Goal: Task Accomplishment & Management: Use online tool/utility

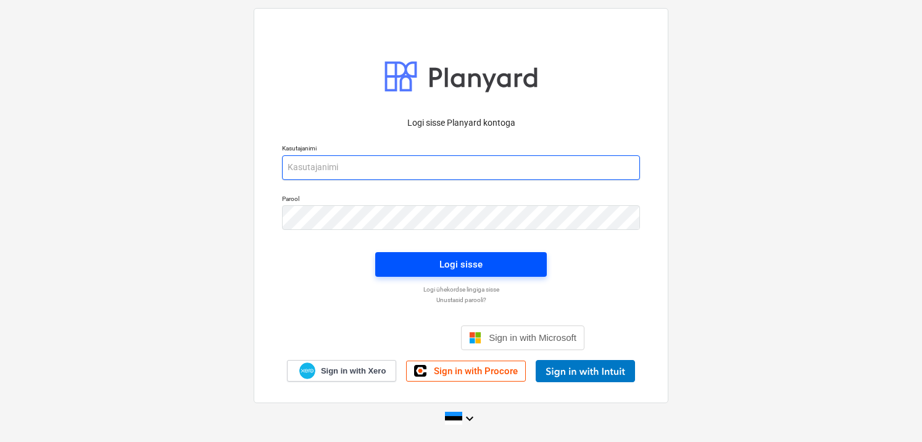
type input "[PERSON_NAME][EMAIL_ADDRESS][DOMAIN_NAME]"
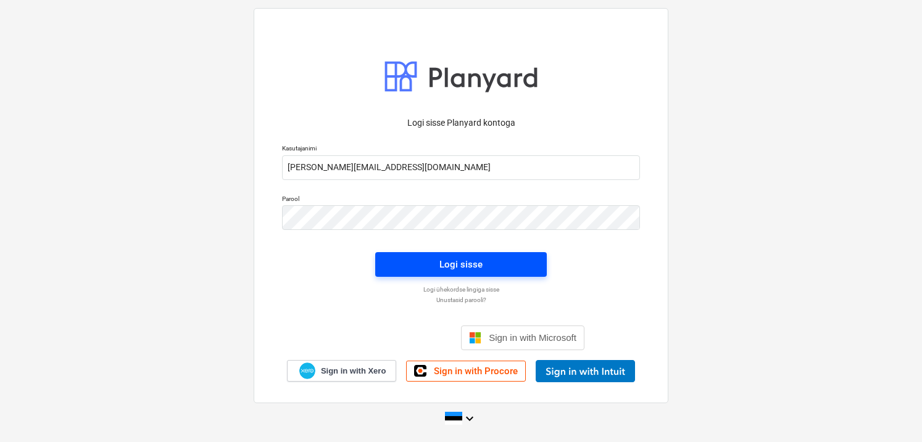
click at [408, 266] on span "Logi sisse" at bounding box center [461, 265] width 142 height 16
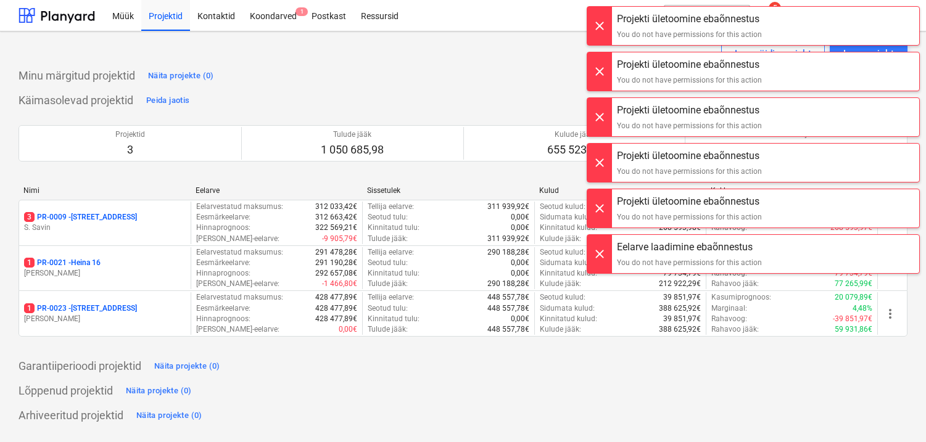
click at [597, 30] on div at bounding box center [599, 26] width 25 height 38
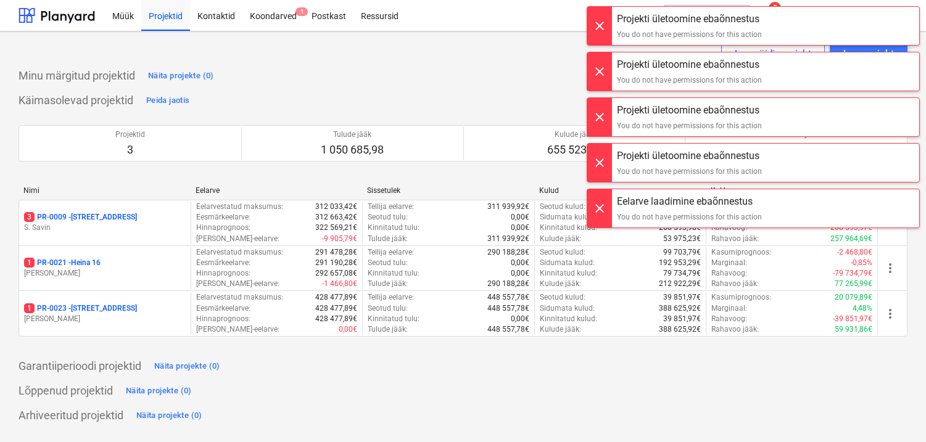
click at [597, 30] on div at bounding box center [599, 26] width 25 height 38
click at [597, 25] on div "Projekti ületoomine ebaõnnestus You do not have permissions for this action Pro…" at bounding box center [752, 12] width 345 height 25
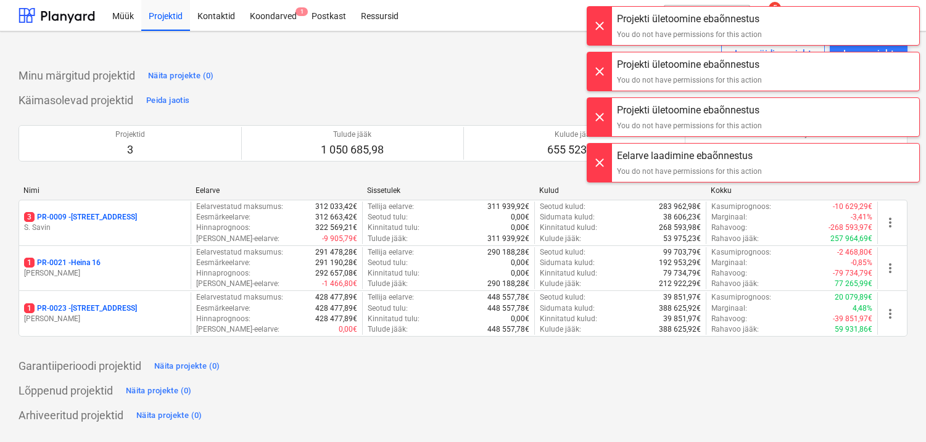
click at [597, 30] on div at bounding box center [599, 26] width 25 height 38
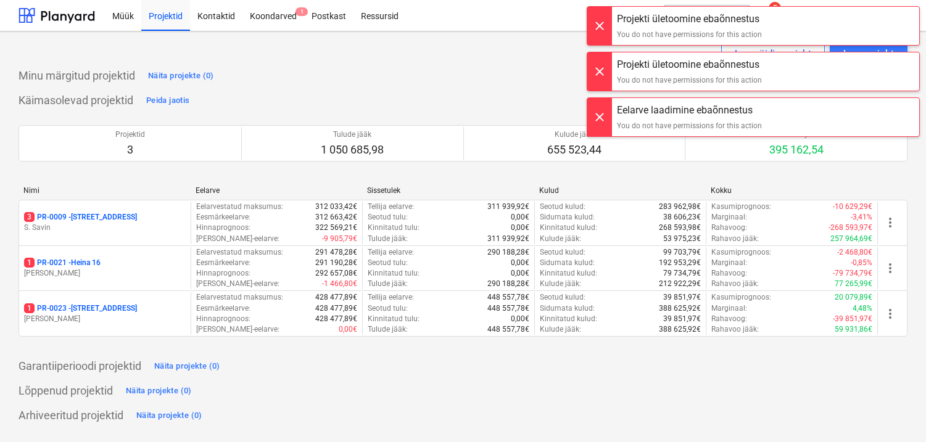
click at [597, 25] on div "Projekti ületoomine ebaõnnestus You do not have permissions for this action Pro…" at bounding box center [752, 12] width 345 height 25
click at [597, 30] on div at bounding box center [599, 26] width 25 height 38
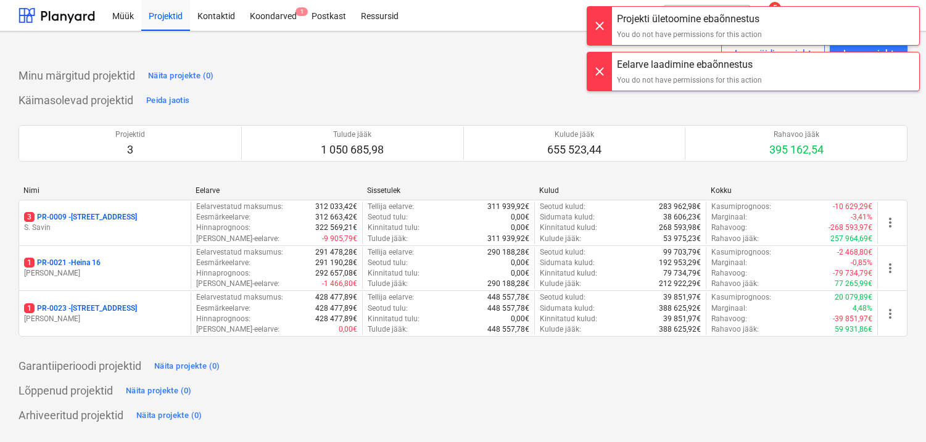
click at [597, 30] on div at bounding box center [599, 26] width 25 height 38
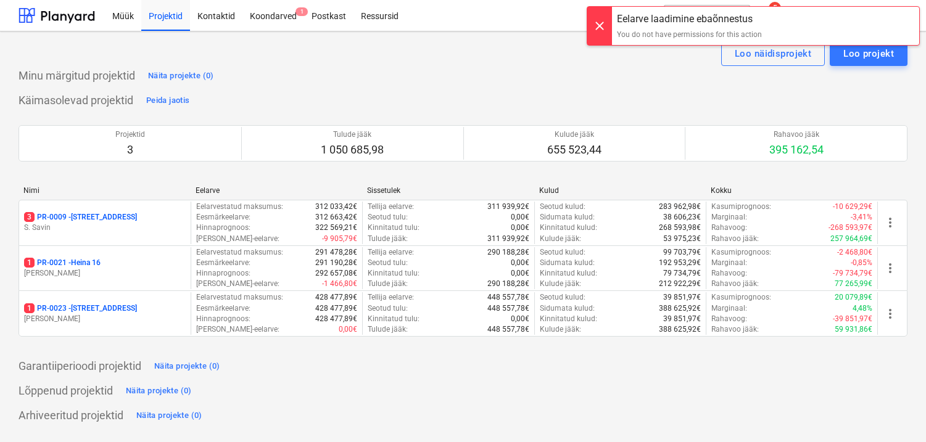
click at [597, 30] on div at bounding box center [599, 26] width 25 height 38
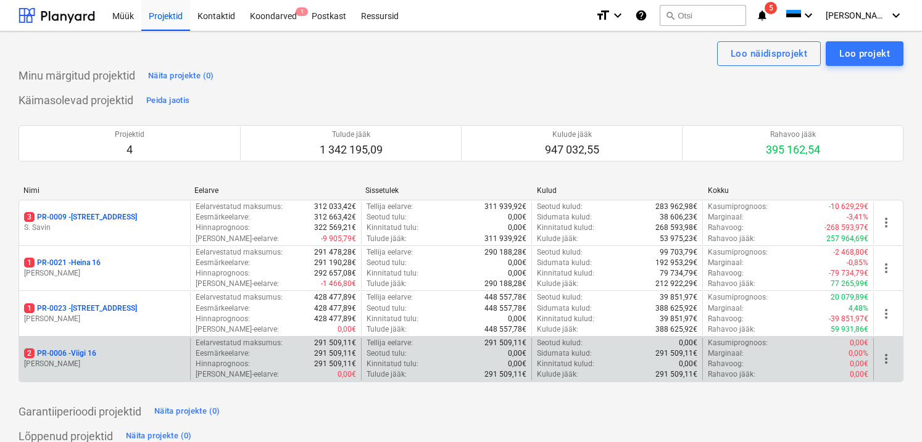
click at [95, 365] on p "M. Koppel" at bounding box center [104, 364] width 161 height 10
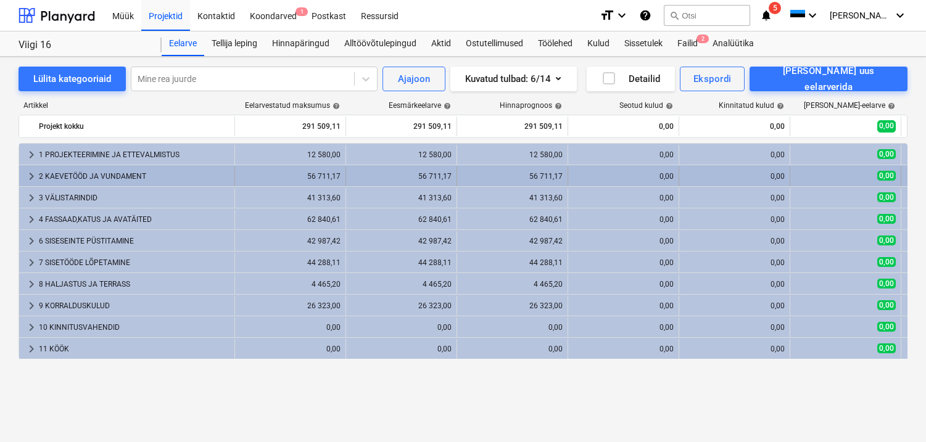
click at [115, 180] on div "2 KAEVETÖÖD JA VUNDAMENT" at bounding box center [134, 177] width 191 height 20
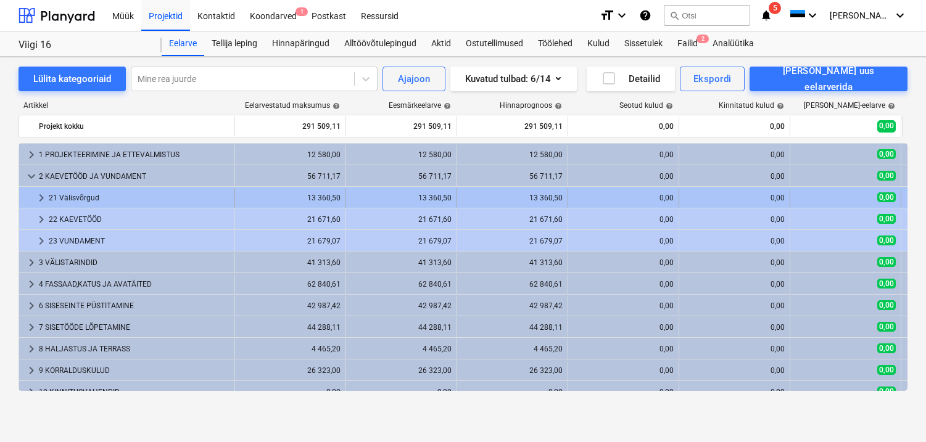
click at [110, 196] on div "21 Välisvõrgud" at bounding box center [139, 198] width 181 height 20
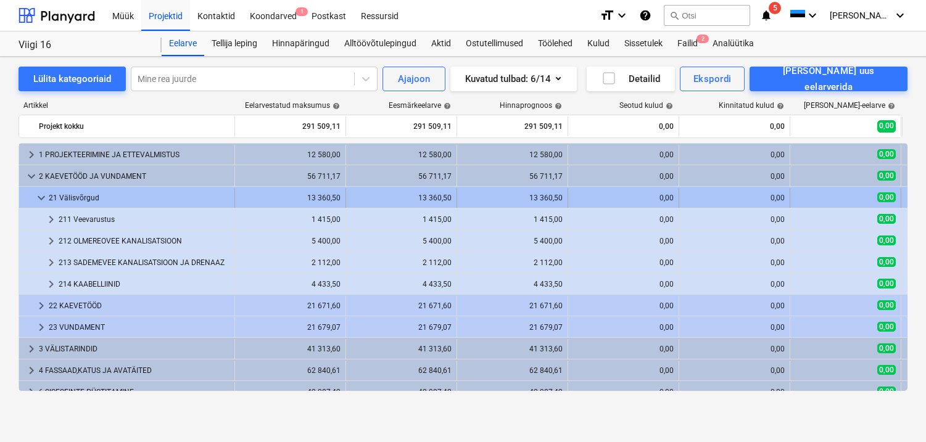
click at [110, 196] on div "21 Välisvõrgud" at bounding box center [139, 198] width 181 height 20
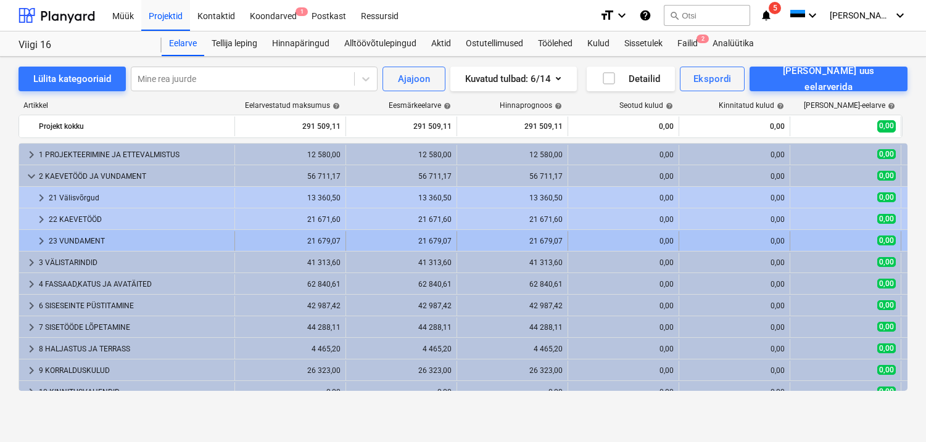
click at [89, 239] on div "23 VUNDAMENT" at bounding box center [139, 241] width 181 height 20
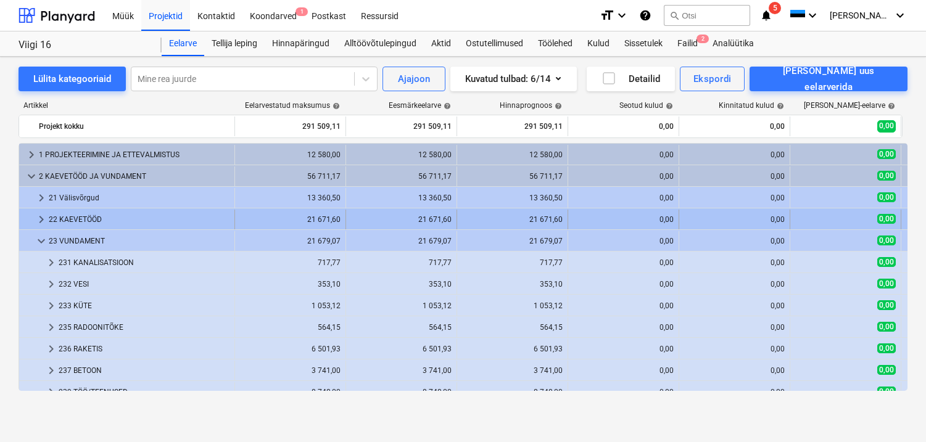
click at [92, 208] on div "keyboard_arrow_right 22 KAEVETÖÖD 21 671,60 21 671,60 21 671,60 0,00 0,00 0,00 …" at bounding box center [475, 218] width 913 height 21
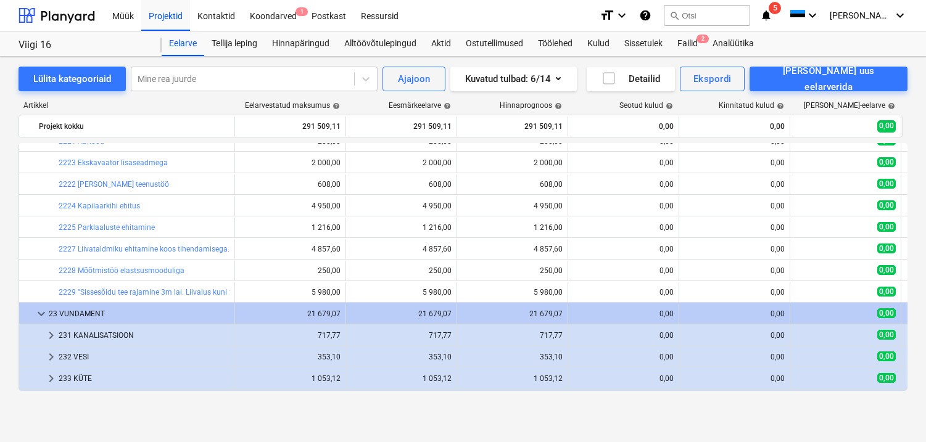
scroll to position [189, 0]
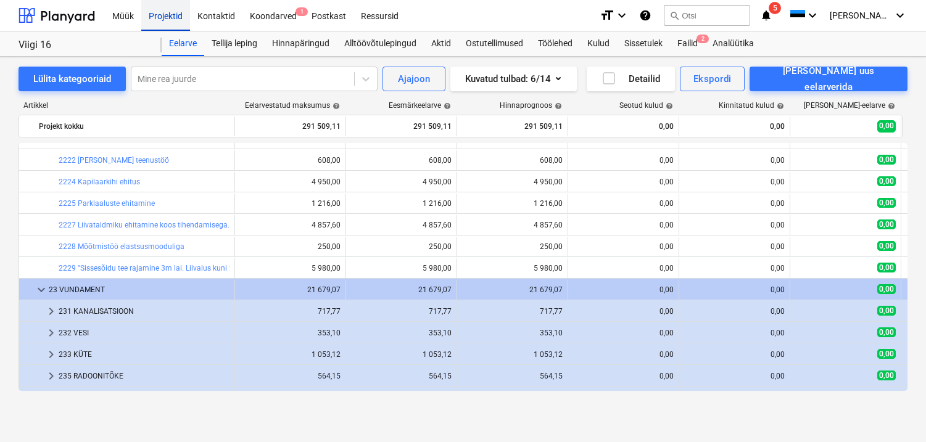
click at [172, 18] on div "Projektid" at bounding box center [165, 14] width 49 height 31
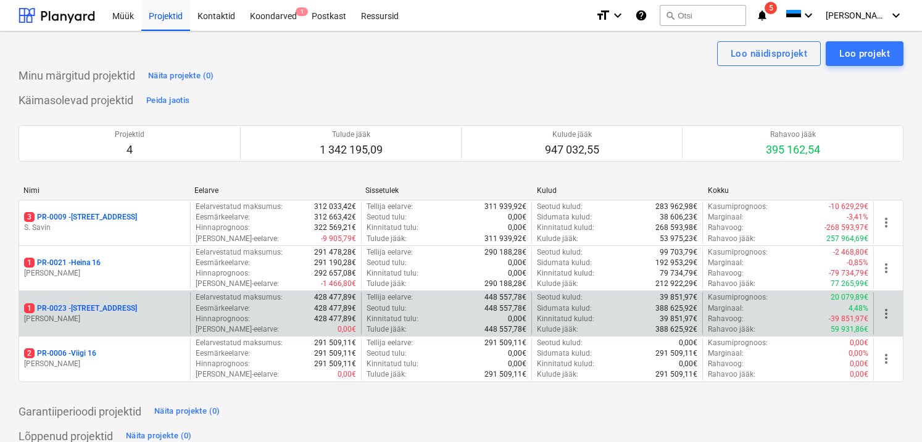
click at [104, 308] on p "1 PR-0023 - Kanarbriku tee 7" at bounding box center [80, 308] width 113 height 10
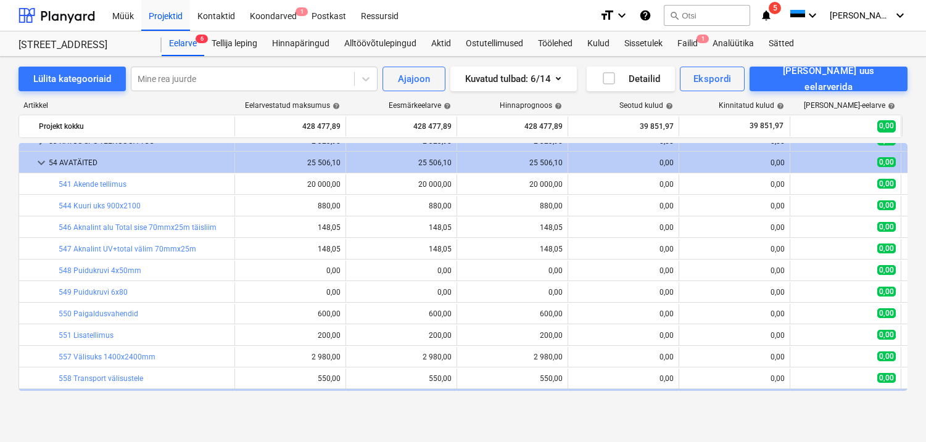
scroll to position [244, 0]
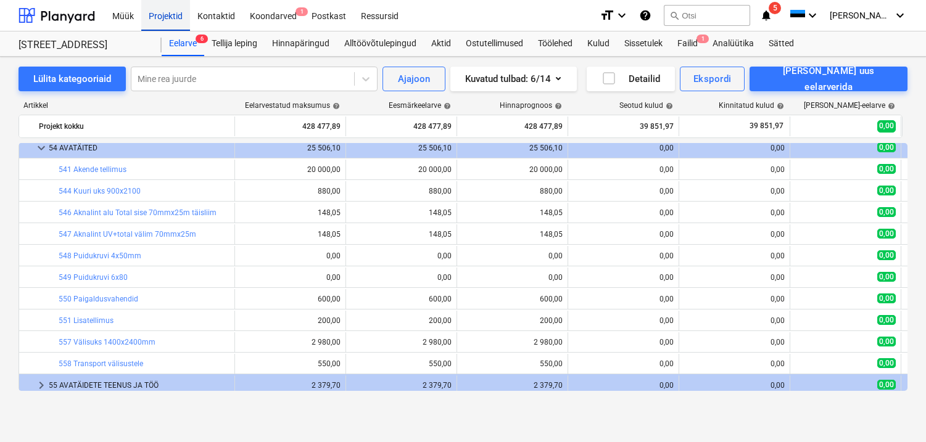
click at [155, 16] on div "Projektid" at bounding box center [165, 14] width 49 height 31
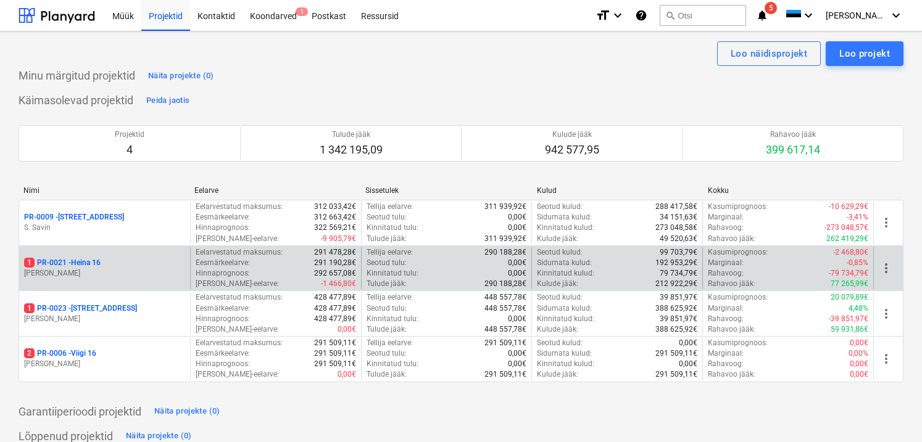
click at [105, 264] on div "1 PR-0021 - Heina 16" at bounding box center [104, 263] width 161 height 10
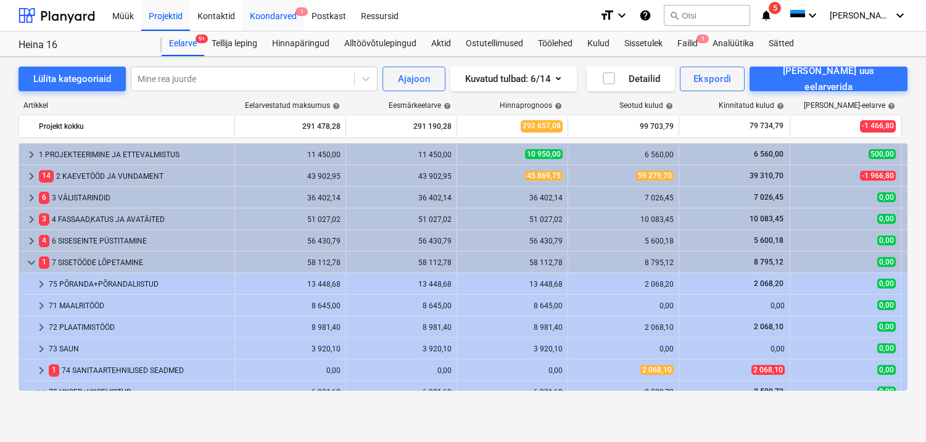
scroll to position [296, 0]
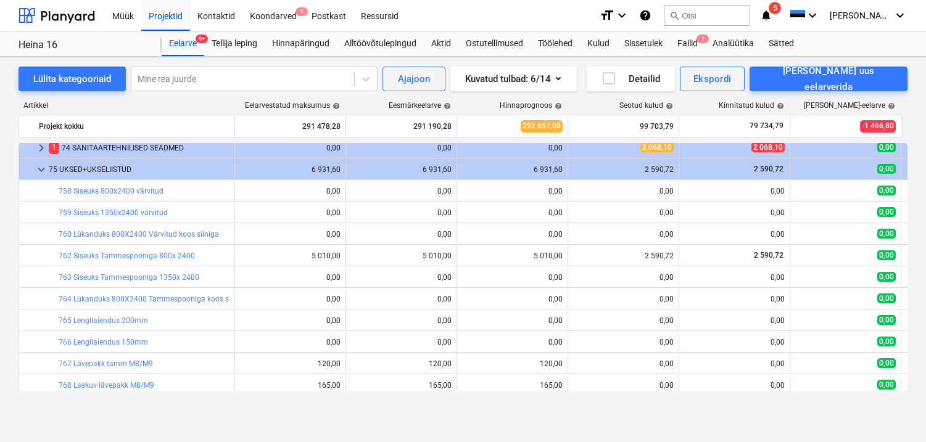
click at [39, 168] on span "keyboard_arrow_down" at bounding box center [41, 169] width 15 height 15
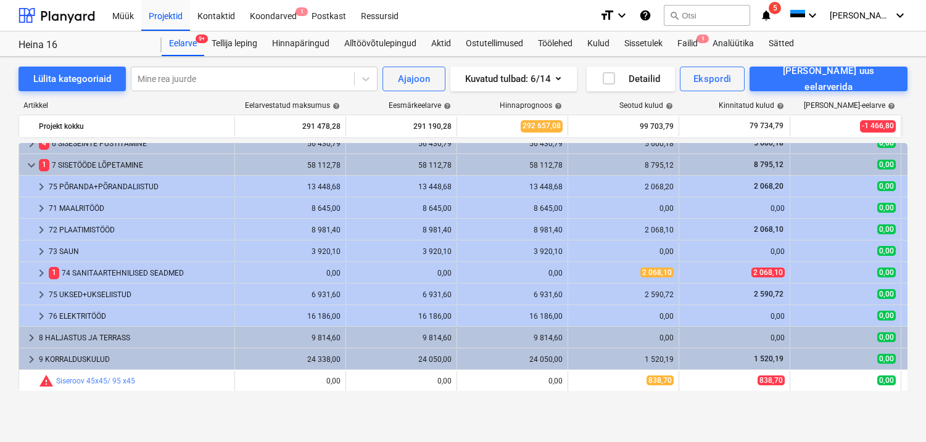
scroll to position [97, 0]
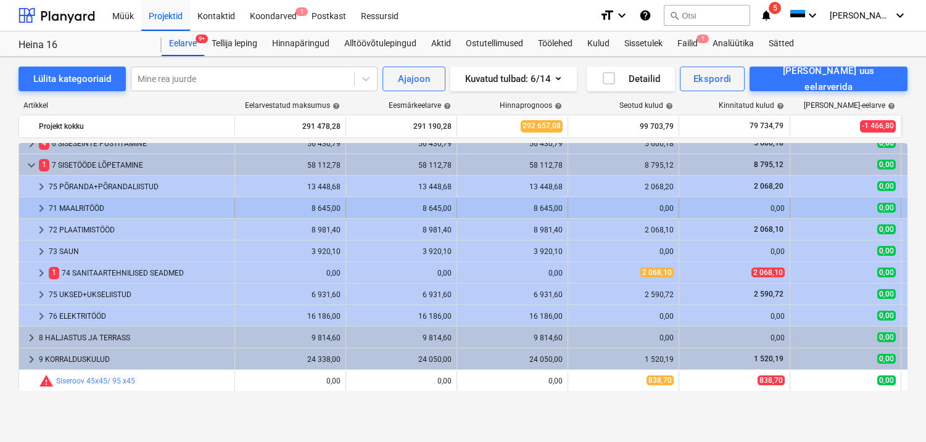
click at [96, 210] on div "71 MAALRITÖÖD" at bounding box center [139, 209] width 181 height 20
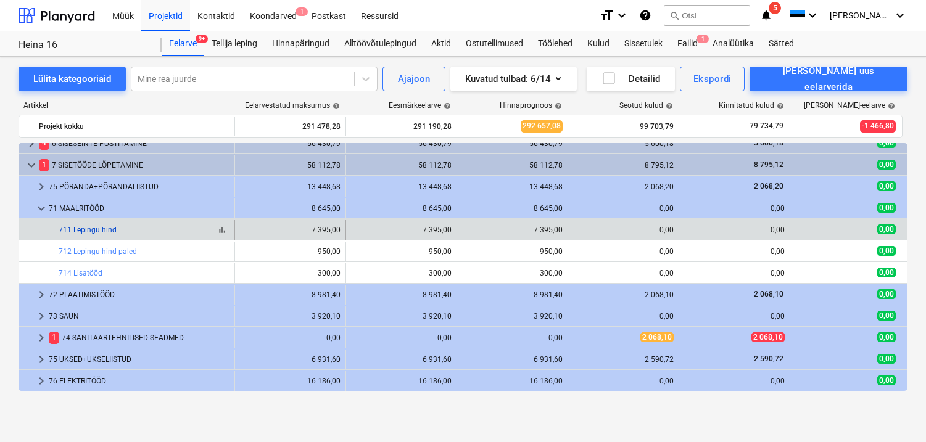
click at [102, 233] on link "711 Lepingu hind" at bounding box center [88, 230] width 58 height 9
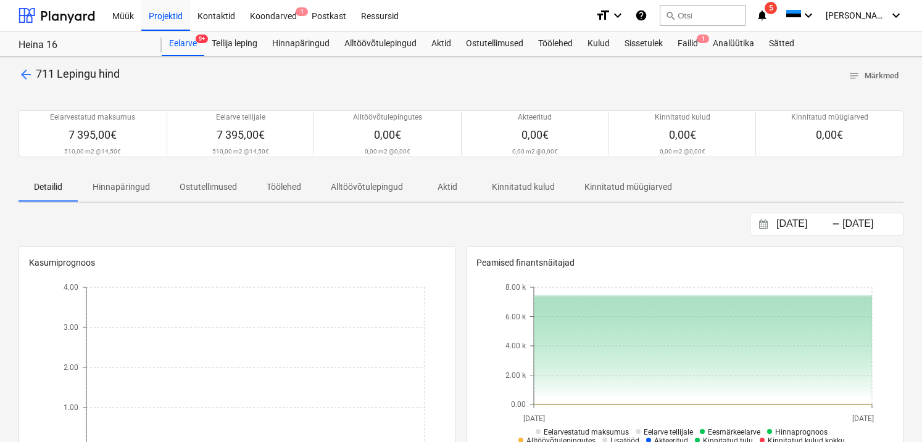
click at [24, 70] on span "arrow_back" at bounding box center [26, 74] width 15 height 15
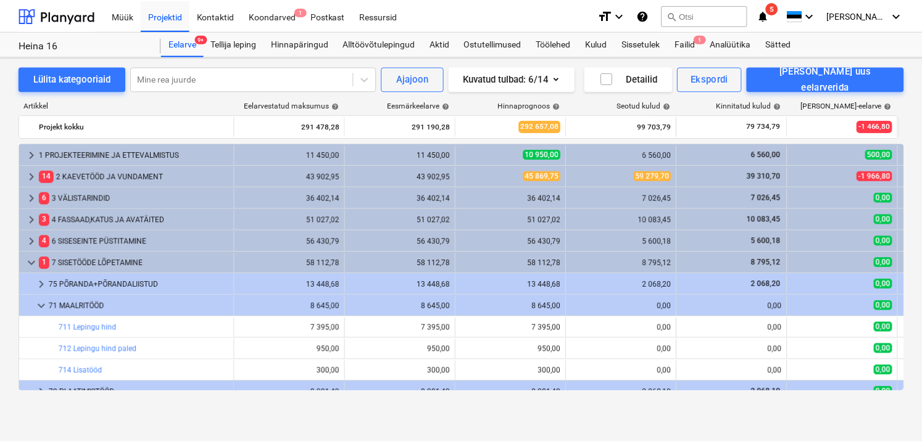
scroll to position [97, 0]
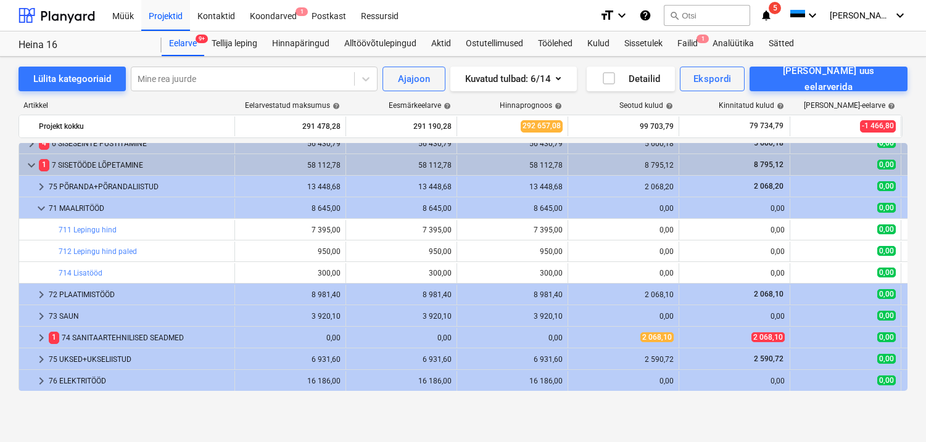
click at [126, 252] on link "712 Lepingu hind paled" at bounding box center [98, 251] width 78 height 9
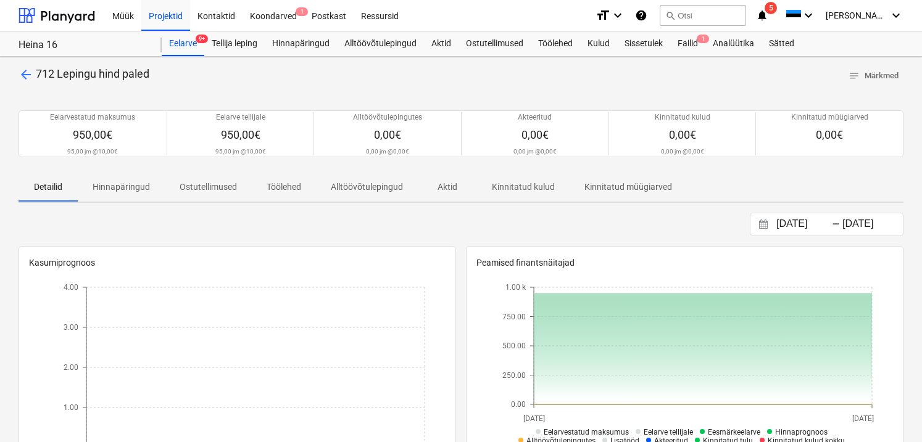
click at [23, 79] on span "arrow_back" at bounding box center [26, 74] width 15 height 15
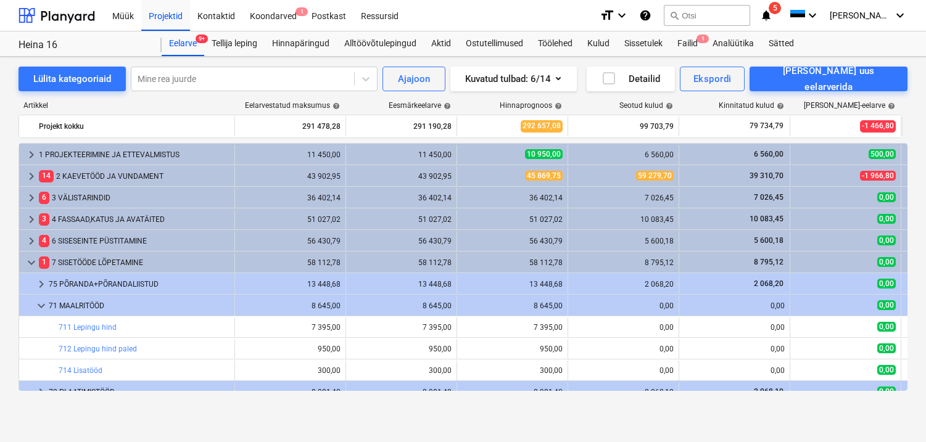
click at [107, 323] on link "711 Lepingu hind" at bounding box center [88, 327] width 58 height 9
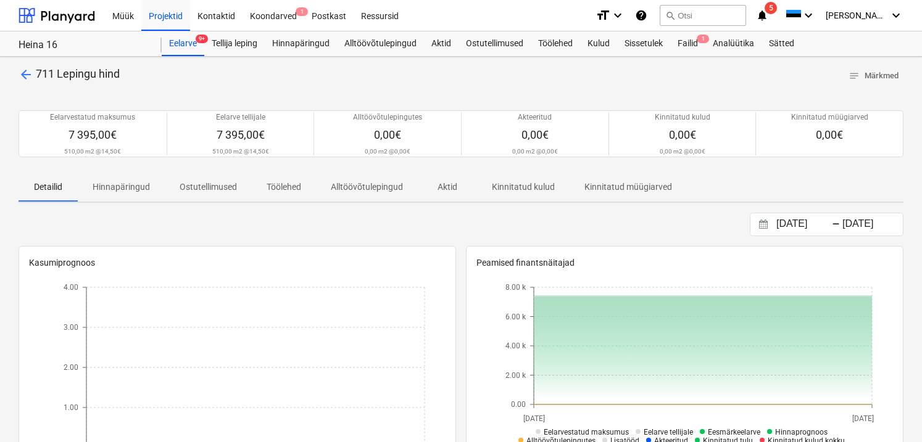
click at [31, 72] on span "arrow_back" at bounding box center [26, 74] width 15 height 15
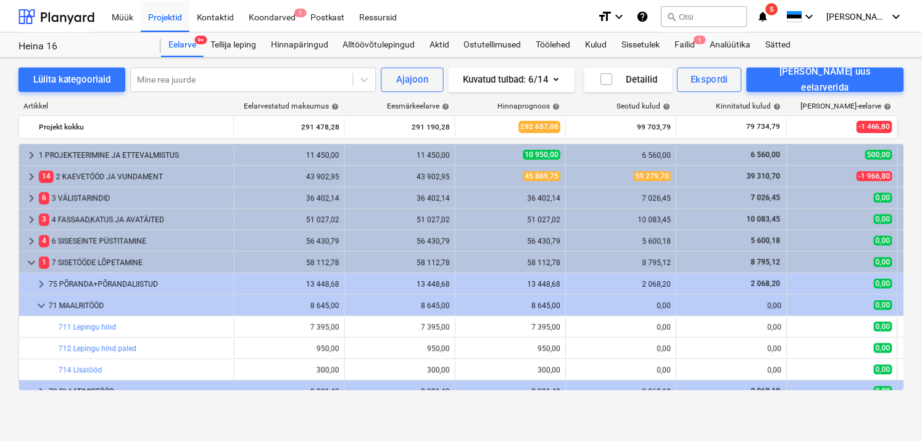
scroll to position [25, 0]
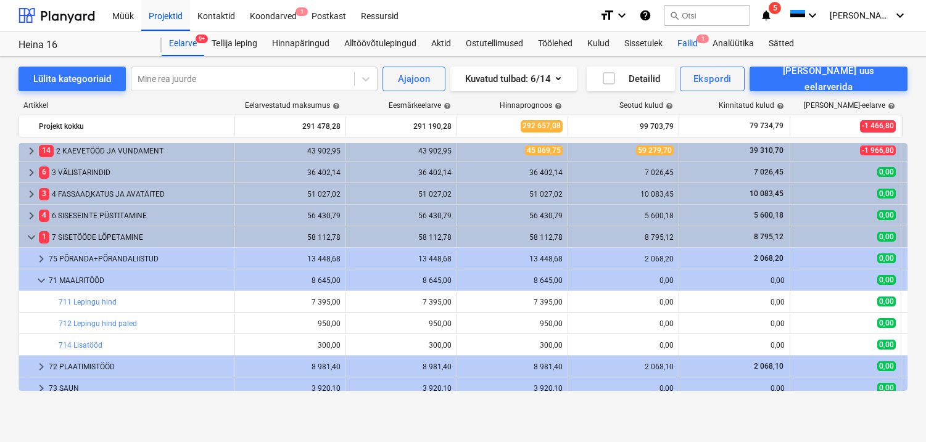
click at [690, 44] on div "Failid 1" at bounding box center [687, 43] width 35 height 25
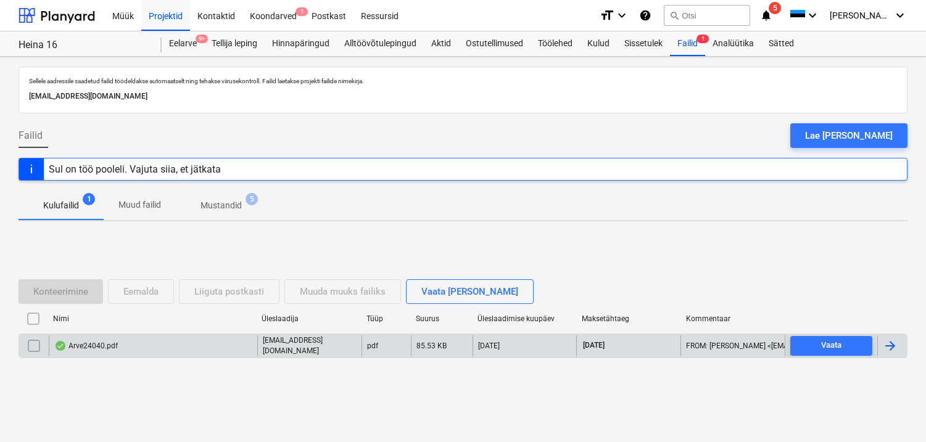
click at [93, 350] on div "Arve24040.pdf" at bounding box center [86, 346] width 64 height 10
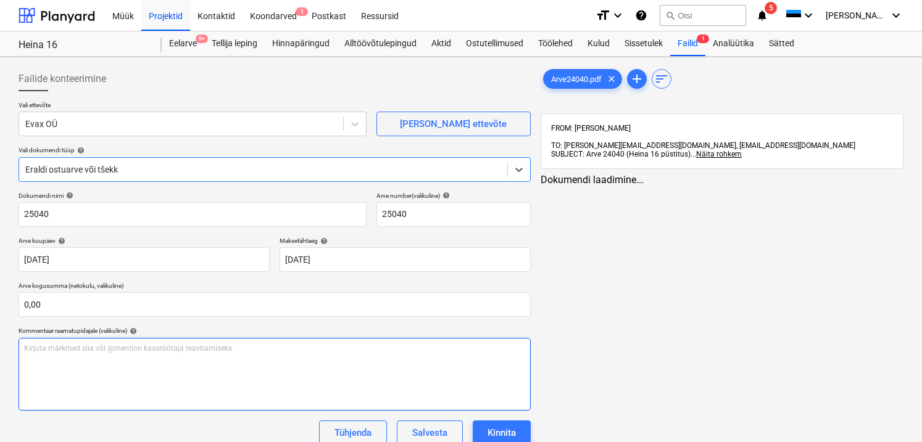
type input "25040"
type input "12 Sep 2025"
type input "26 Sep 2025"
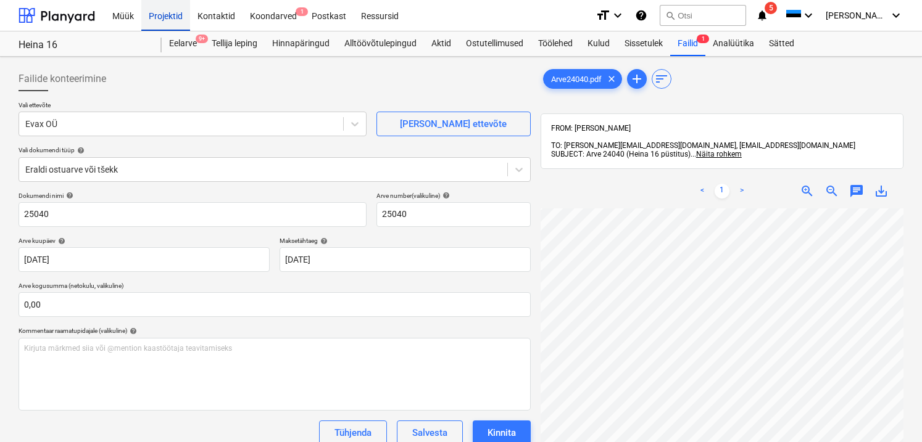
click at [175, 12] on div "Projektid" at bounding box center [165, 14] width 49 height 31
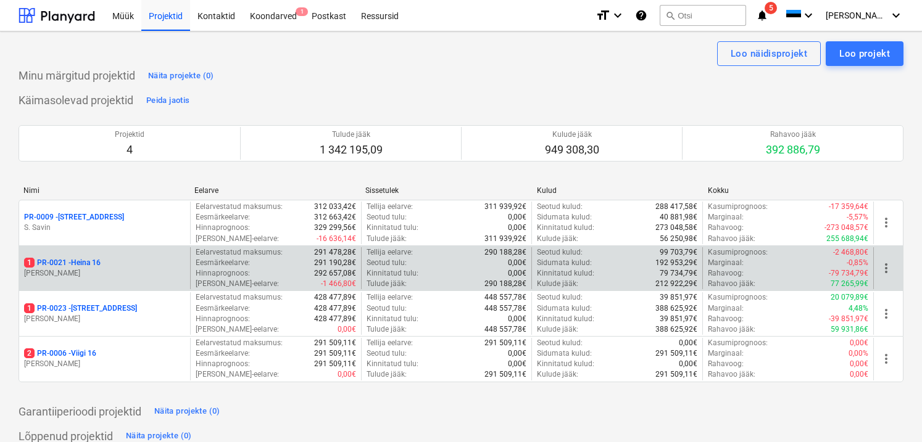
click at [94, 273] on p "[PERSON_NAME]" at bounding box center [104, 273] width 161 height 10
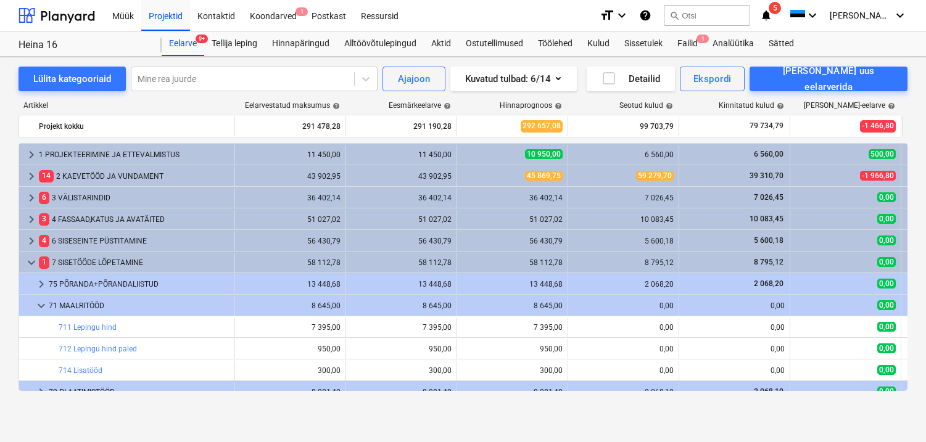
scroll to position [30, 0]
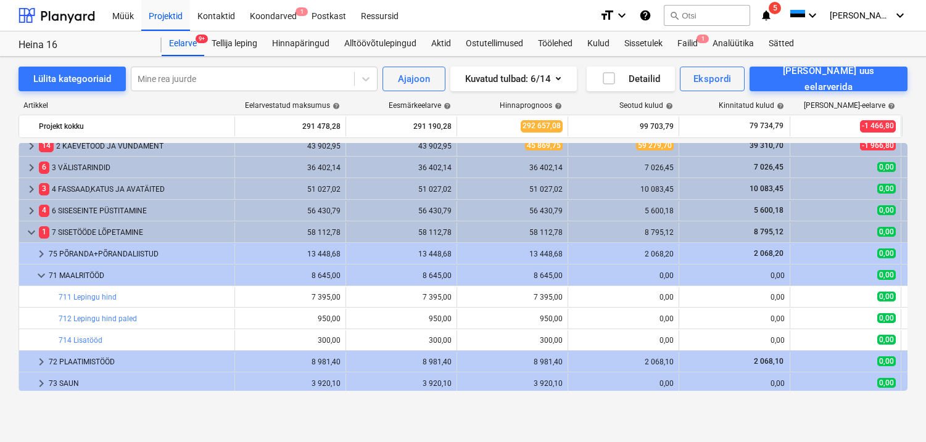
click at [95, 206] on div "4 6 SISESEINTE PÜSTITAMINE" at bounding box center [134, 211] width 191 height 20
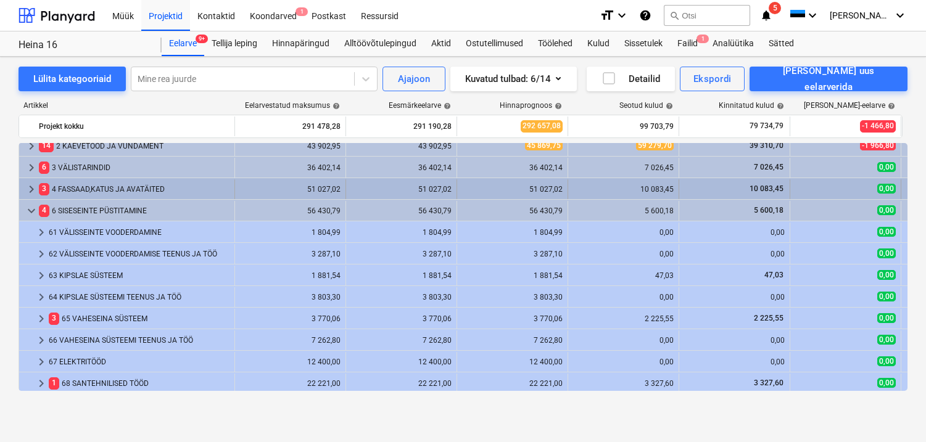
click at [110, 188] on div "3 4 FASSAAD,KATUS JA AVATÄITED" at bounding box center [134, 190] width 191 height 20
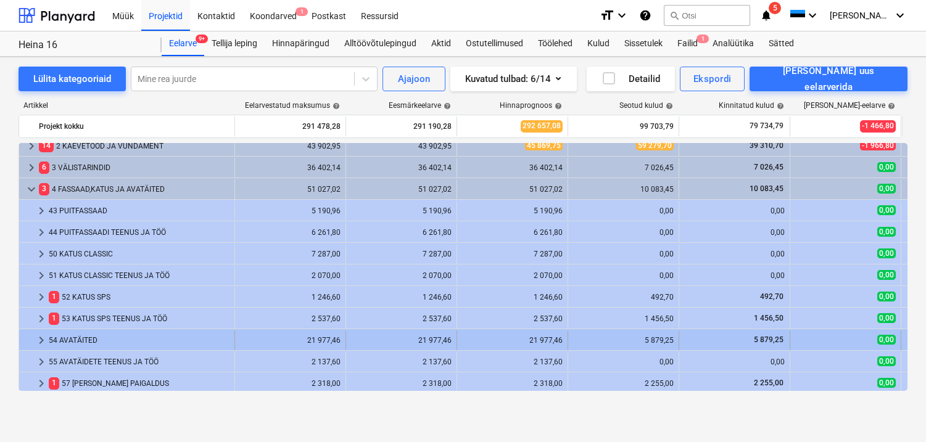
scroll to position [60, 0]
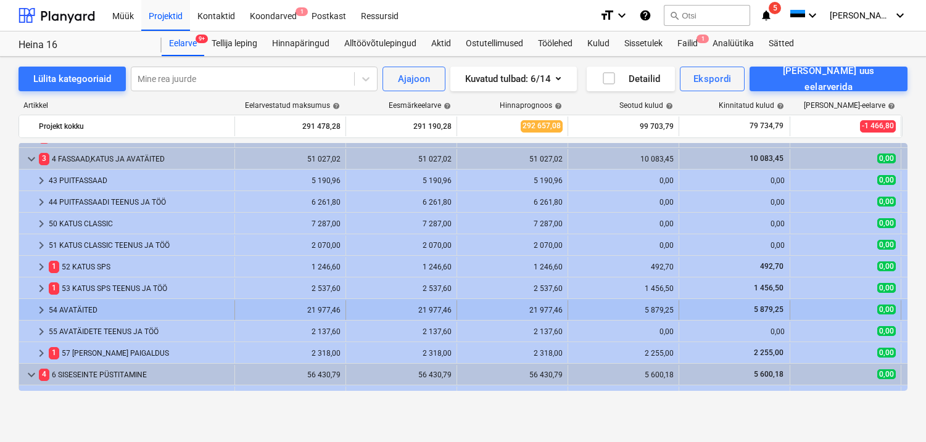
click at [95, 311] on div "54 AVATÄITED" at bounding box center [139, 310] width 181 height 20
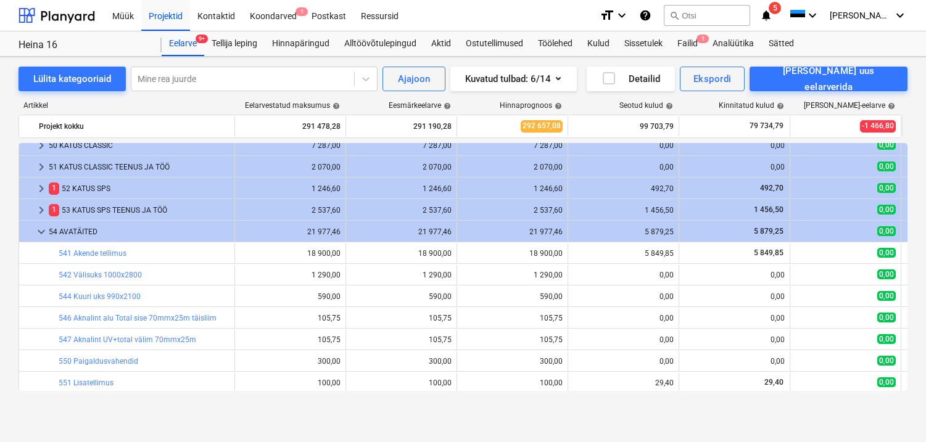
scroll to position [141, 0]
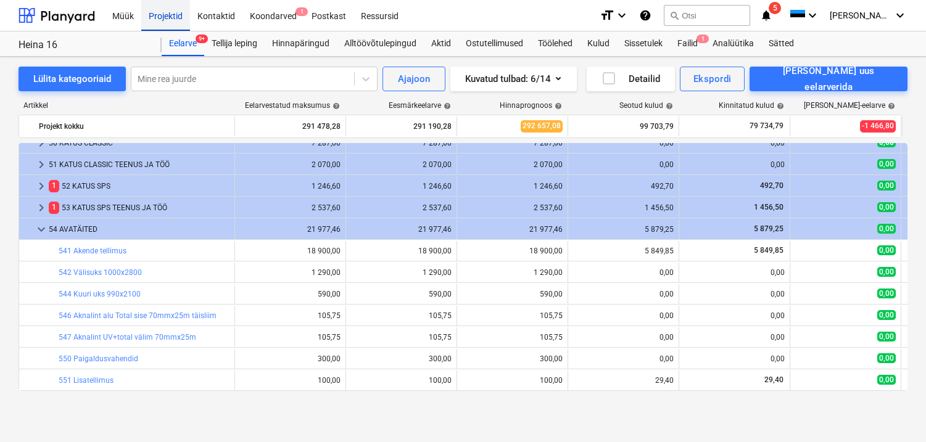
click at [176, 14] on div "Projektid" at bounding box center [165, 14] width 49 height 31
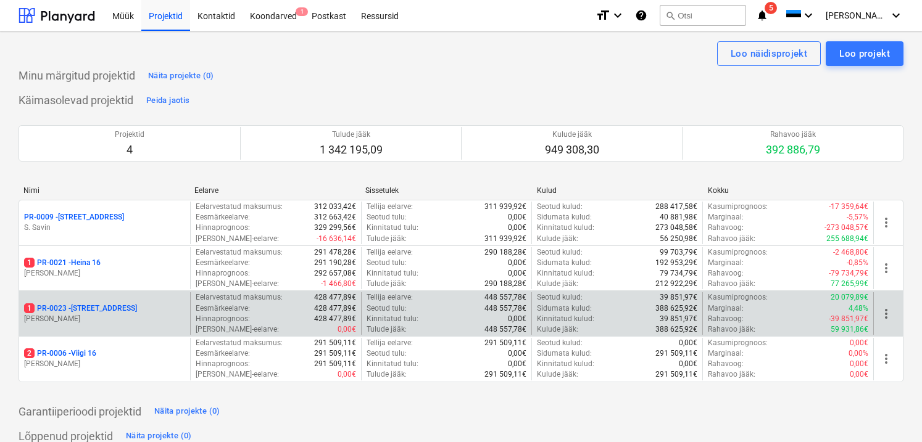
click at [74, 307] on p "1 PR-0023 - Kanarbriku tee 7" at bounding box center [80, 308] width 113 height 10
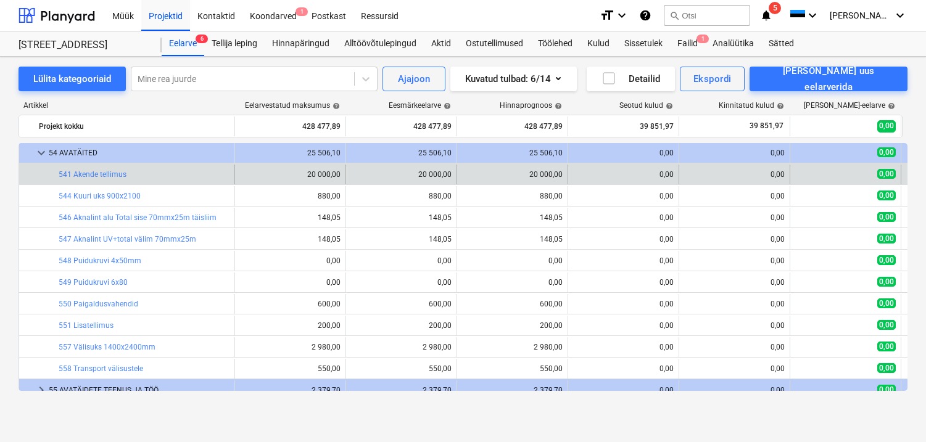
scroll to position [237, 0]
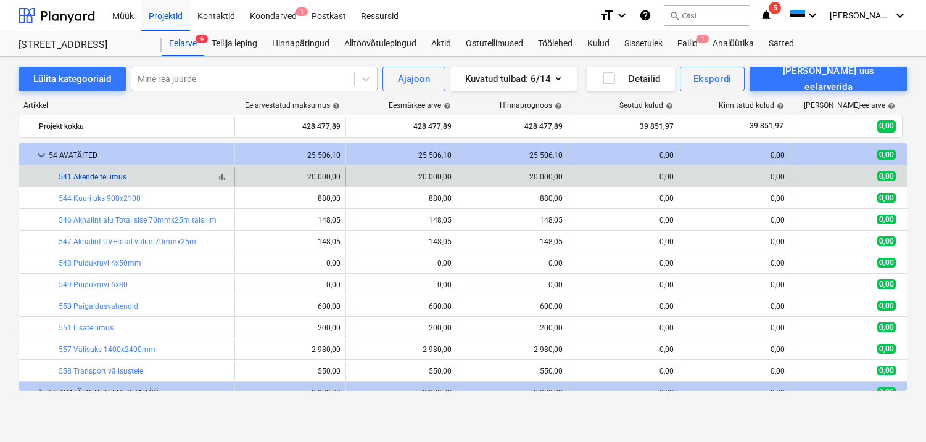
click at [102, 179] on link "541 Akende tellimus" at bounding box center [93, 177] width 68 height 9
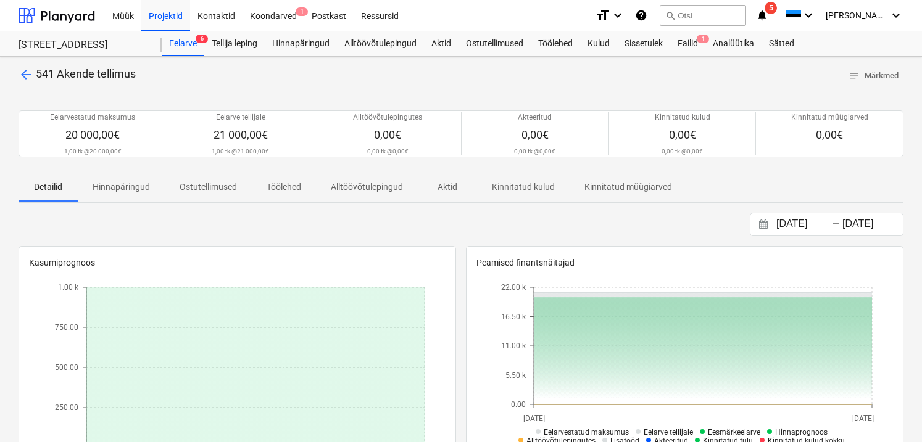
click at [25, 72] on span "arrow_back" at bounding box center [26, 74] width 15 height 15
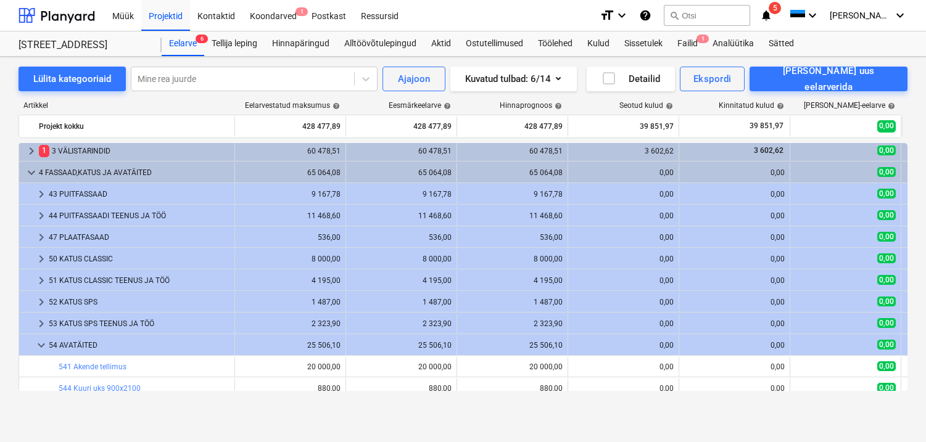
scroll to position [68, 0]
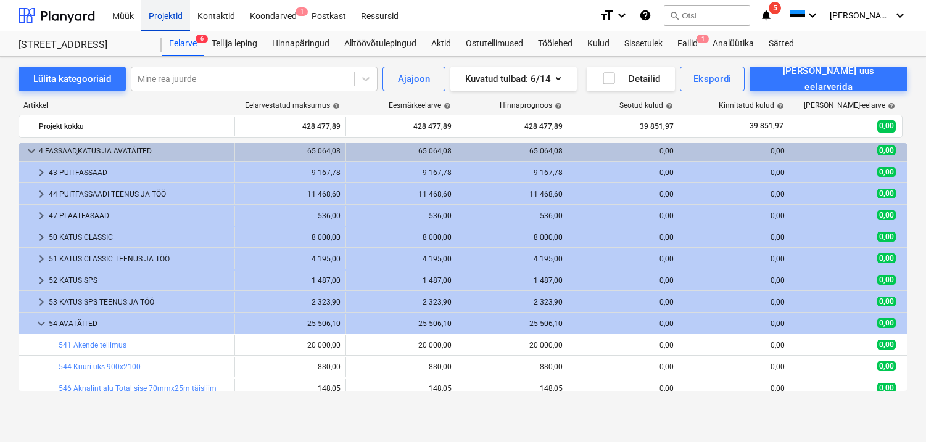
click at [148, 17] on div "Projektid" at bounding box center [165, 14] width 49 height 31
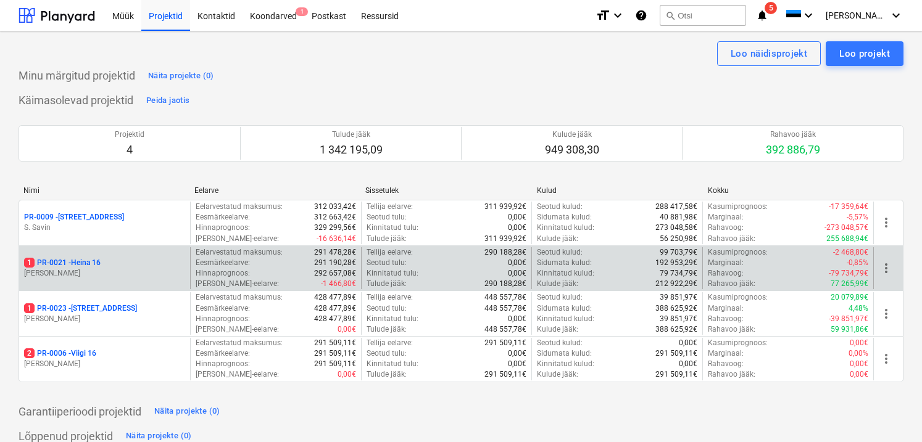
click at [80, 270] on p "[PERSON_NAME]" at bounding box center [104, 273] width 161 height 10
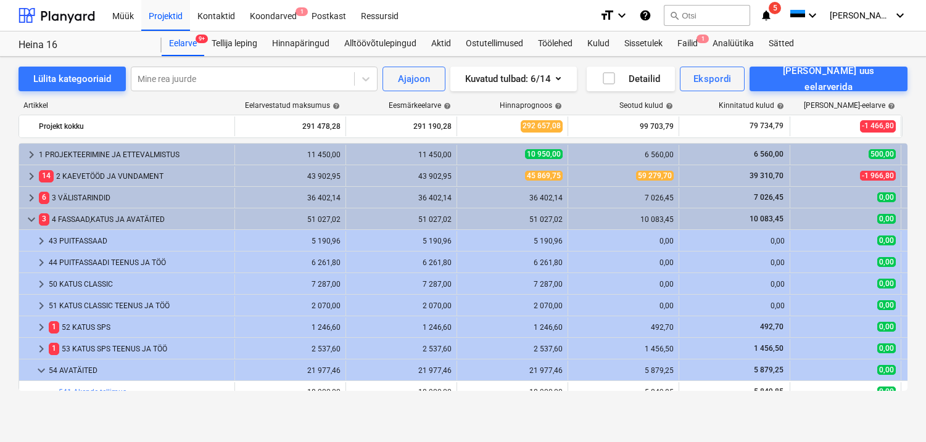
scroll to position [141, 0]
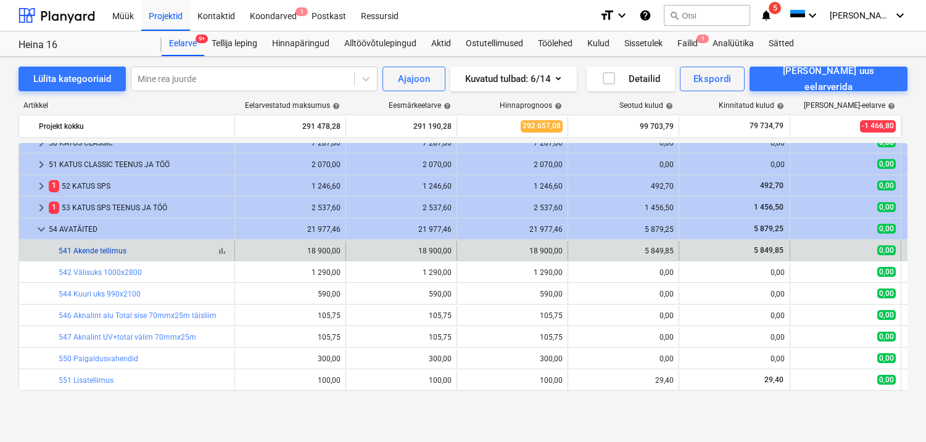
click at [114, 254] on link "541 Akende tellimus" at bounding box center [93, 251] width 68 height 9
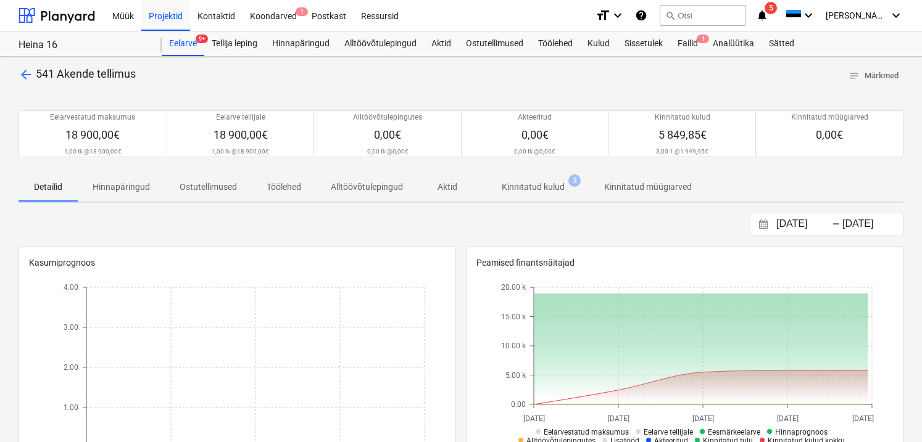
click at [23, 76] on span "arrow_back" at bounding box center [26, 74] width 15 height 15
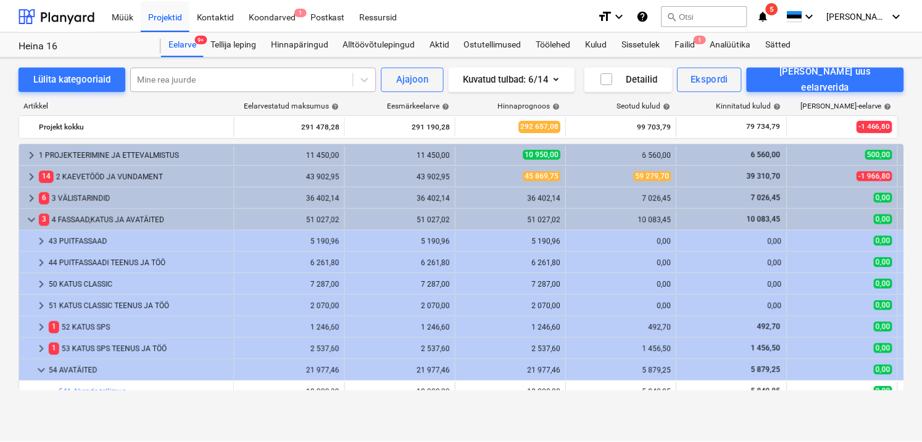
scroll to position [141, 0]
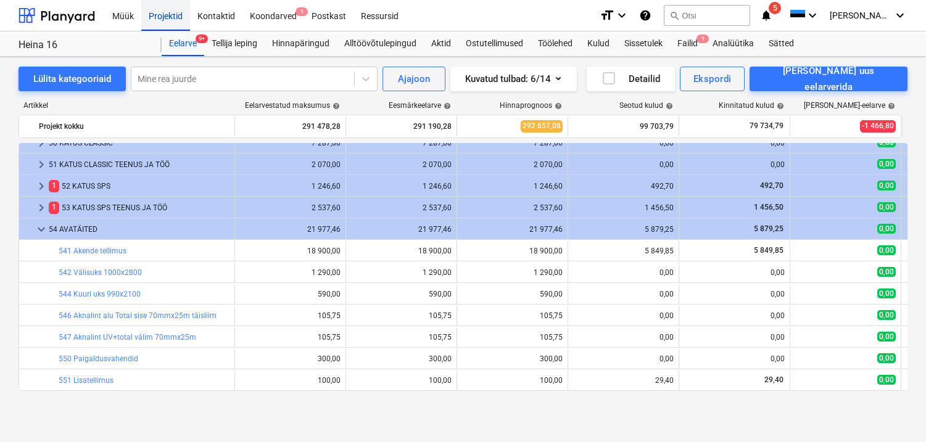
click at [163, 14] on div "Projektid" at bounding box center [165, 14] width 49 height 31
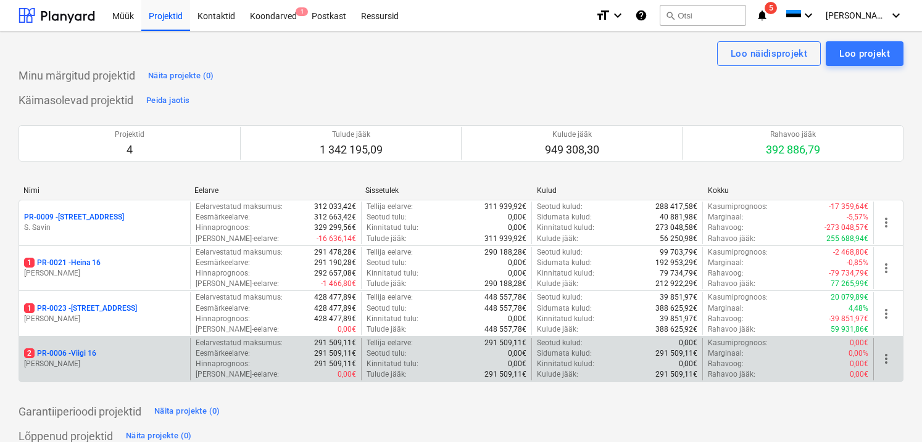
click at [89, 355] on p "2 PR-0006 - Viigi 16" at bounding box center [60, 354] width 72 height 10
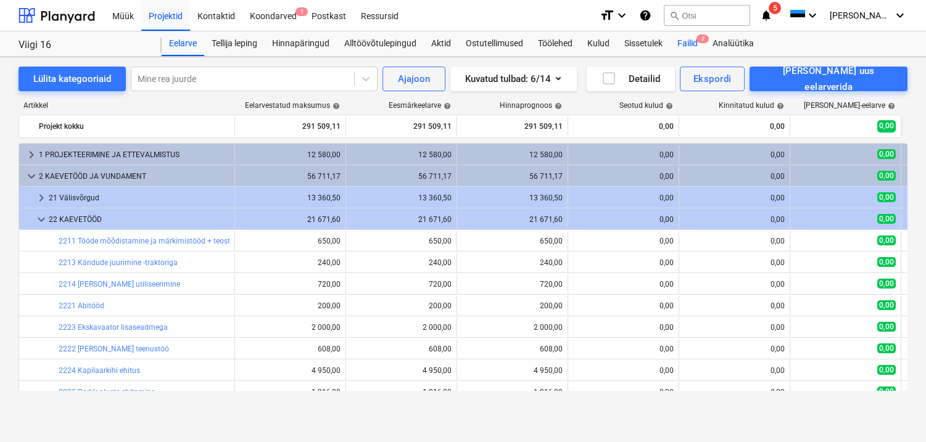
click at [685, 43] on div "Failid 2" at bounding box center [687, 43] width 35 height 25
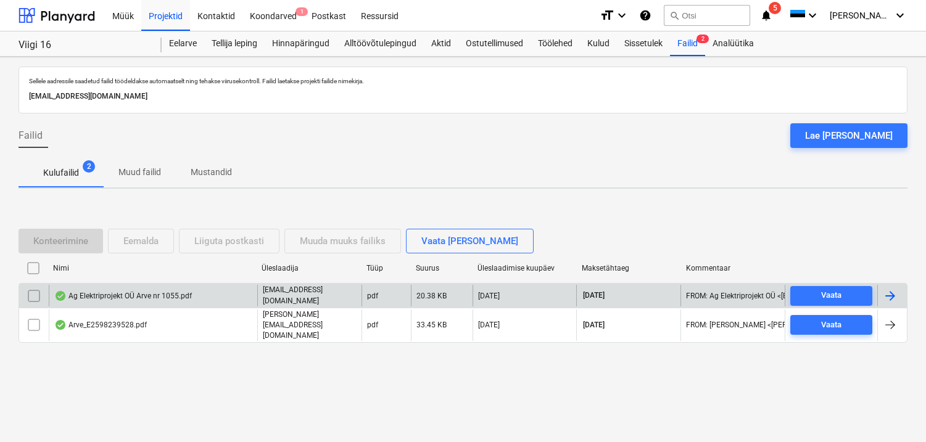
click at [131, 298] on div "Ag Elektriprojekt OÜ Arve nr 1055.pdf" at bounding box center [123, 296] width 138 height 10
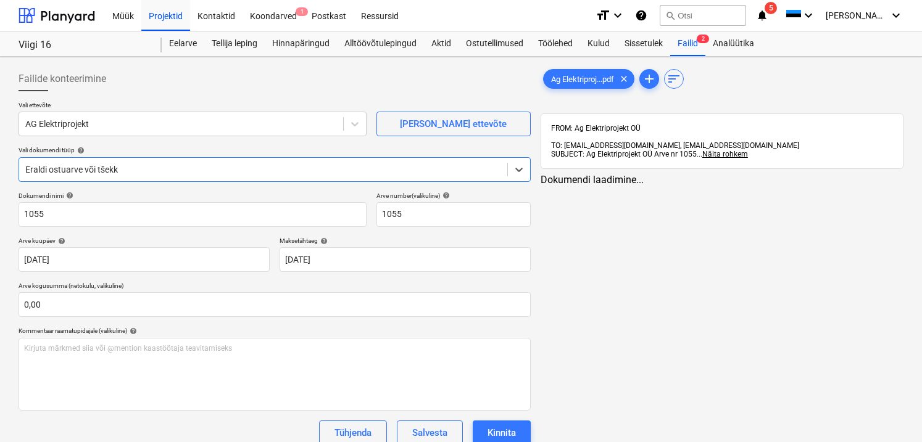
type input "1055"
type input "12 Sep 2025"
type input "19 Sep 2025"
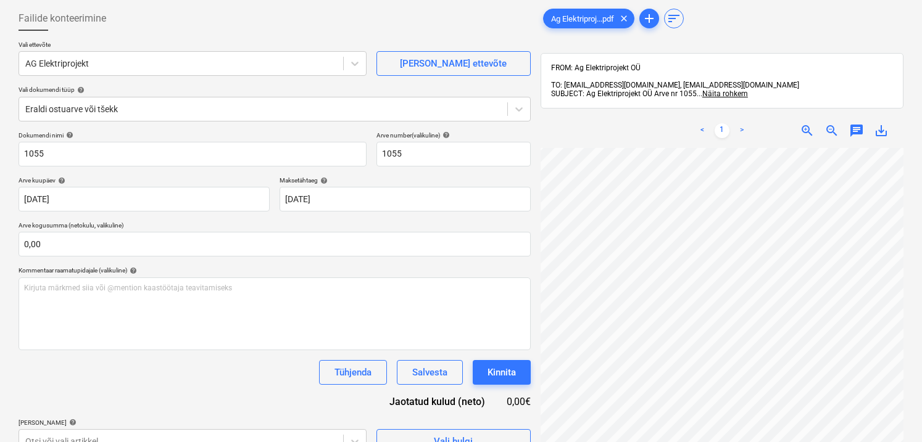
scroll to position [114, 0]
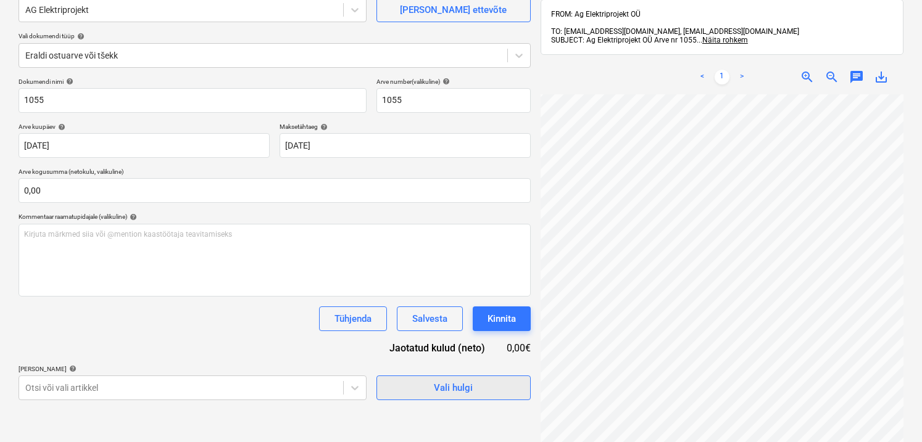
click at [482, 376] on button "Vali hulgi" at bounding box center [453, 388] width 154 height 25
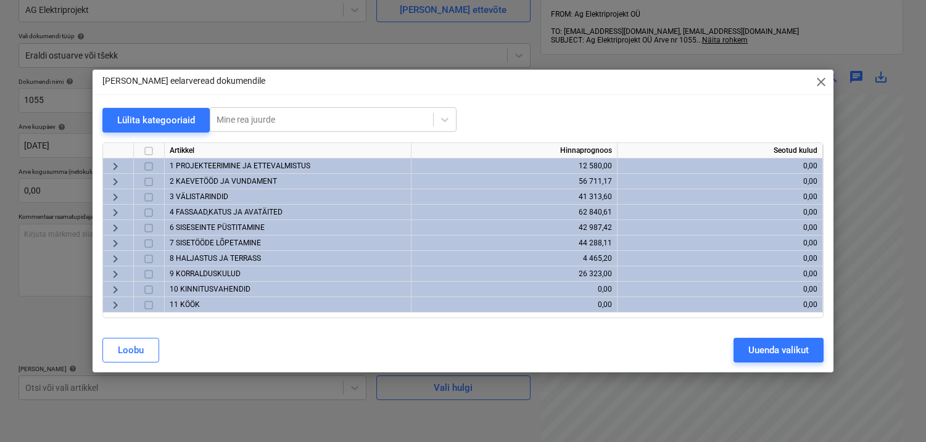
click at [215, 170] on span "1 PROJEKTEERIMINE JA ETTEVALMISTUS" at bounding box center [240, 166] width 141 height 9
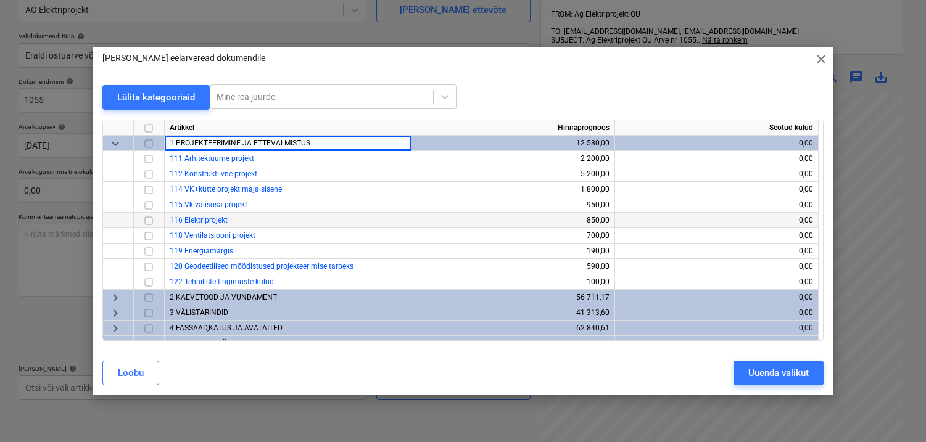
click at [147, 219] on input "checkbox" at bounding box center [148, 220] width 15 height 15
click at [763, 367] on div "Uuenda valikut" at bounding box center [778, 373] width 60 height 16
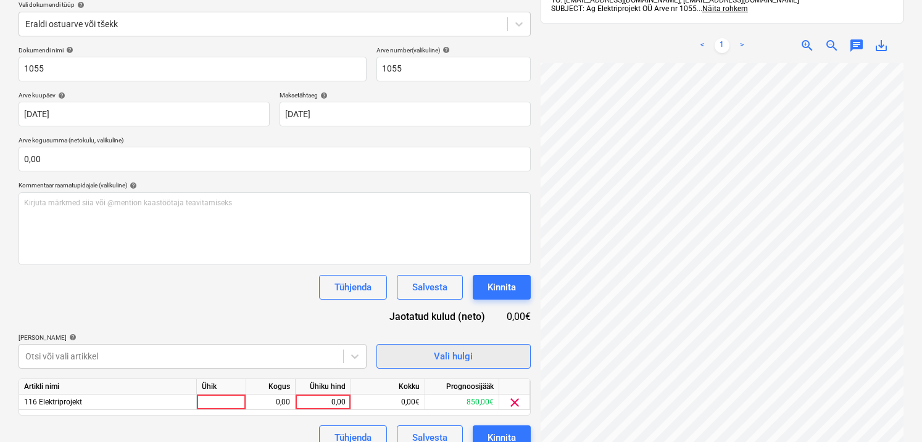
scroll to position [159, 0]
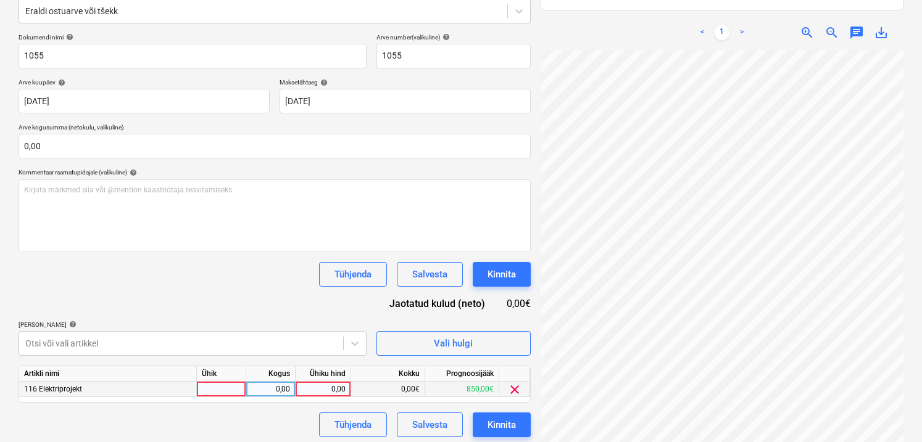
click at [232, 382] on div at bounding box center [221, 389] width 49 height 15
type input "1"
click at [265, 387] on div "0,00" at bounding box center [270, 389] width 39 height 15
click at [280, 392] on div "1,00" at bounding box center [270, 389] width 39 height 15
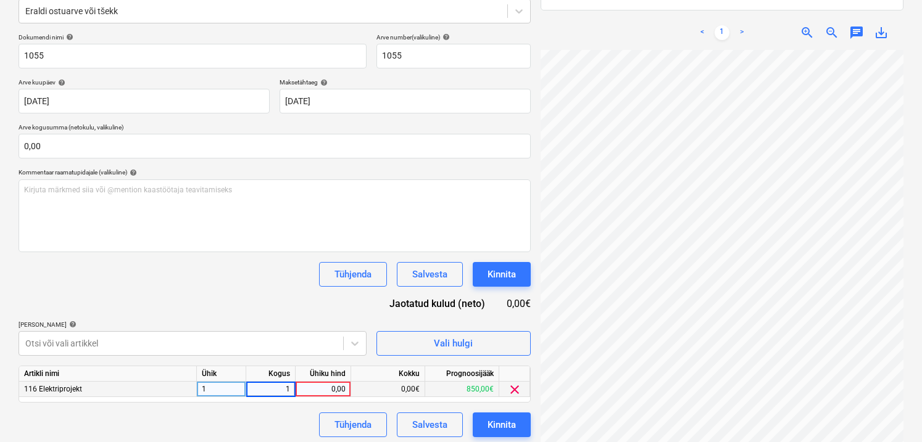
type input "15"
click at [316, 393] on div "0,00" at bounding box center [322, 389] width 45 height 15
type input "50"
click at [228, 441] on div "Failide konteerimine Vali ettevõte AG Elektriprojekt Lisa uus ettevõte Vali dok…" at bounding box center [275, 182] width 522 height 559
click at [511, 421] on div "Kinnita" at bounding box center [501, 425] width 28 height 16
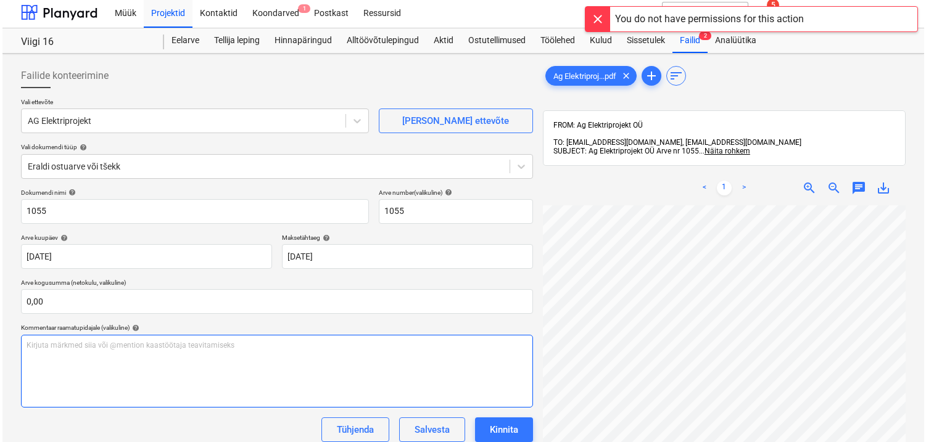
scroll to position [0, 0]
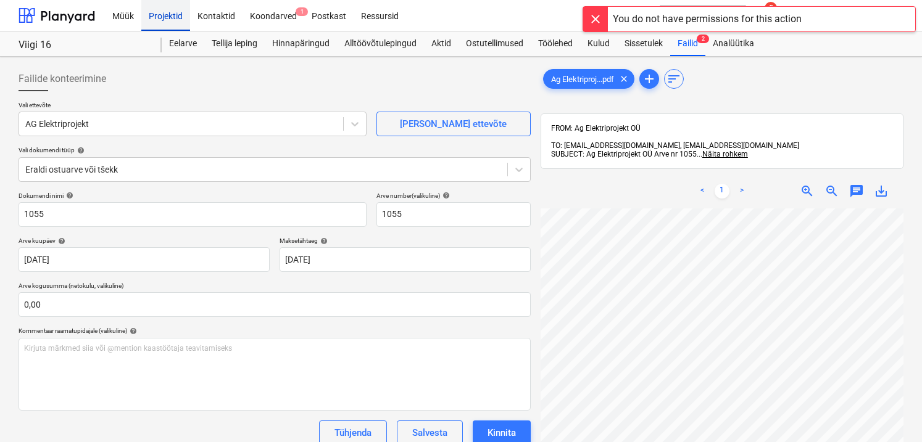
click at [167, 13] on div "Projektid" at bounding box center [165, 14] width 49 height 31
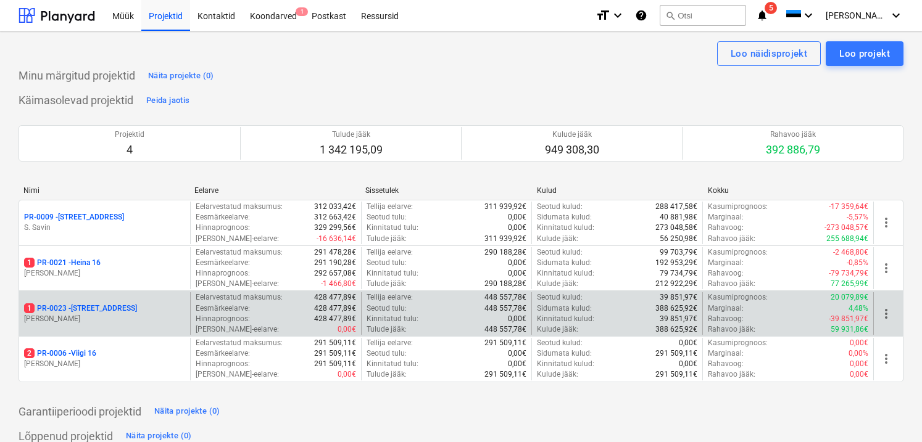
click at [100, 305] on p "1 PR-0023 - Kanarbriku tee 7" at bounding box center [80, 308] width 113 height 10
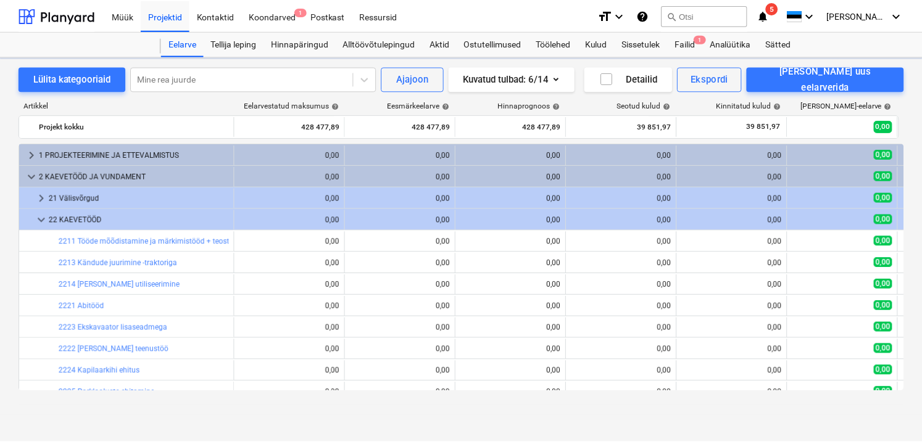
scroll to position [189, 0]
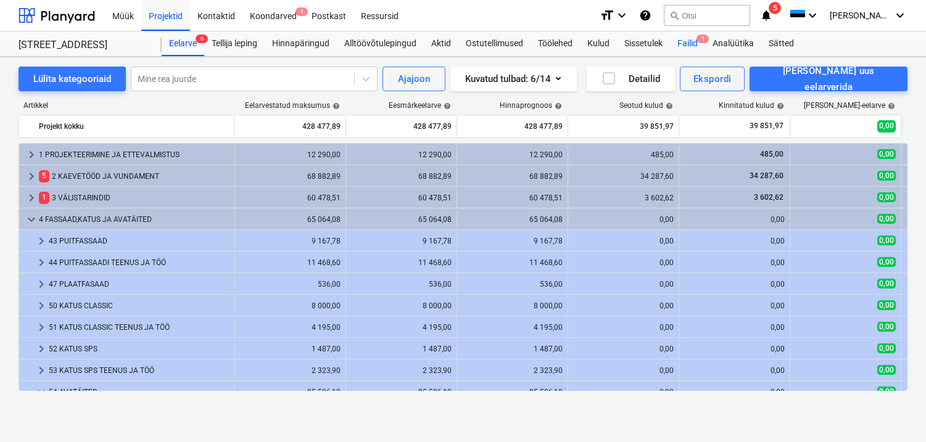
click at [693, 47] on div "Failid 1" at bounding box center [687, 43] width 35 height 25
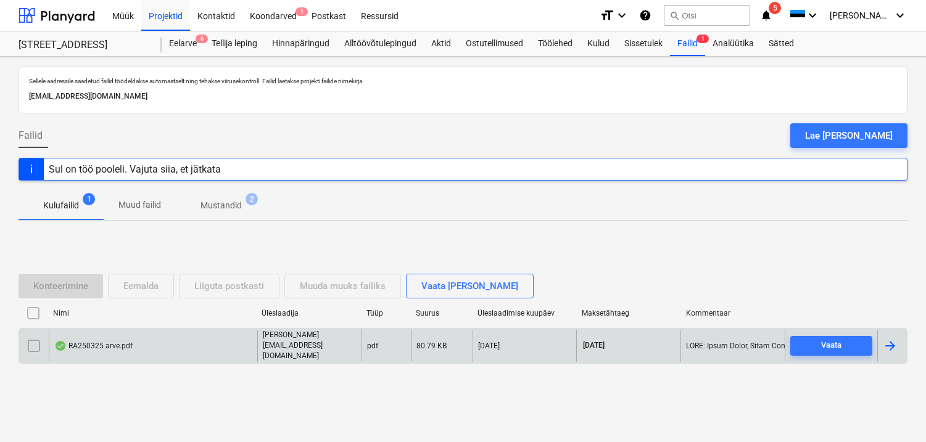
click at [92, 344] on div "RA250325 arve.pdf" at bounding box center [93, 346] width 78 height 10
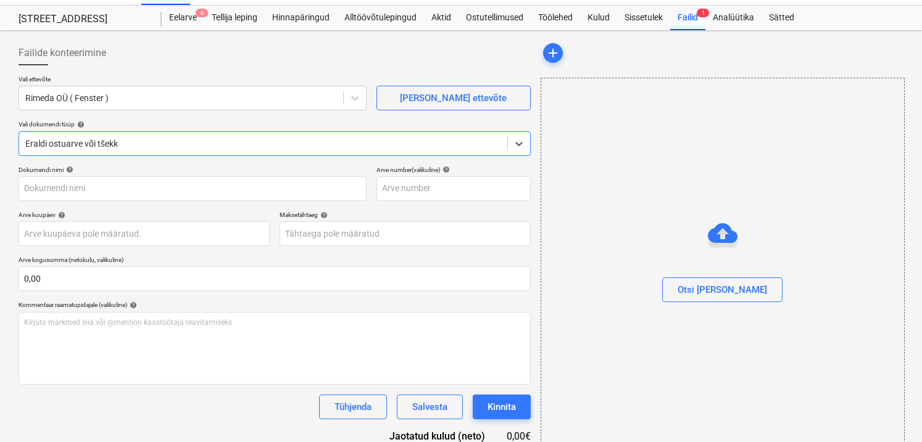
scroll to position [82, 0]
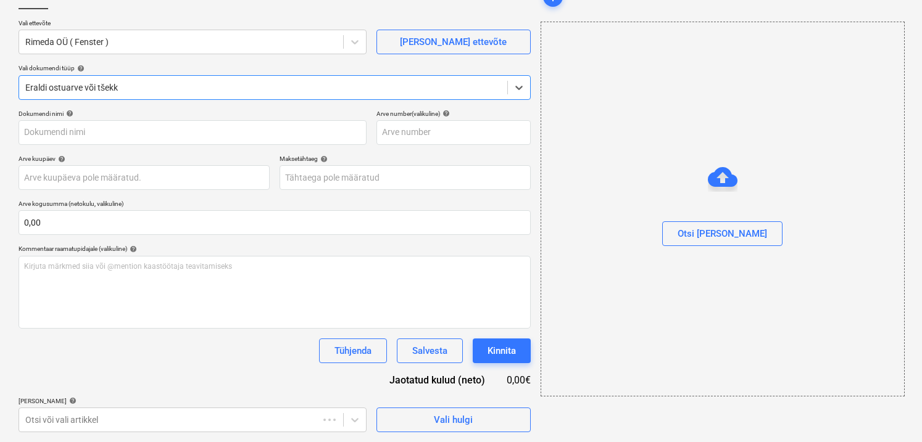
type input "RA250325"
type input "12 Sep 2025"
type input "19 Sep 2025"
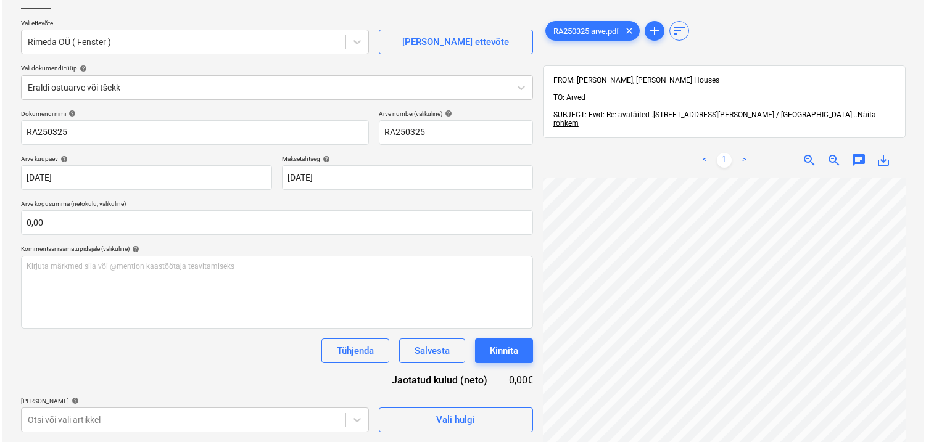
scroll to position [69, 80]
click at [505, 420] on span "Vali hulgi" at bounding box center [453, 420] width 123 height 16
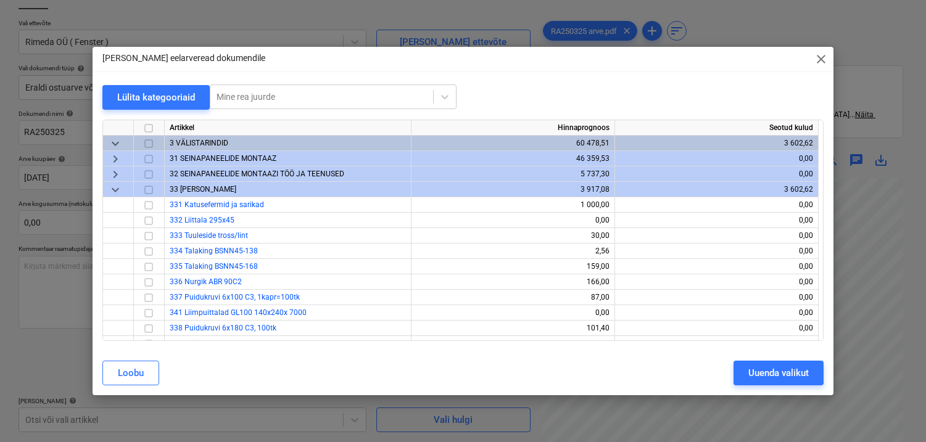
scroll to position [0, 0]
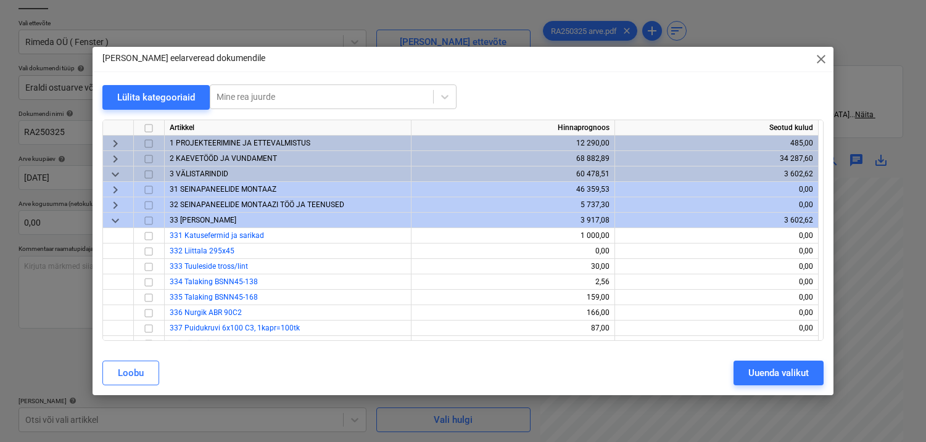
click at [117, 178] on span "keyboard_arrow_down" at bounding box center [115, 174] width 15 height 15
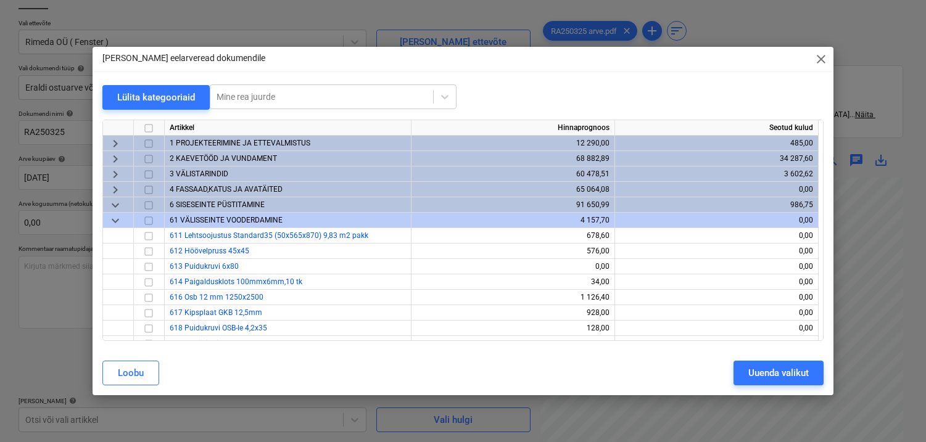
click at [123, 218] on div "keyboard_arrow_down" at bounding box center [118, 220] width 31 height 15
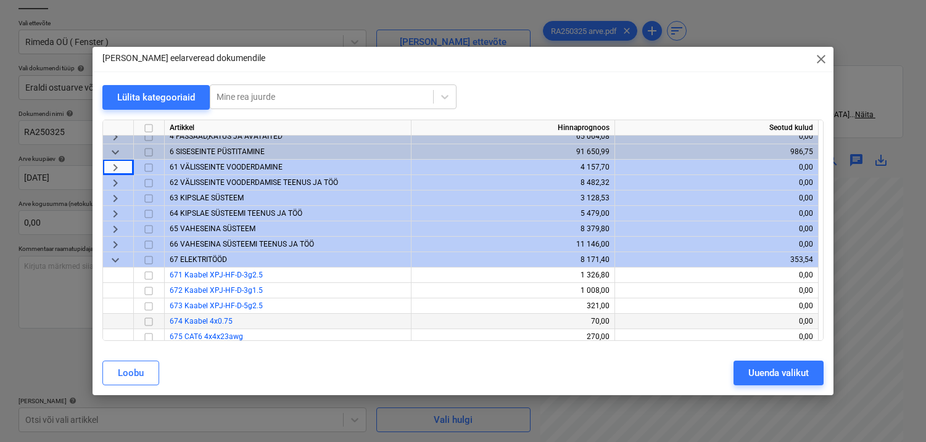
scroll to position [123, 0]
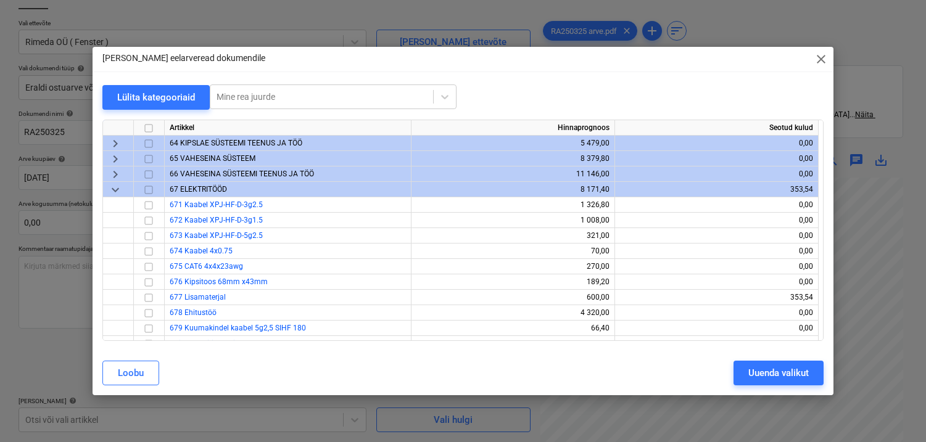
click at [121, 191] on span "keyboard_arrow_down" at bounding box center [115, 190] width 15 height 15
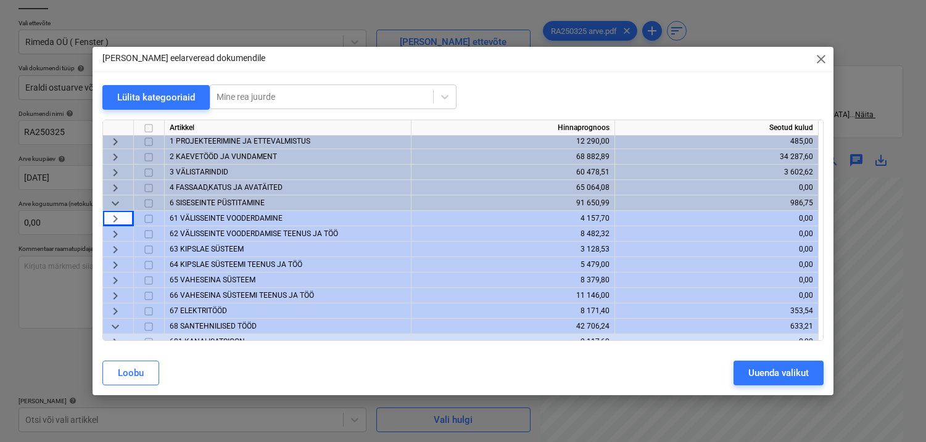
scroll to position [0, 0]
click at [113, 215] on span "keyboard_arrow_right" at bounding box center [115, 220] width 15 height 15
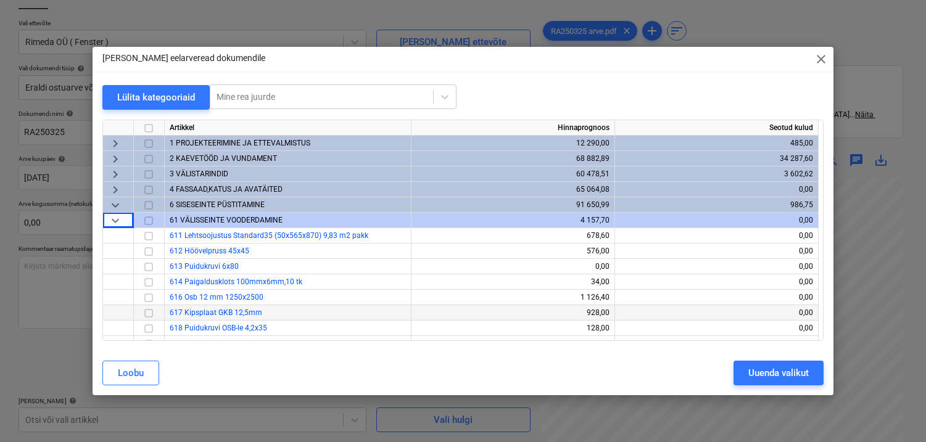
click at [117, 202] on span "keyboard_arrow_down" at bounding box center [115, 205] width 15 height 15
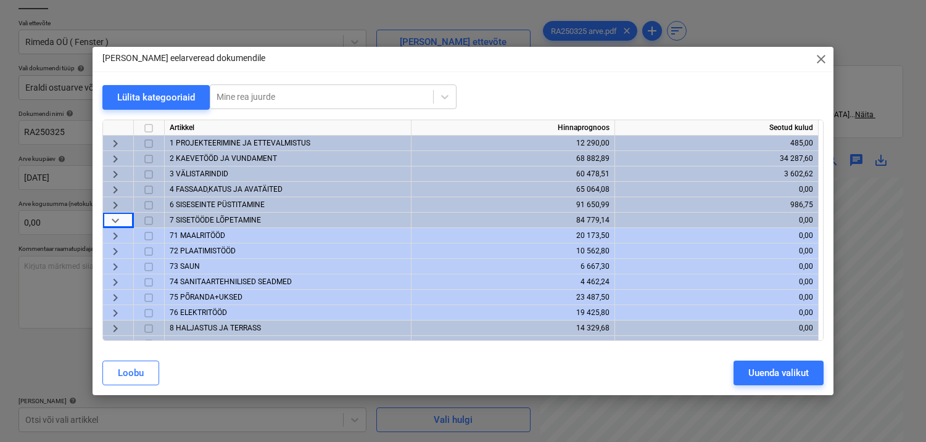
click at [117, 218] on span "keyboard_arrow_down" at bounding box center [115, 220] width 15 height 15
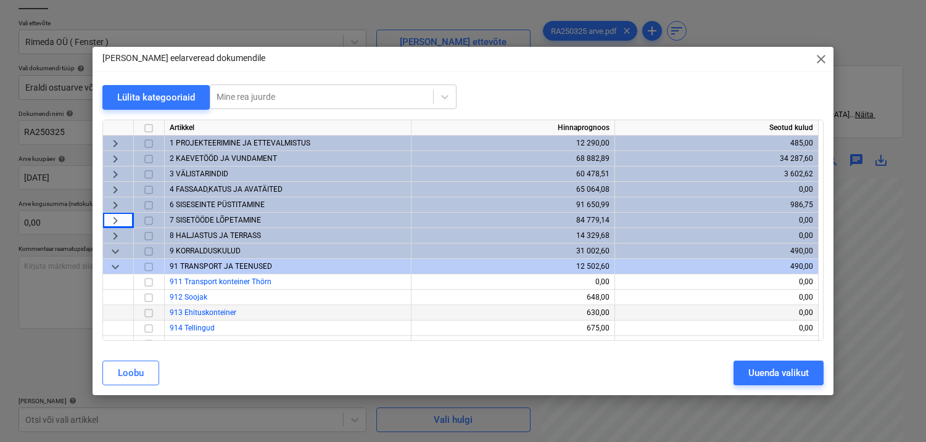
click at [119, 264] on span "keyboard_arrow_down" at bounding box center [115, 267] width 15 height 15
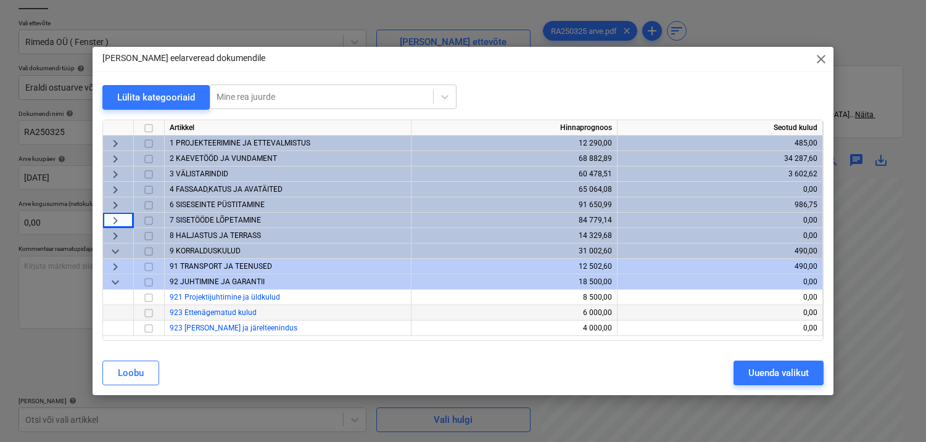
click at [231, 186] on span "4 FASSAAD,KATUS JA AVATÄITED" at bounding box center [226, 189] width 113 height 9
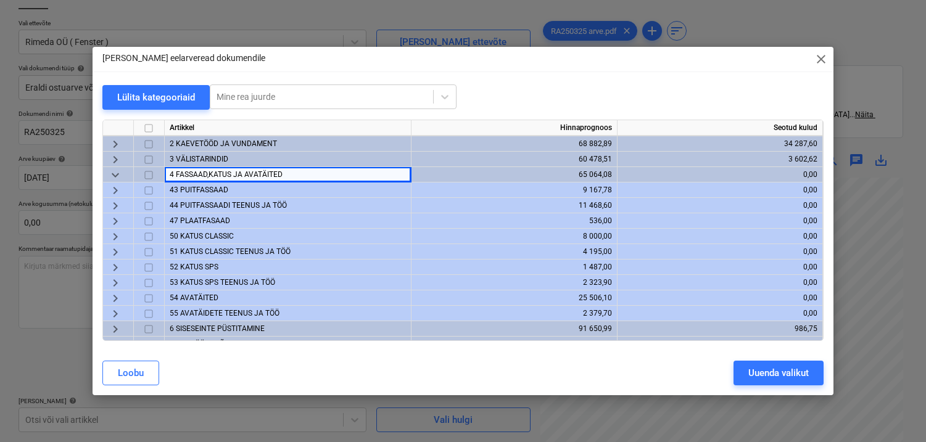
scroll to position [22, 0]
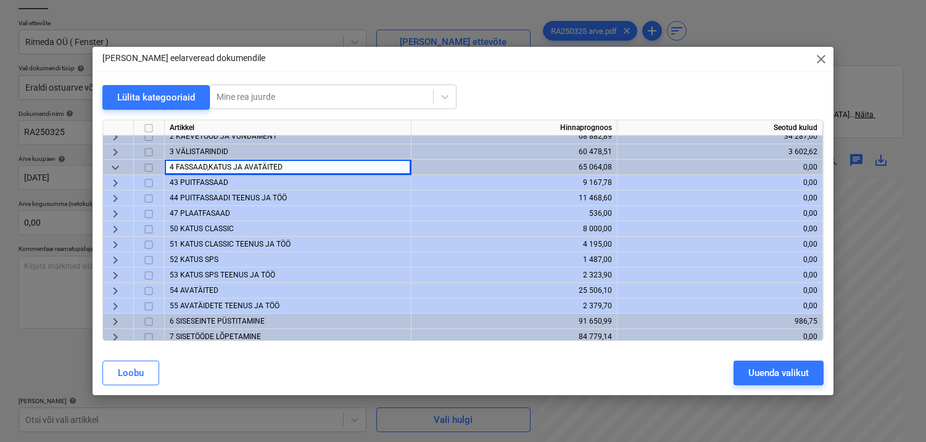
click at [206, 291] on span "54 AVATÄITED" at bounding box center [194, 290] width 49 height 9
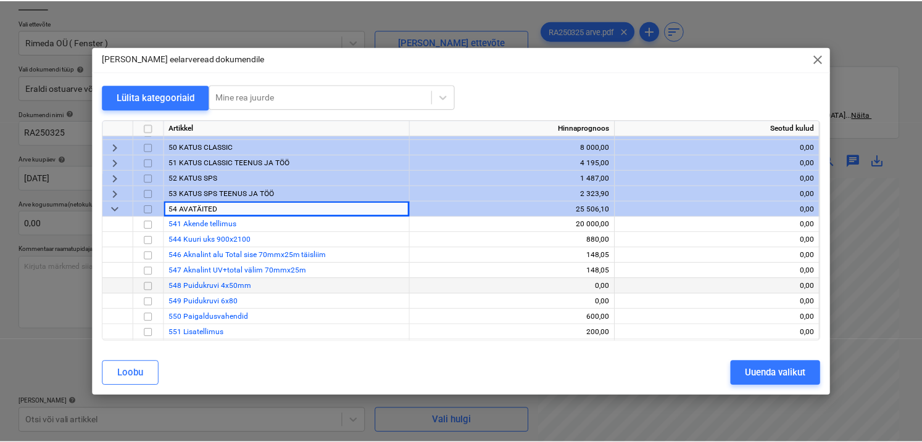
scroll to position [109, 0]
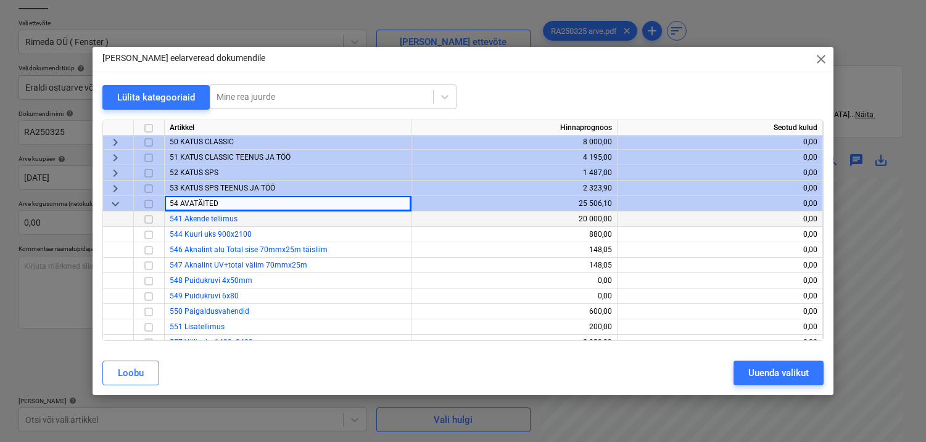
click at [151, 219] on input "checkbox" at bounding box center [148, 219] width 15 height 15
click at [749, 372] on div "Uuenda valikut" at bounding box center [778, 373] width 60 height 16
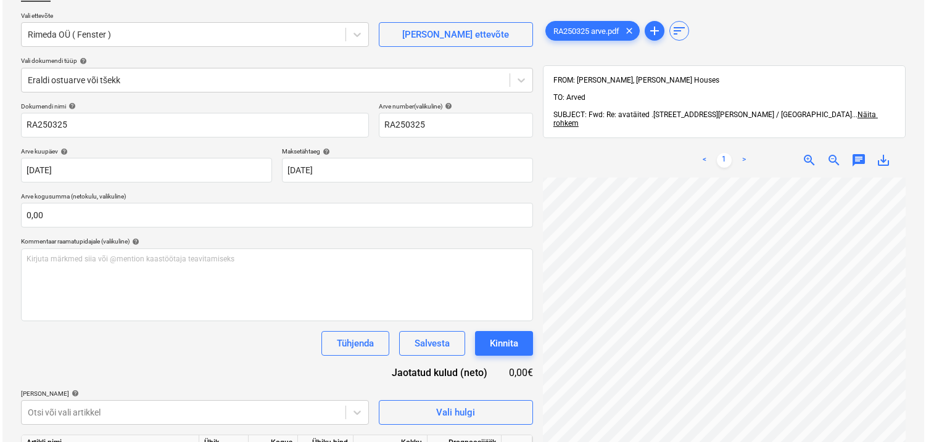
scroll to position [175, 0]
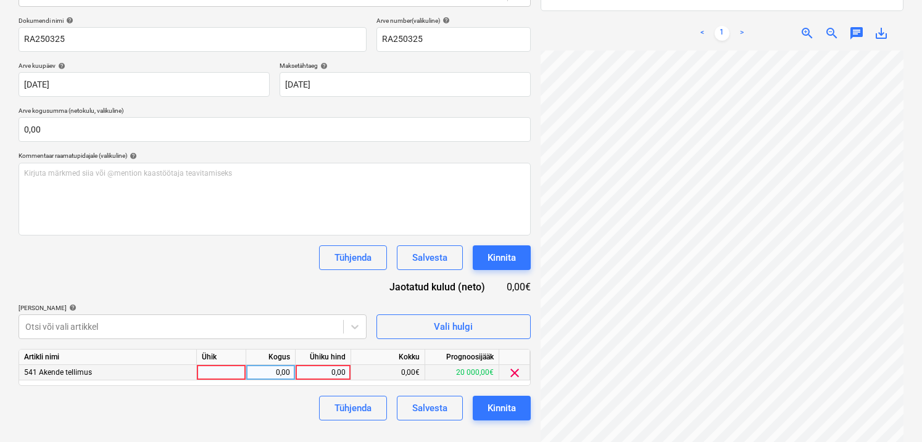
click at [226, 367] on div at bounding box center [221, 372] width 49 height 15
click at [271, 369] on div "0,00" at bounding box center [270, 372] width 39 height 15
type input "1"
click at [323, 376] on div "0,00" at bounding box center [322, 372] width 45 height 15
type input "4197,41"
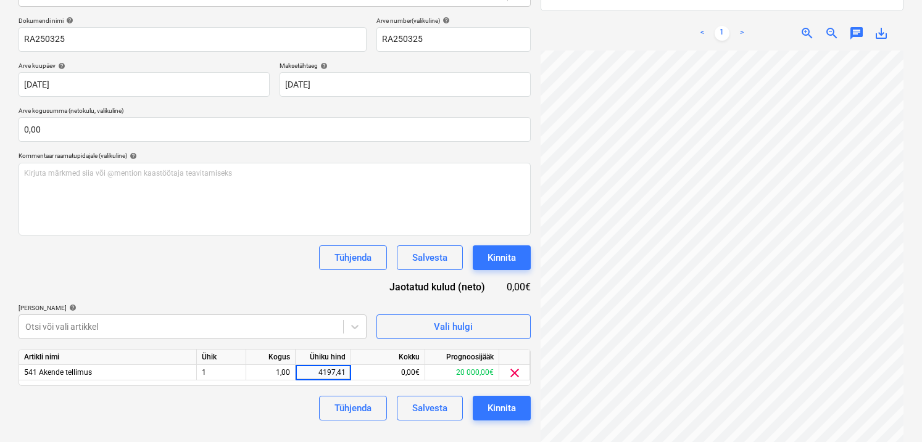
click at [281, 402] on div "Tühjenda Salvesta Kinnita" at bounding box center [275, 408] width 512 height 25
click at [488, 405] on div "Kinnita" at bounding box center [501, 408] width 28 height 16
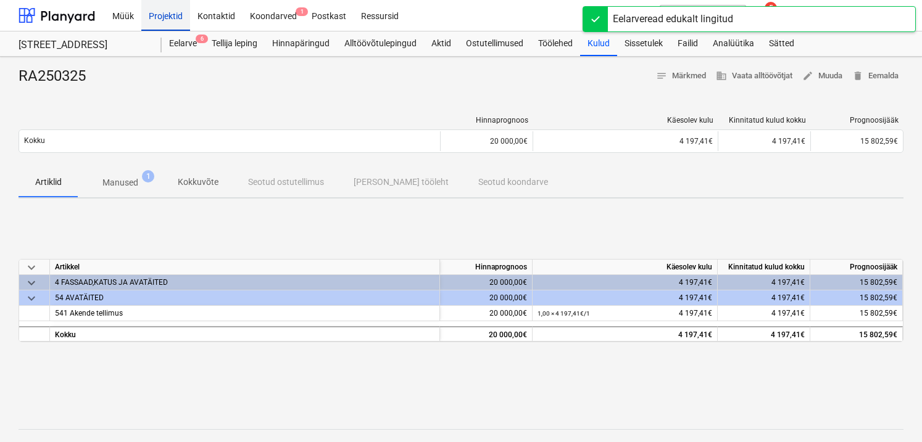
click at [152, 18] on div "Projektid" at bounding box center [165, 14] width 49 height 31
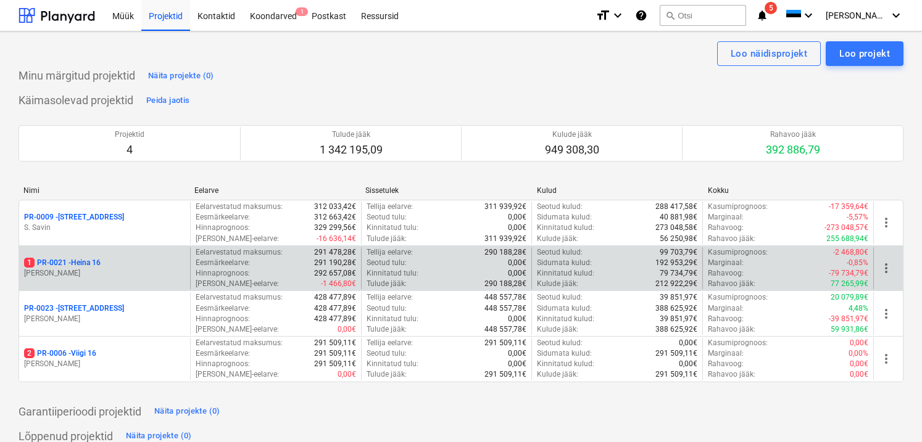
click at [86, 283] on div "1 PR-0021 - Heina 16 E. Remel" at bounding box center [104, 268] width 171 height 43
click at [88, 263] on p "1 PR-0021 - Heina 16" at bounding box center [62, 263] width 76 height 10
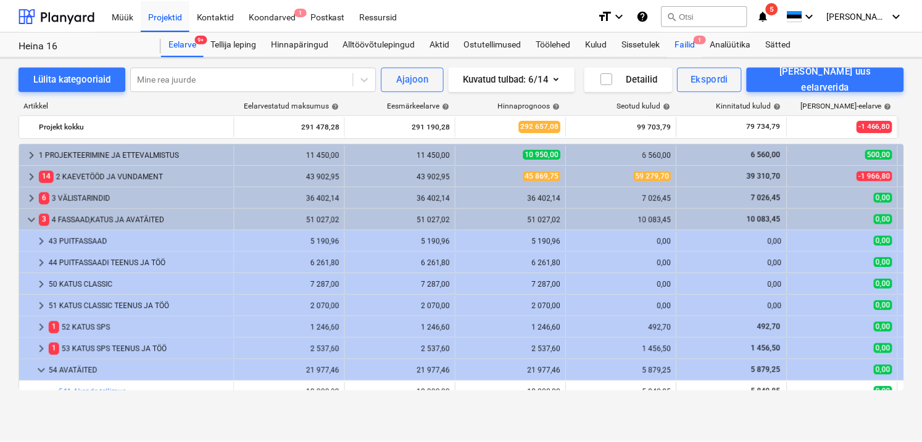
scroll to position [141, 0]
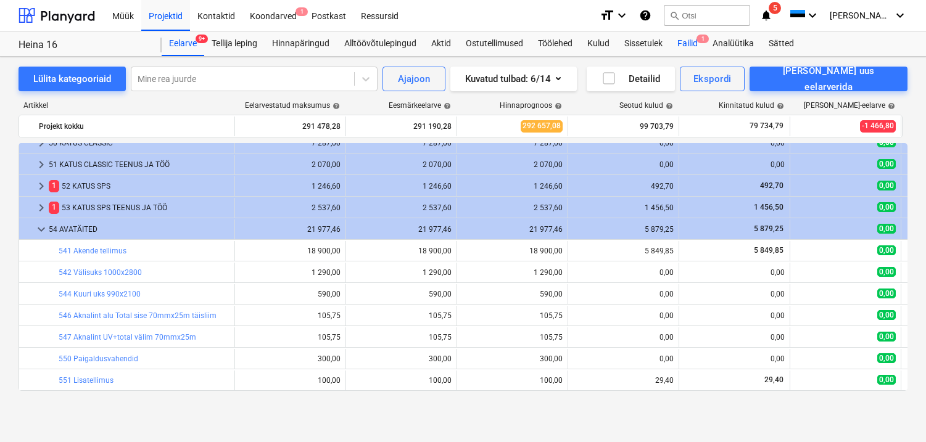
click at [687, 40] on div "Failid 1" at bounding box center [687, 43] width 35 height 25
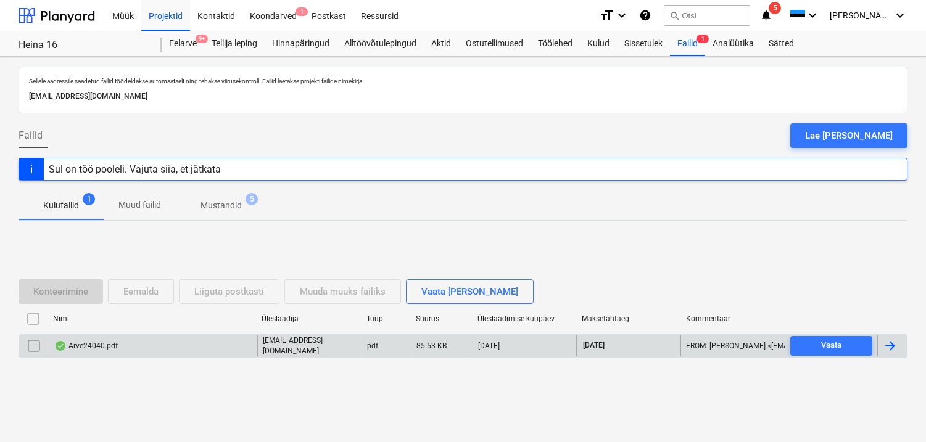
click at [155, 342] on div "Arve24040.pdf" at bounding box center [153, 346] width 208 height 21
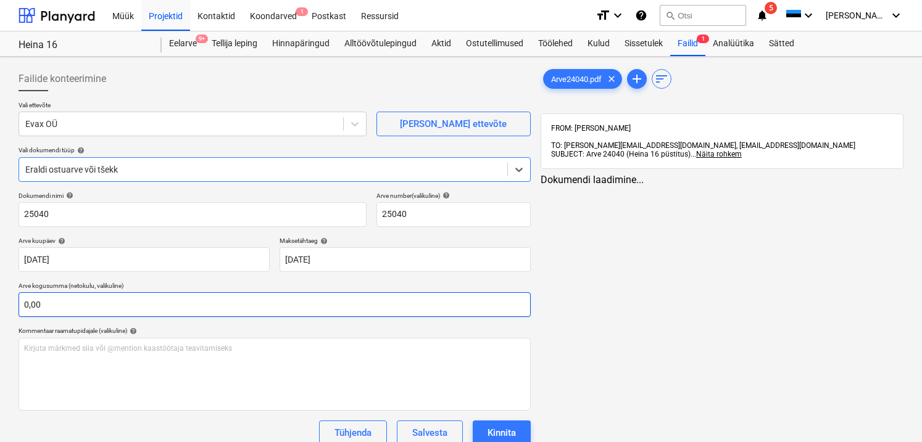
type input "25040"
type input "12 Sep 2025"
type input "26 Sep 2025"
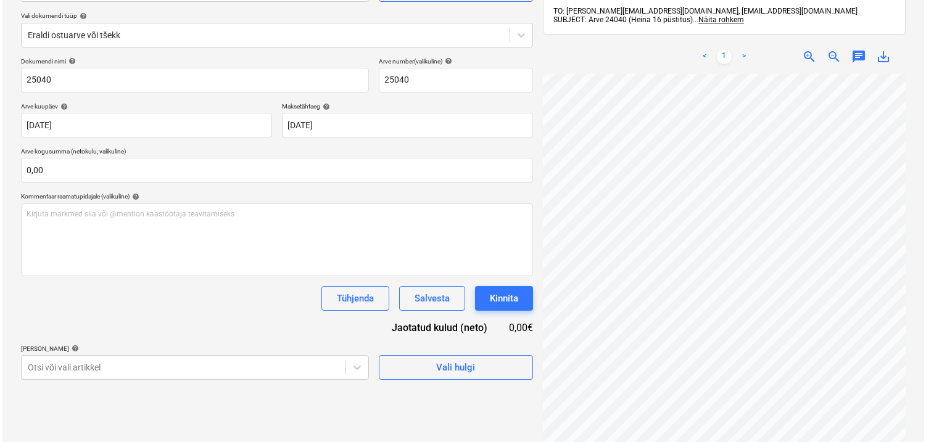
scroll to position [189, 12]
click at [487, 363] on span "Vali hulgi" at bounding box center [453, 368] width 123 height 16
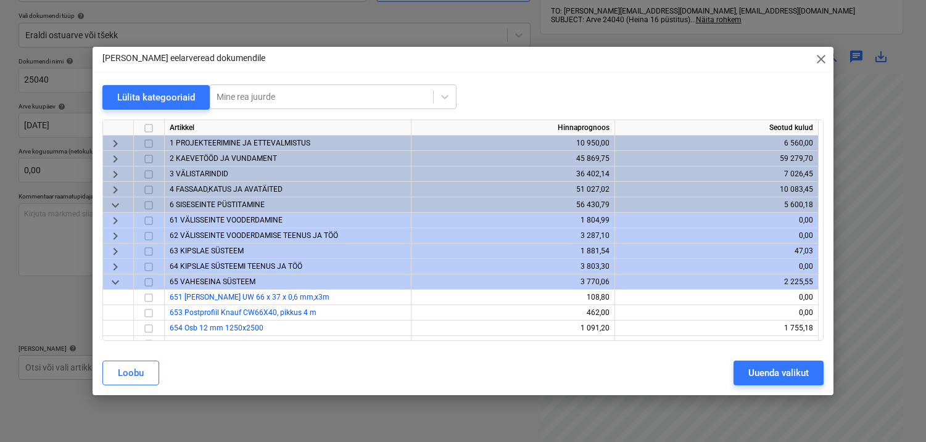
click at [195, 173] on span "3 VÄLISTARINDID" at bounding box center [199, 174] width 59 height 9
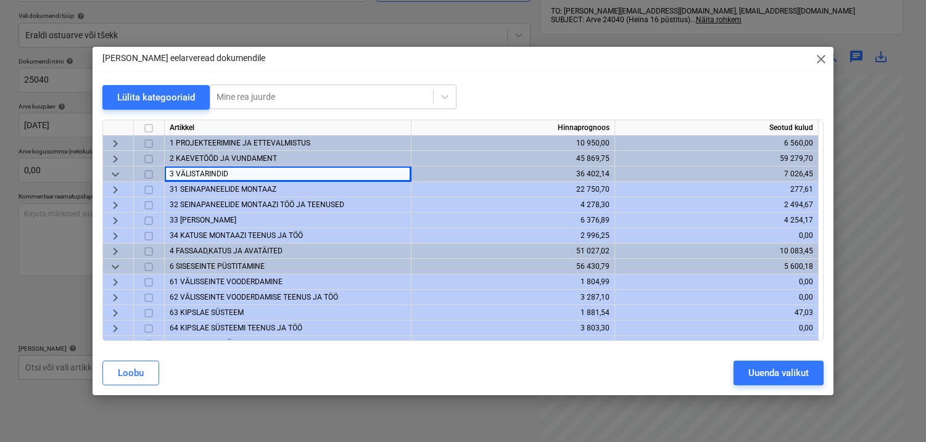
click at [201, 200] on span "32 SEINAPANEELIDE MONTAAZI TÖÖ JA TEENUSED" at bounding box center [257, 204] width 175 height 9
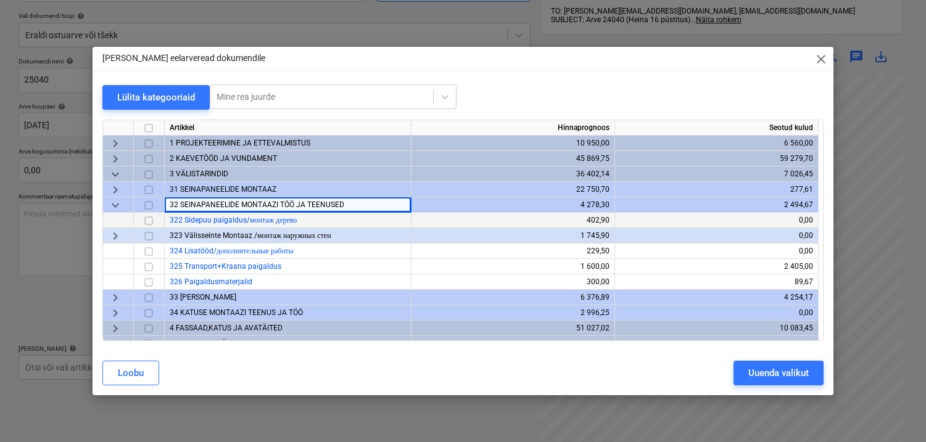
click at [151, 220] on input "checkbox" at bounding box center [148, 220] width 15 height 15
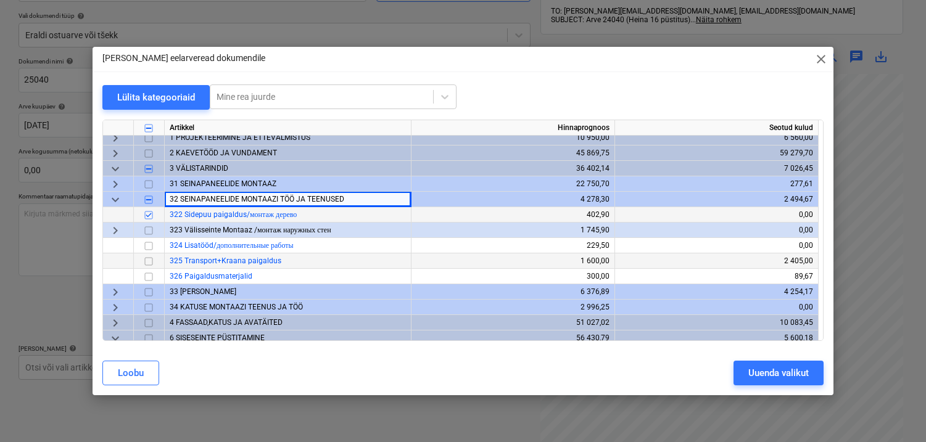
scroll to position [14, 0]
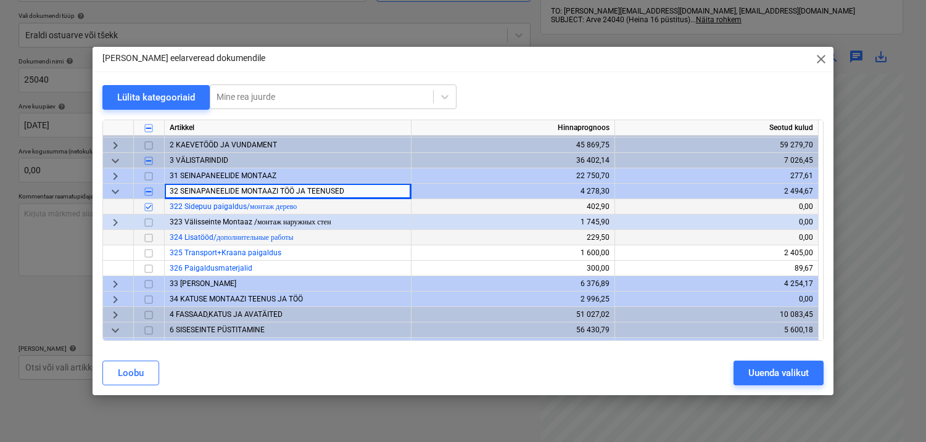
click at [212, 239] on span "324 Lisatööd/дополнительные работы" at bounding box center [232, 237] width 124 height 9
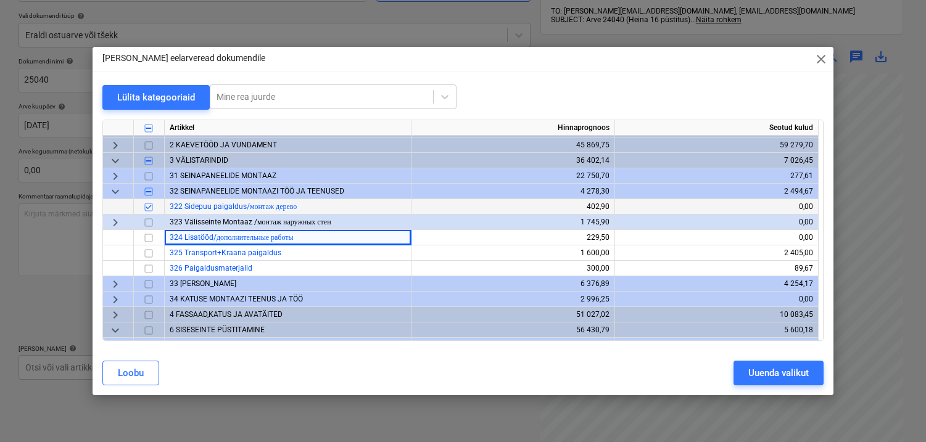
click at [184, 298] on span "34 KATUSE MONTAAZI TEENUS JA TÖÖ" at bounding box center [236, 299] width 133 height 9
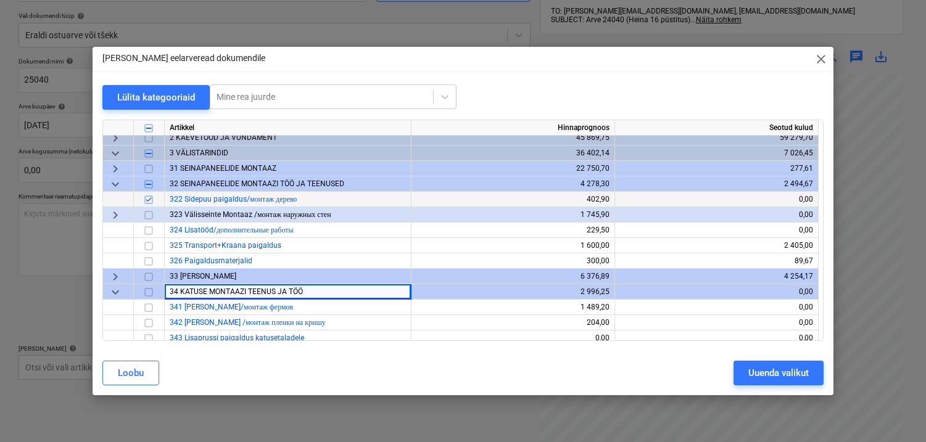
scroll to position [107, 0]
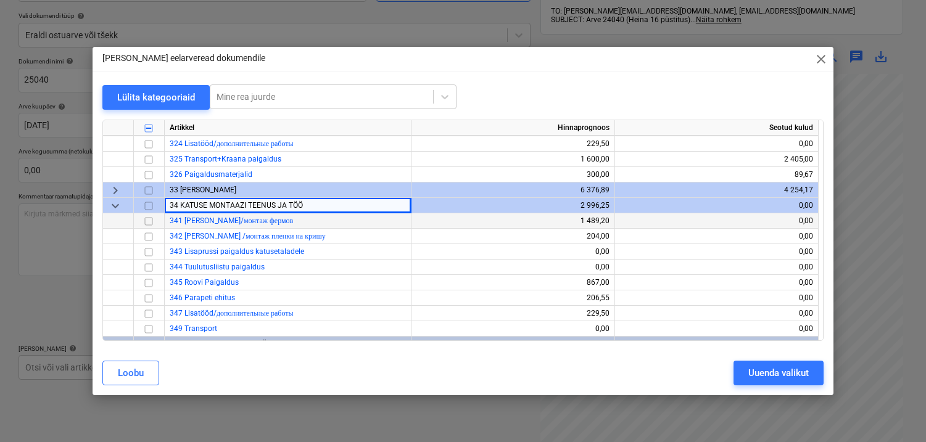
click at [152, 223] on input "checkbox" at bounding box center [148, 221] width 15 height 15
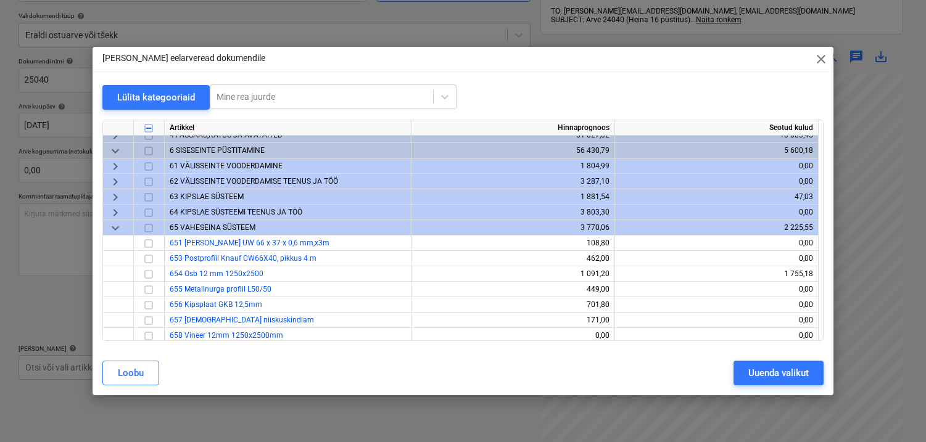
scroll to position [342, 0]
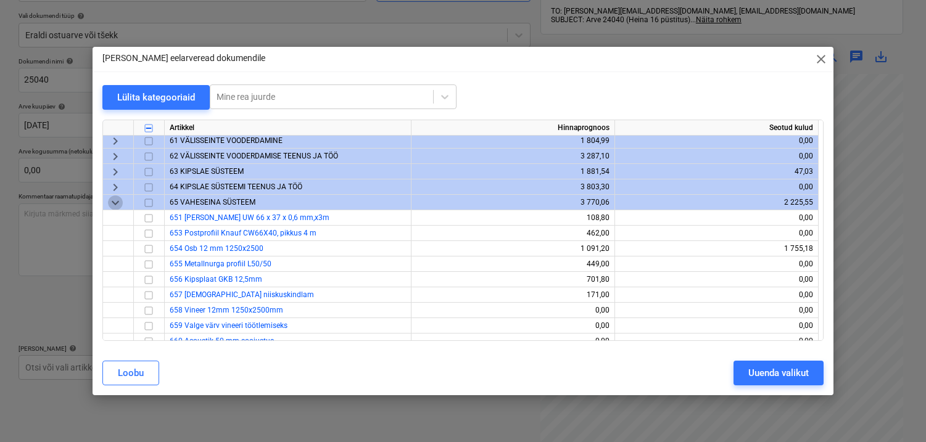
click at [115, 205] on span "keyboard_arrow_down" at bounding box center [115, 203] width 15 height 15
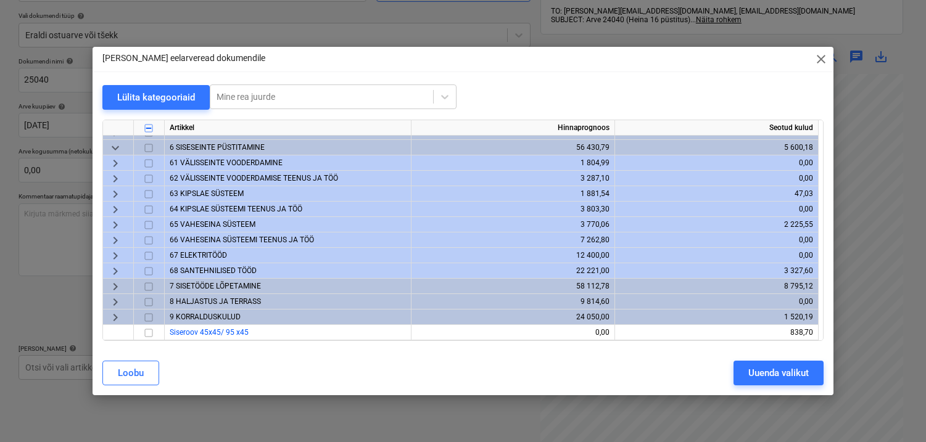
click at [118, 149] on span "keyboard_arrow_down" at bounding box center [115, 148] width 15 height 15
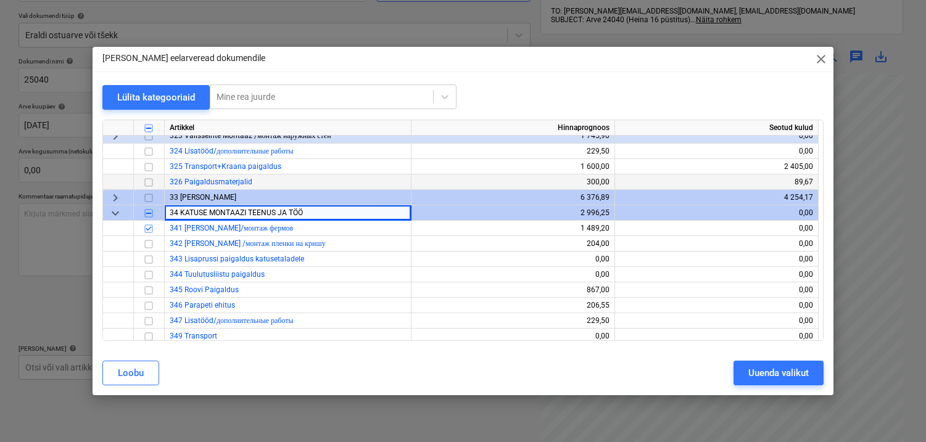
scroll to position [76, 0]
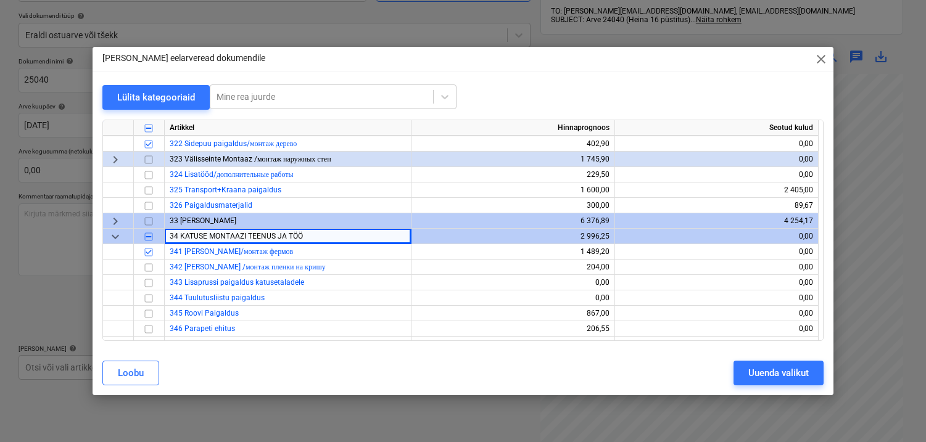
click at [109, 231] on span "keyboard_arrow_down" at bounding box center [115, 236] width 15 height 15
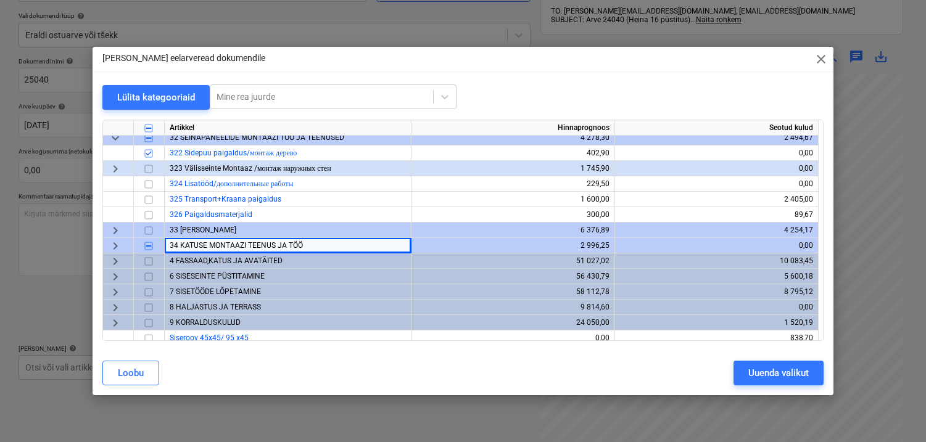
scroll to position [73, 0]
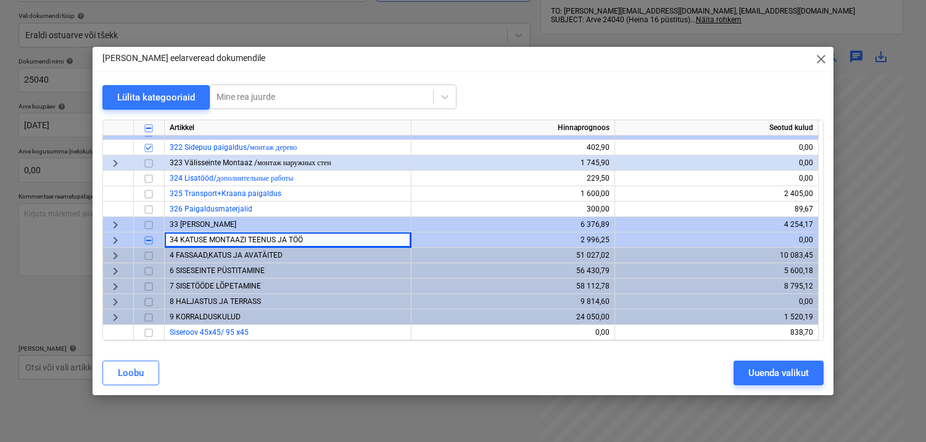
click at [223, 270] on span "6 SISESEINTE PÜSTITAMINE" at bounding box center [217, 270] width 95 height 9
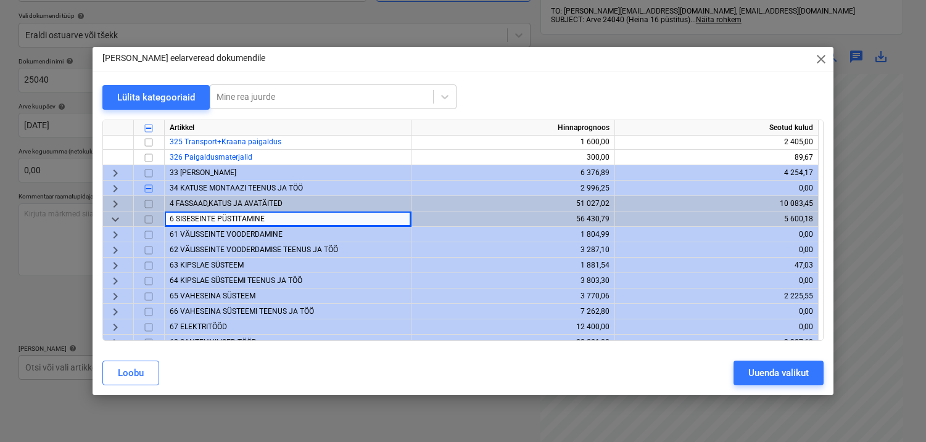
scroll to position [133, 0]
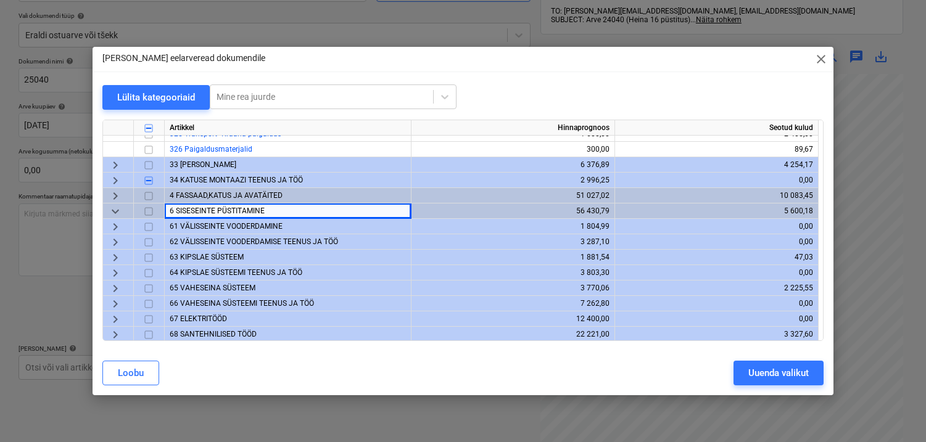
click at [222, 196] on span "4 FASSAAD,KATUS JA AVATÄITED" at bounding box center [226, 195] width 113 height 9
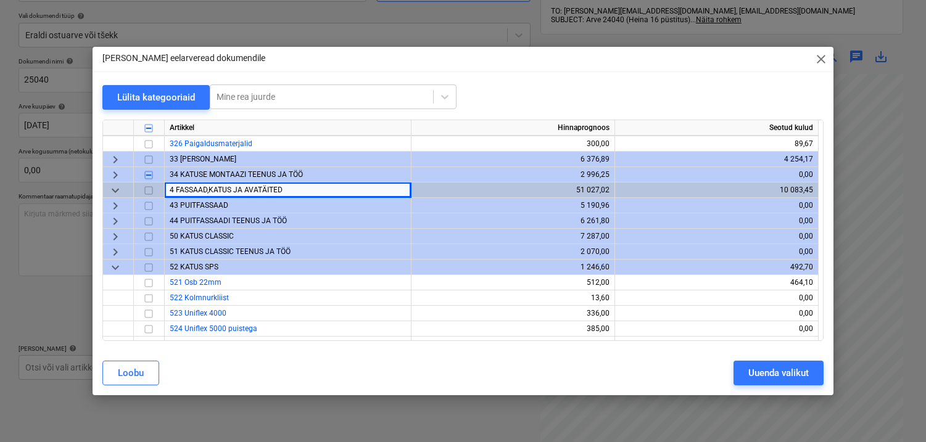
scroll to position [151, 0]
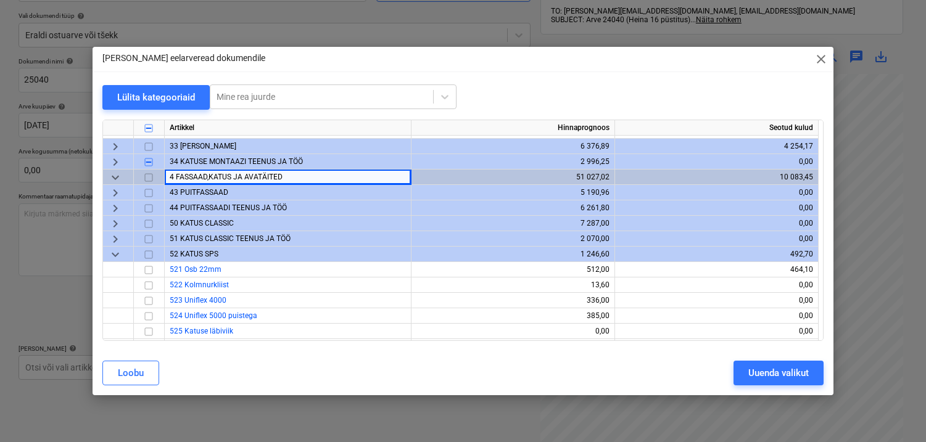
click at [119, 250] on span "keyboard_arrow_down" at bounding box center [115, 254] width 15 height 15
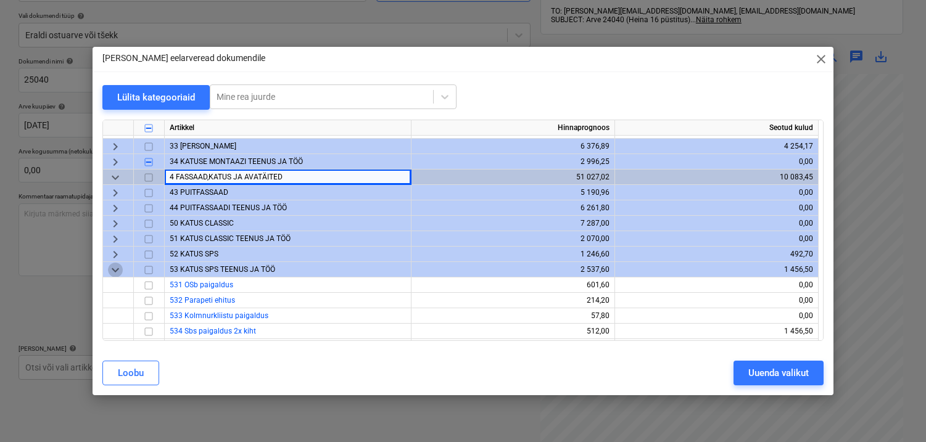
click at [117, 271] on span "keyboard_arrow_down" at bounding box center [115, 270] width 15 height 15
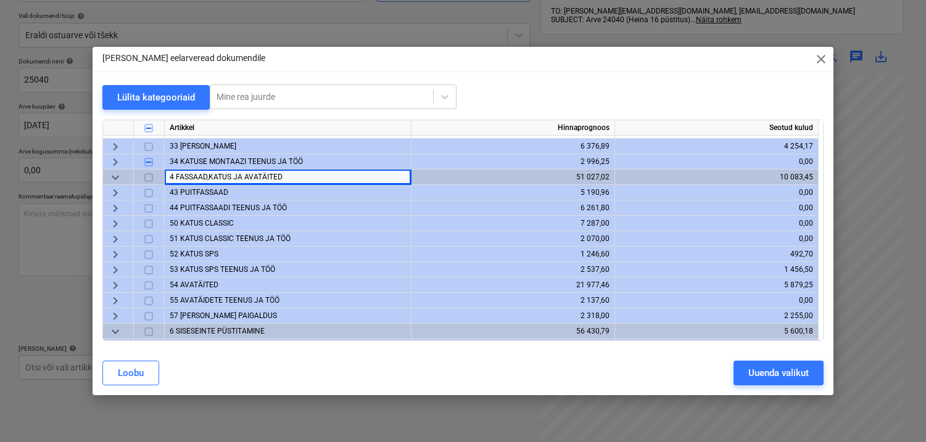
click at [192, 285] on span "54 AVATÄITED" at bounding box center [194, 285] width 49 height 9
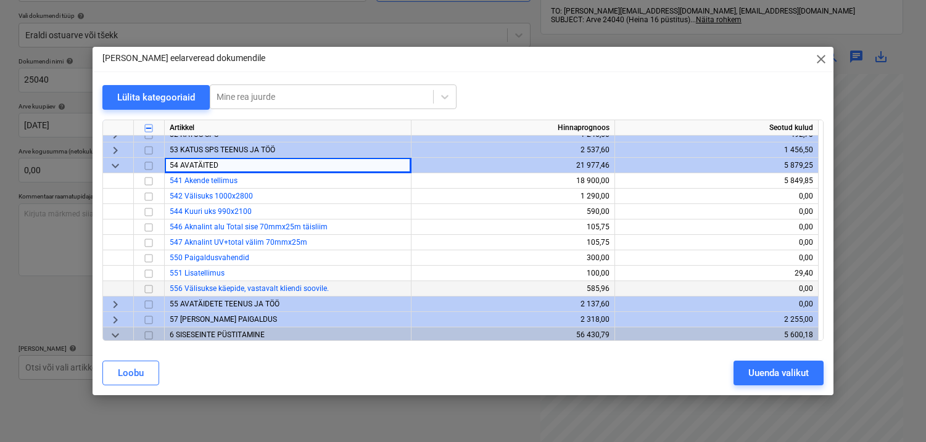
scroll to position [271, 0]
click at [241, 295] on div "556 Välisukse käepide, vastavalt kliendi soovile." at bounding box center [288, 288] width 247 height 15
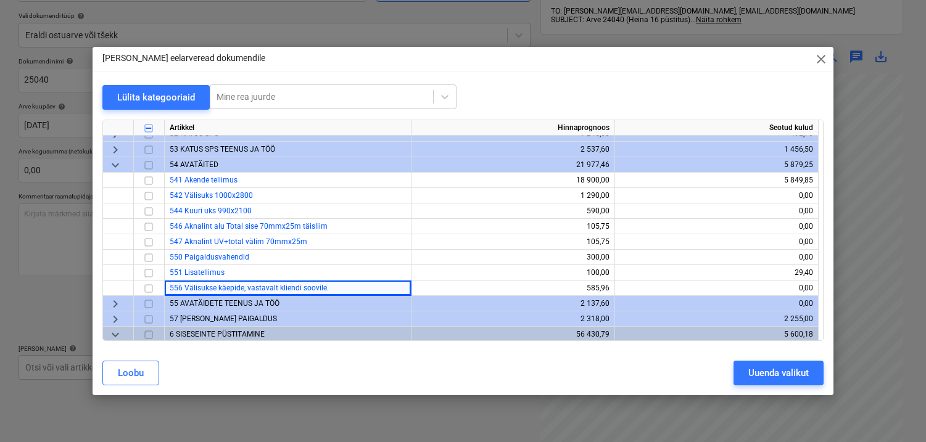
click at [244, 300] on span "55 AVATÄIDETE TEENUS JA TÖÖ" at bounding box center [225, 303] width 110 height 9
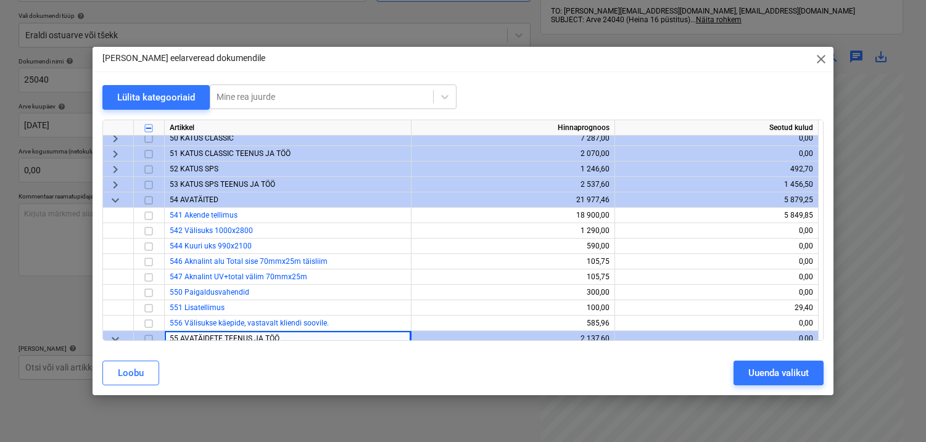
scroll to position [225, 0]
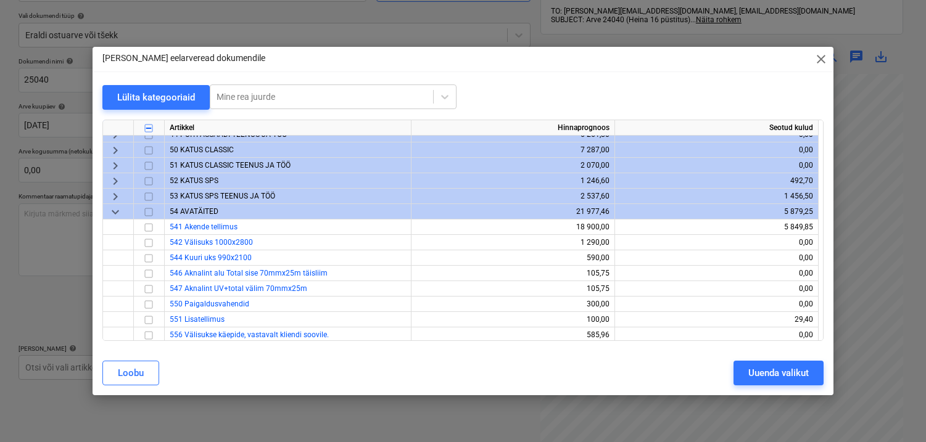
click at [197, 148] on span "50 KATUS CLASSIC" at bounding box center [202, 150] width 64 height 9
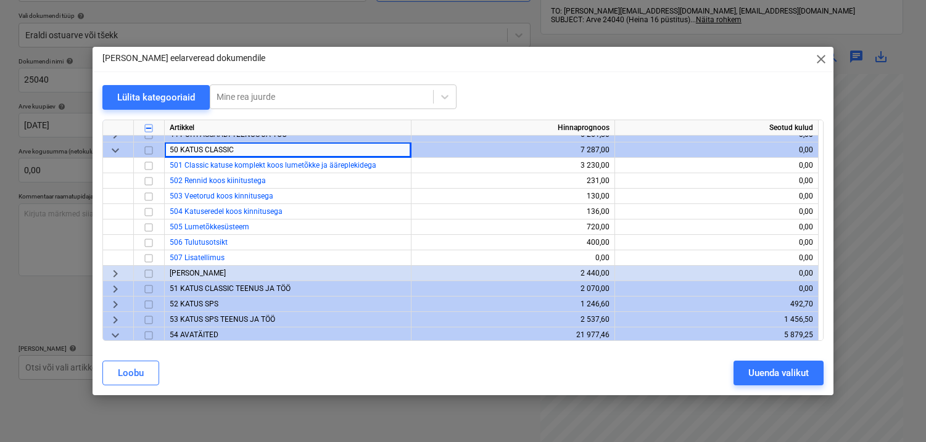
click at [217, 288] on span "51 KATUS CLASSIC TEENUS JA TÖÖ" at bounding box center [230, 288] width 121 height 9
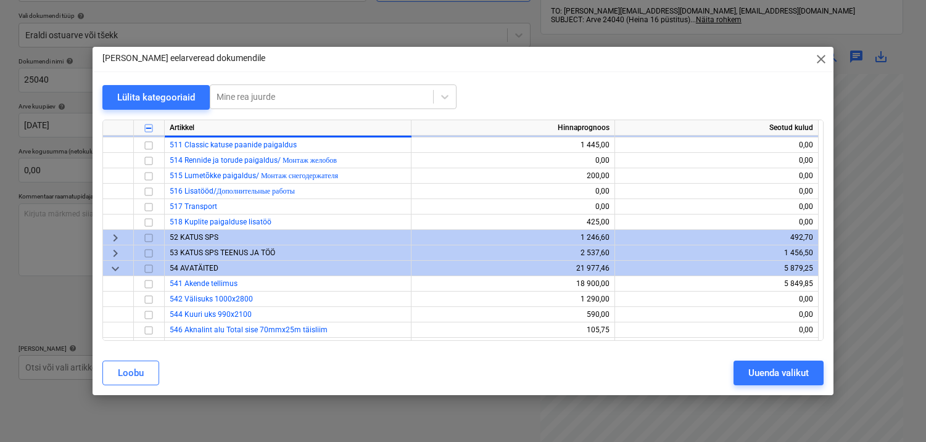
scroll to position [383, 0]
click at [151, 223] on input "checkbox" at bounding box center [148, 223] width 15 height 15
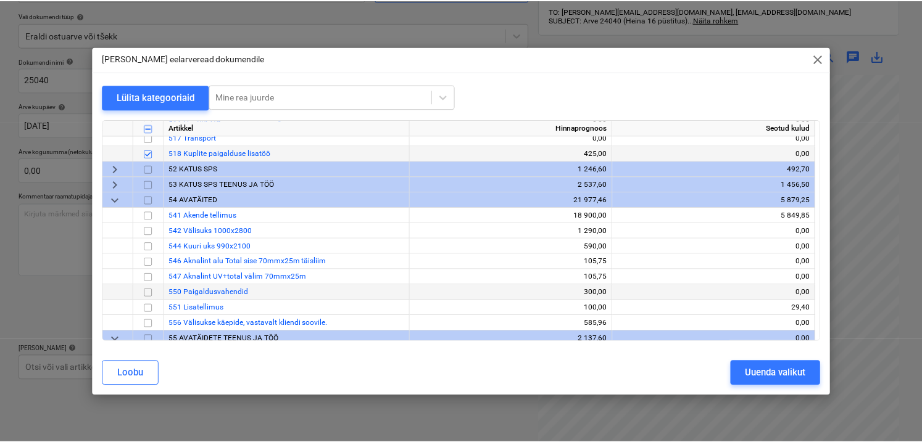
scroll to position [455, 0]
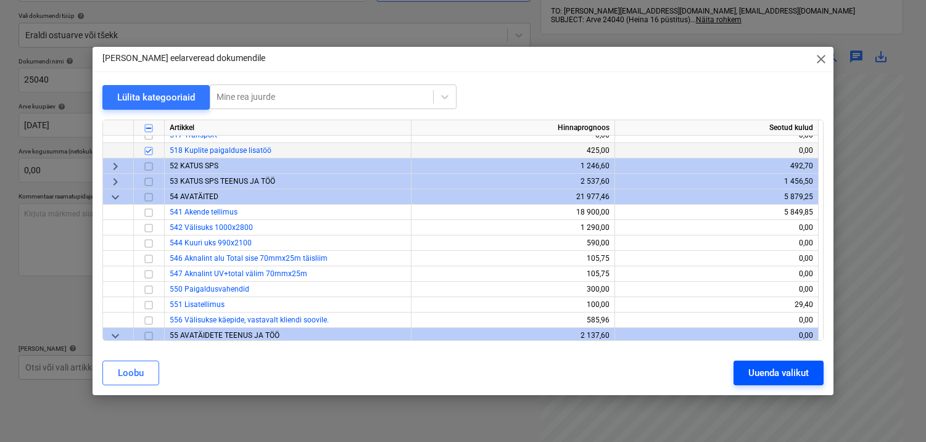
click at [769, 374] on div "Uuenda valikut" at bounding box center [778, 373] width 60 height 16
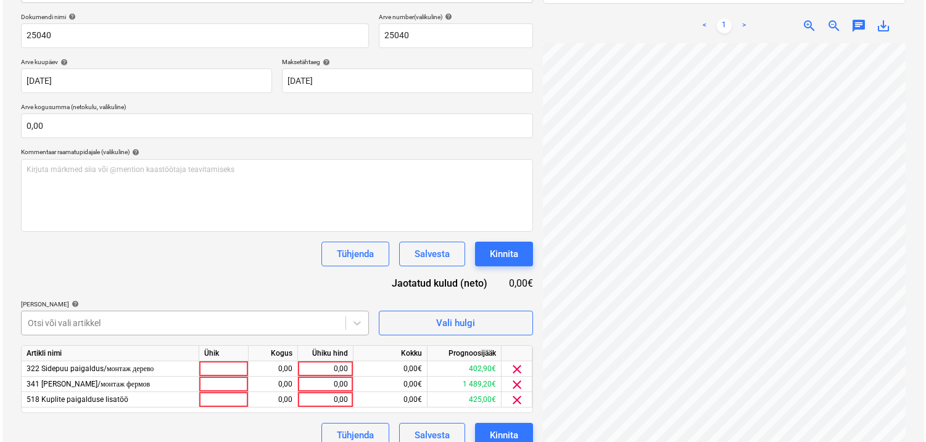
scroll to position [194, 0]
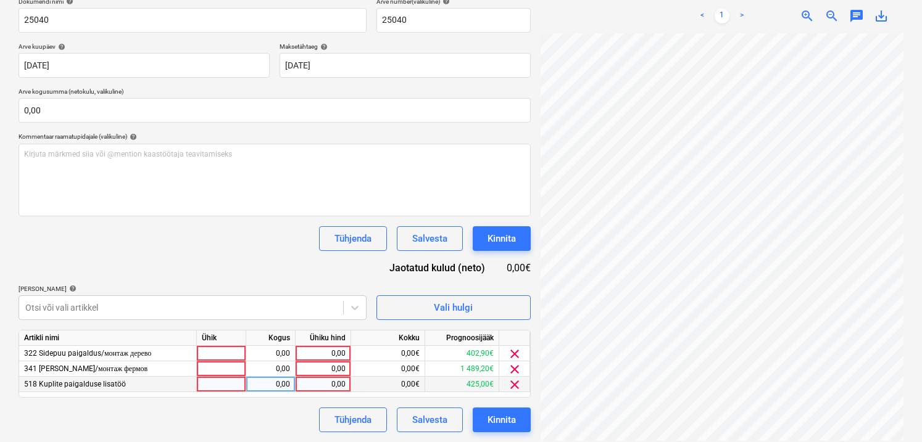
click at [237, 384] on div at bounding box center [221, 384] width 49 height 15
type input "1"
click at [273, 384] on div "0,00" at bounding box center [270, 384] width 39 height 15
type input "1"
click at [329, 387] on div "0,00" at bounding box center [322, 384] width 45 height 15
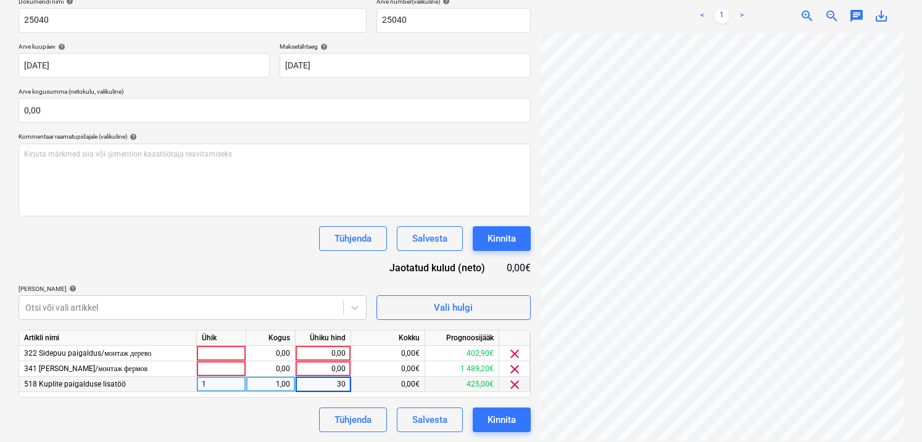
type input "300"
click at [264, 421] on div "Tühjenda Salvesta Kinnita" at bounding box center [275, 420] width 512 height 25
click at [222, 369] on div at bounding box center [221, 368] width 49 height 15
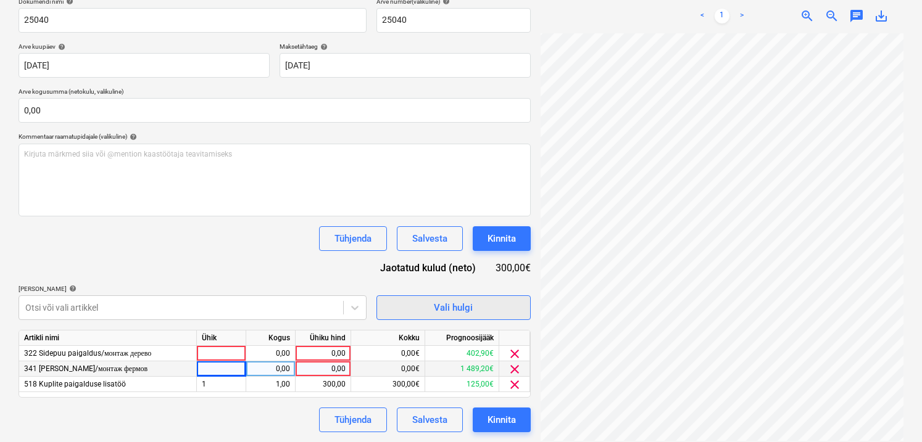
click at [421, 307] on span "Vali hulgi" at bounding box center [453, 308] width 123 height 16
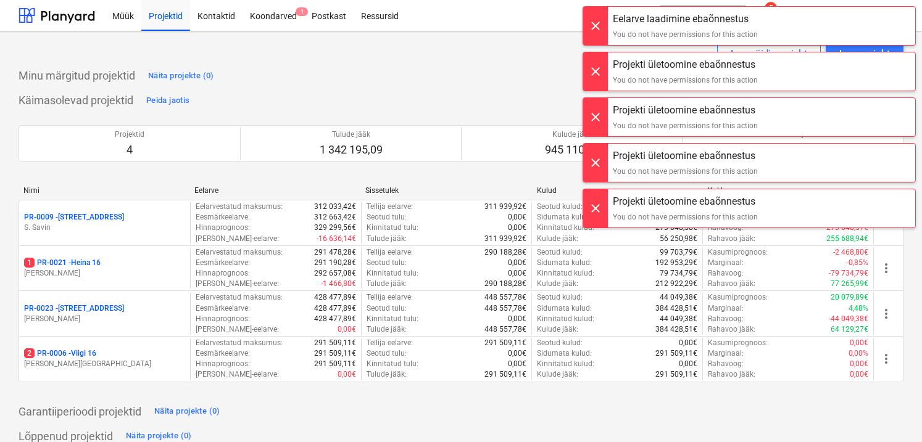
click at [590, 22] on div at bounding box center [595, 26] width 25 height 38
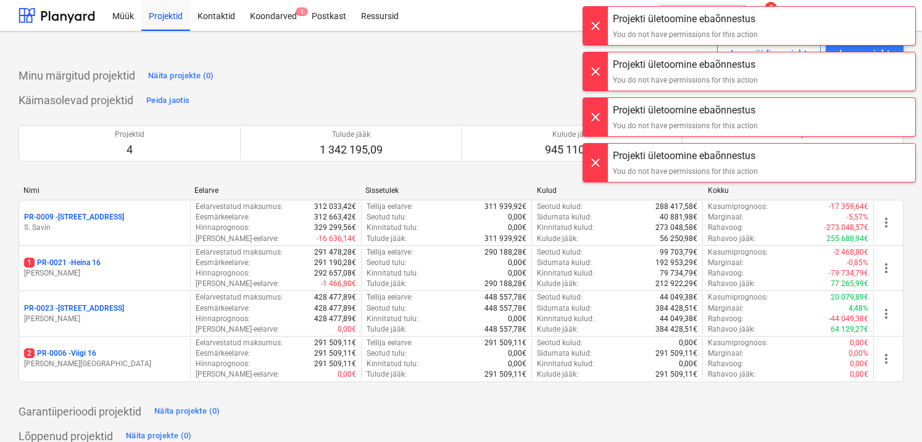
click at [590, 22] on div at bounding box center [595, 26] width 25 height 38
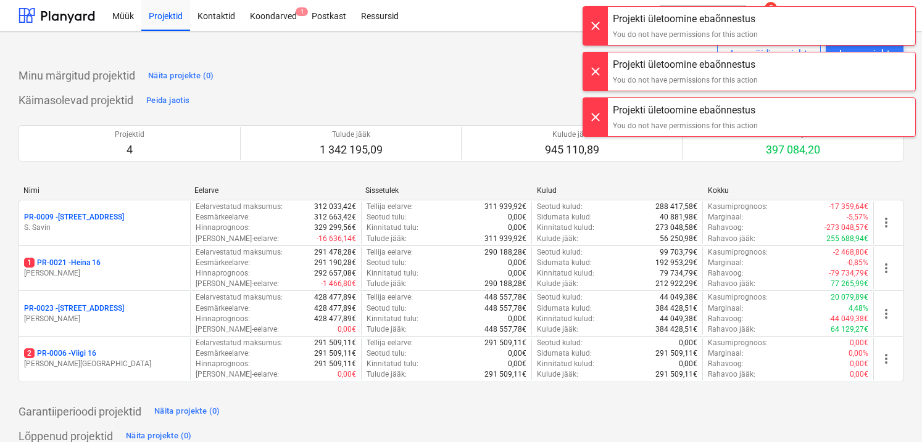
click at [590, 22] on div at bounding box center [595, 26] width 25 height 38
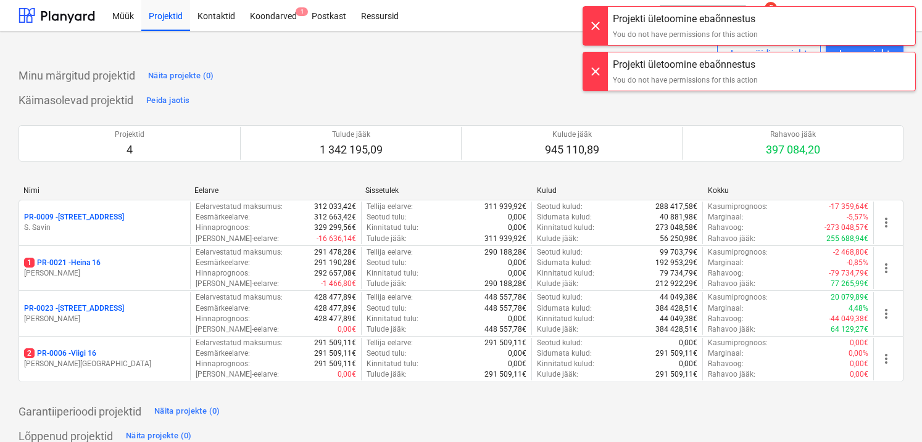
click at [590, 21] on div at bounding box center [595, 26] width 25 height 38
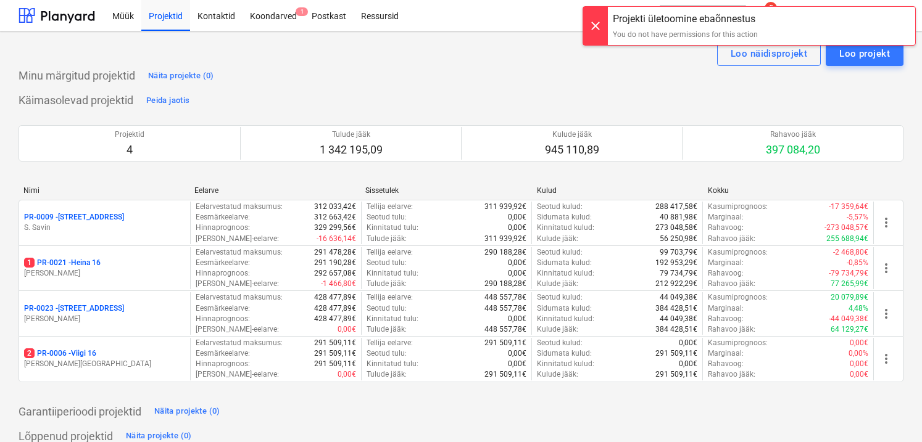
click at [589, 21] on div at bounding box center [595, 26] width 25 height 38
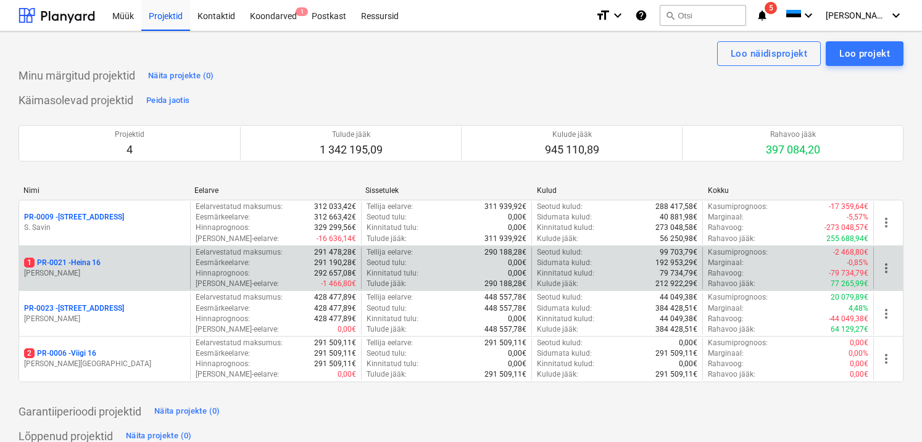
click at [146, 258] on div "1 PR-0021 - Heina 16" at bounding box center [104, 263] width 161 height 10
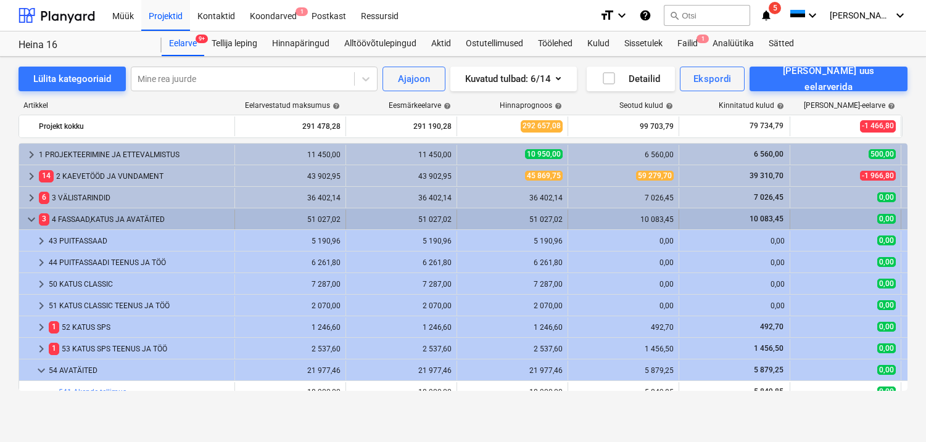
click at [32, 221] on span "keyboard_arrow_down" at bounding box center [31, 219] width 15 height 15
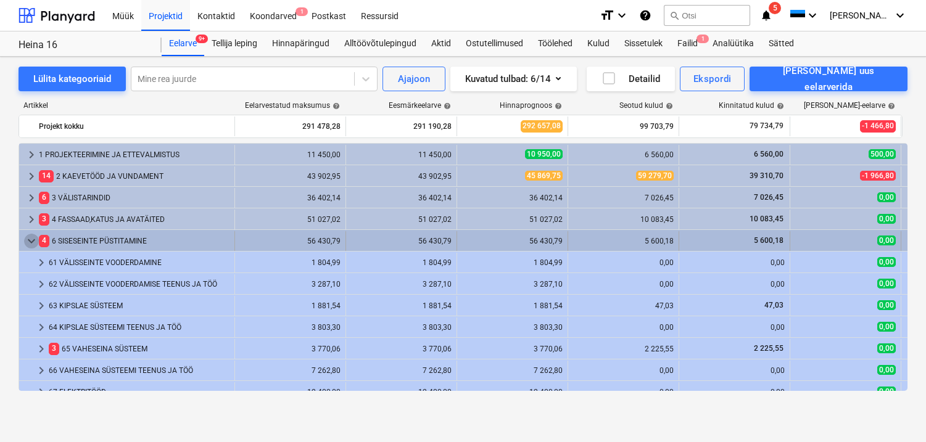
click at [33, 241] on span "keyboard_arrow_down" at bounding box center [31, 241] width 15 height 15
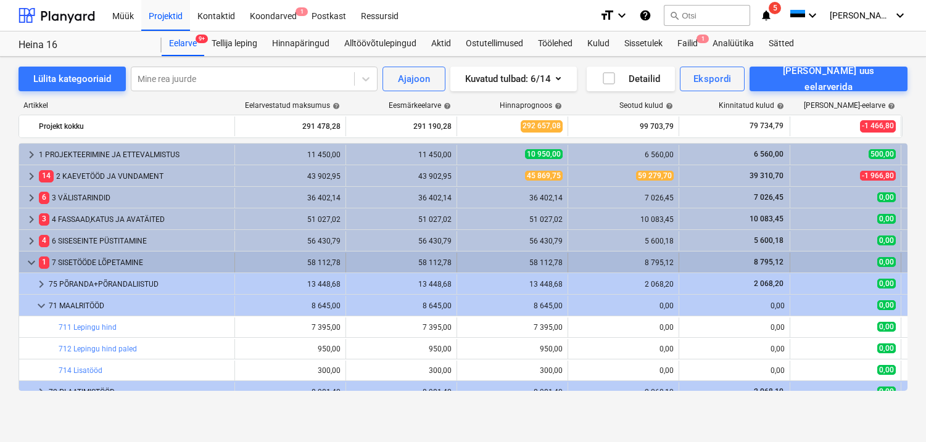
click at [31, 262] on span "keyboard_arrow_down" at bounding box center [31, 262] width 15 height 15
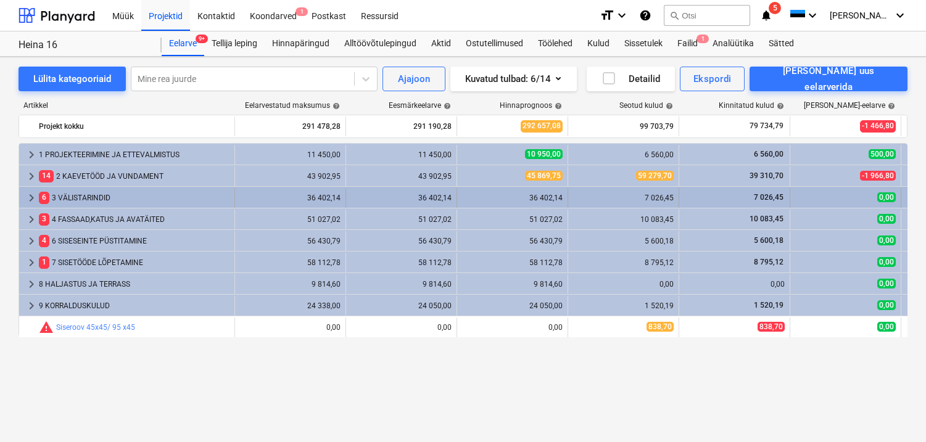
click at [72, 194] on div "6 3 VÄLISTARINDID" at bounding box center [134, 198] width 191 height 20
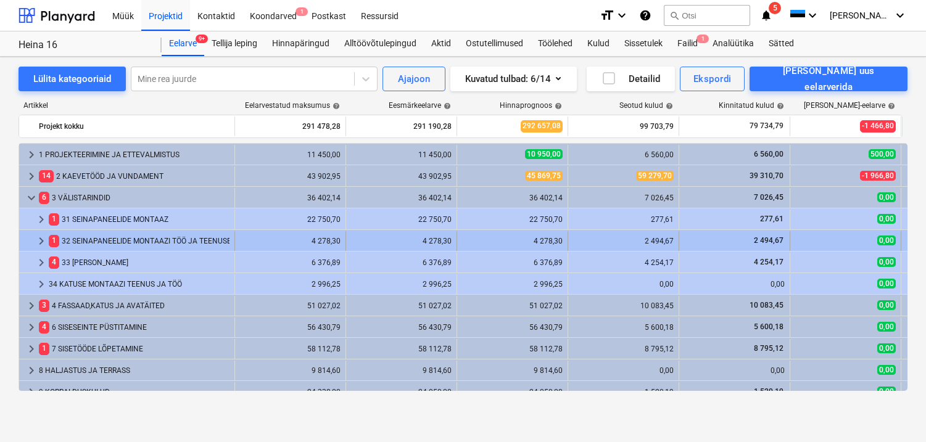
click at [93, 236] on div "1 32 SEINAPANEELIDE MONTAAZI TÖÖ JA TEENUSED" at bounding box center [139, 241] width 181 height 20
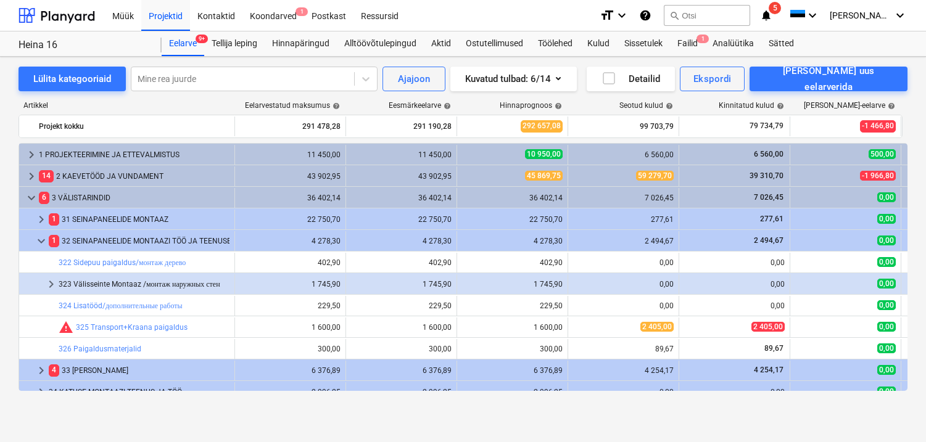
scroll to position [20, 0]
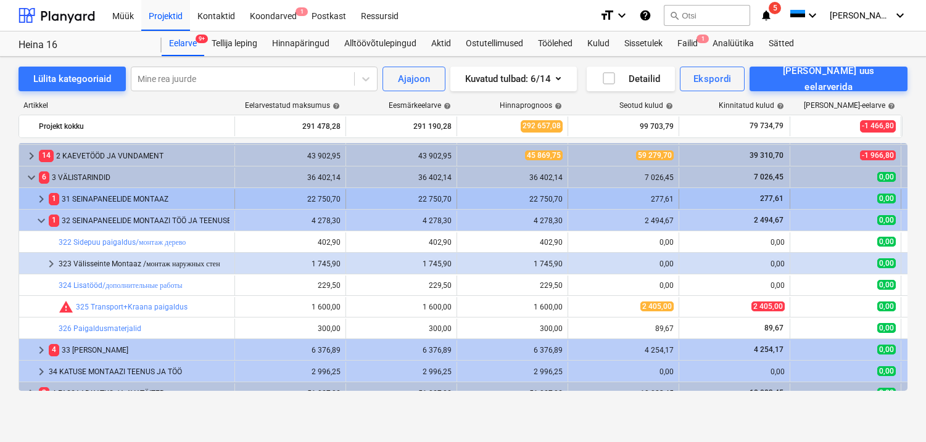
click at [96, 200] on div "1 31 SEINAPANEELIDE MONTAAZ" at bounding box center [139, 199] width 181 height 20
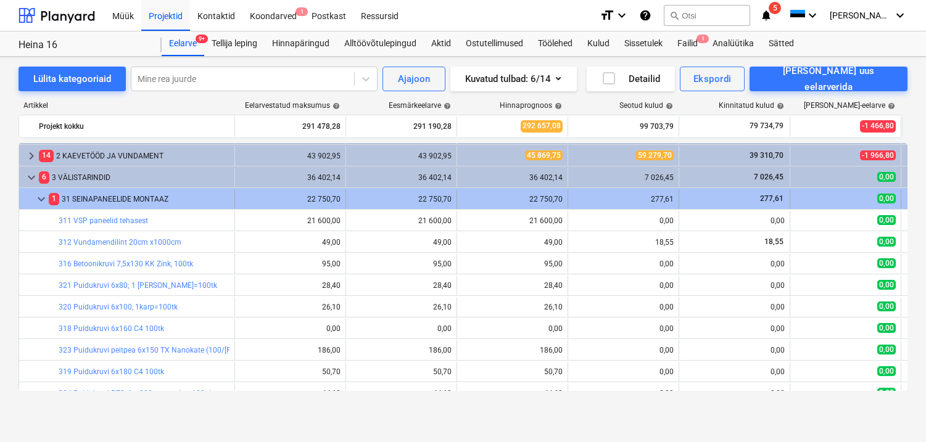
click at [97, 200] on div "1 31 SEINAPANEELIDE MONTAAZ" at bounding box center [139, 199] width 181 height 20
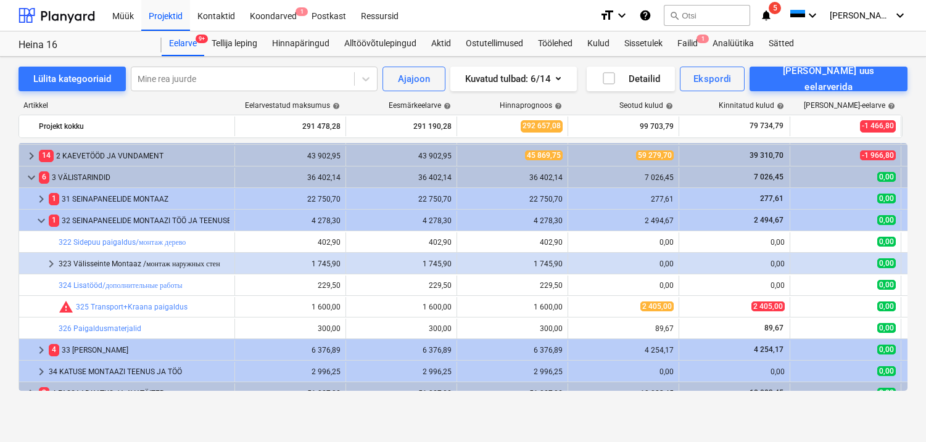
scroll to position [49, 0]
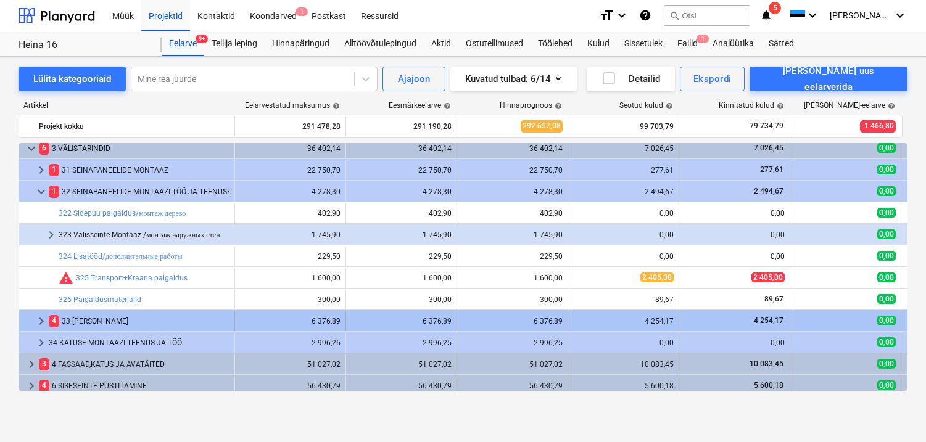
click at [114, 325] on div "4 33 KATUSE MONTAAZ" at bounding box center [139, 322] width 181 height 20
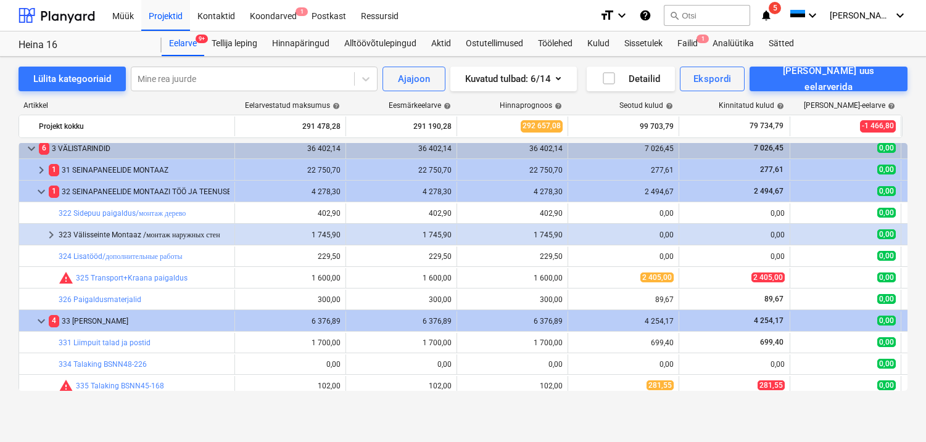
click at [114, 325] on div "4 33 KATUSE MONTAAZ" at bounding box center [139, 322] width 181 height 20
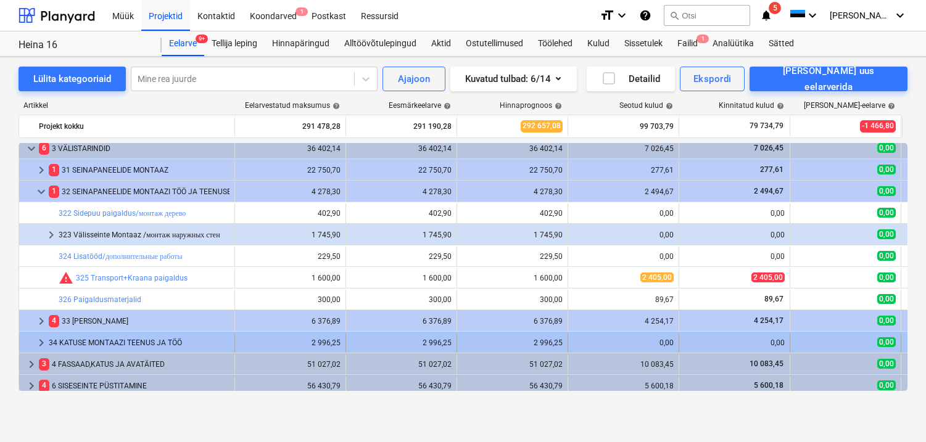
click at [118, 338] on div "34 KATUSE MONTAAZI TEENUS JA TÖÖ" at bounding box center [139, 343] width 181 height 20
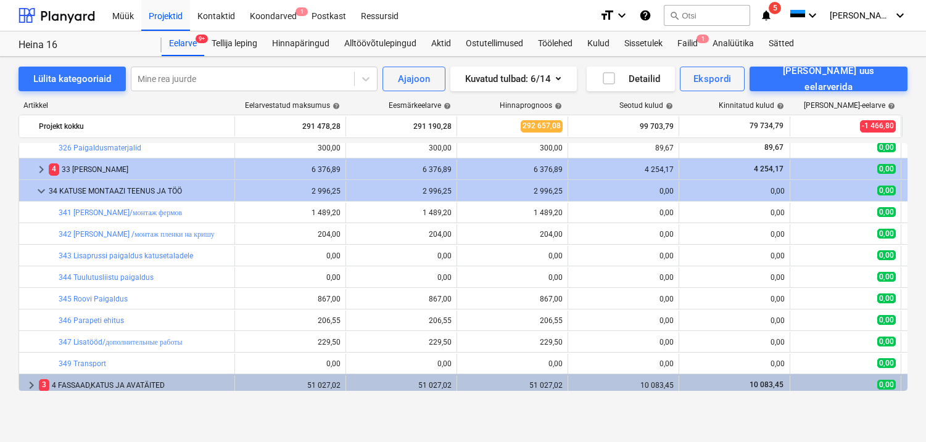
scroll to position [313, 0]
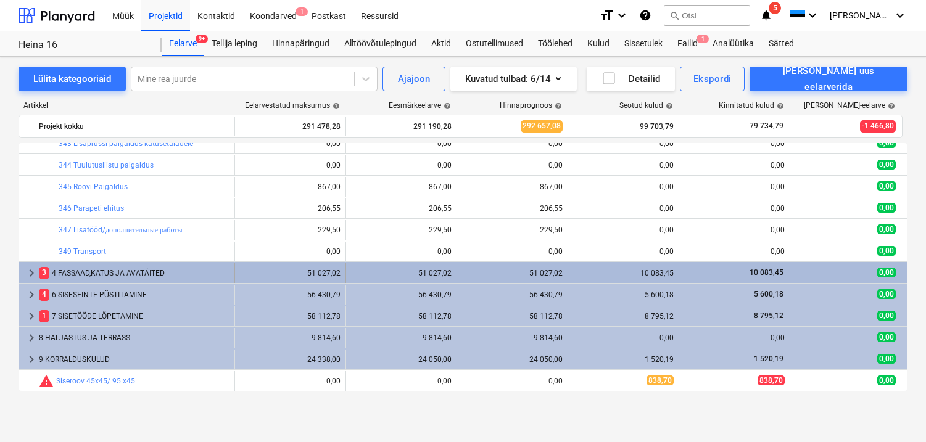
click at [97, 271] on div "3 4 FASSAAD,KATUS JA AVATÄITED" at bounding box center [134, 273] width 191 height 20
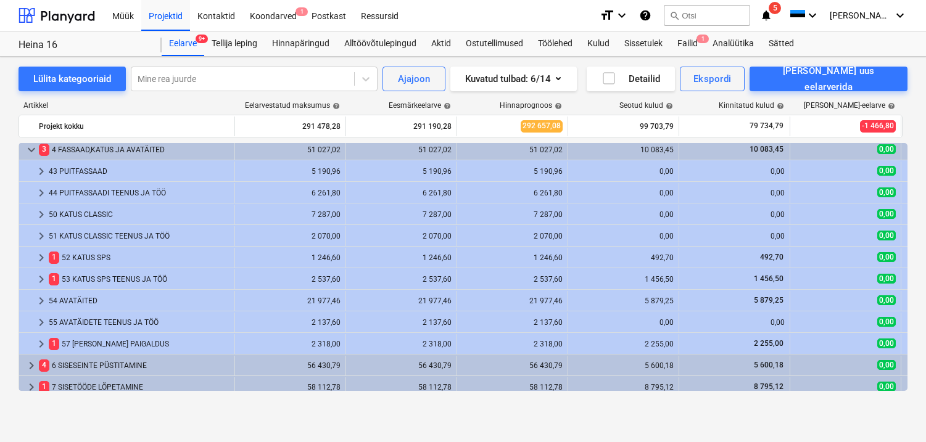
scroll to position [439, 0]
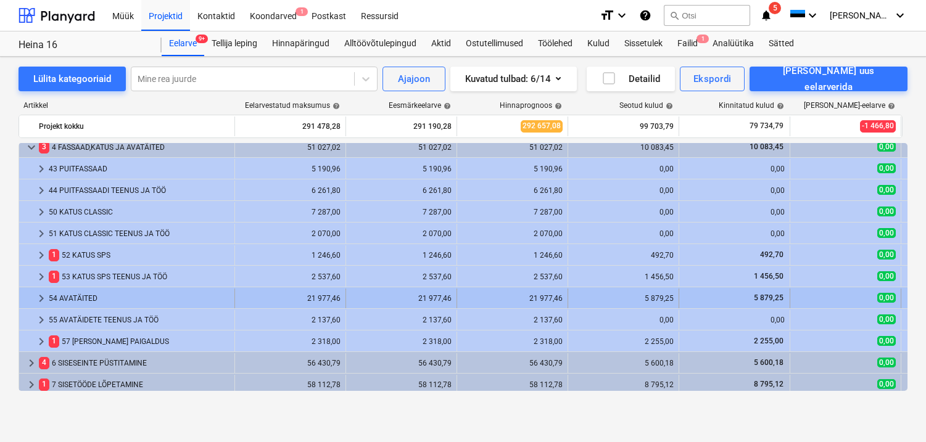
click at [92, 297] on div "54 AVATÄITED" at bounding box center [139, 299] width 181 height 20
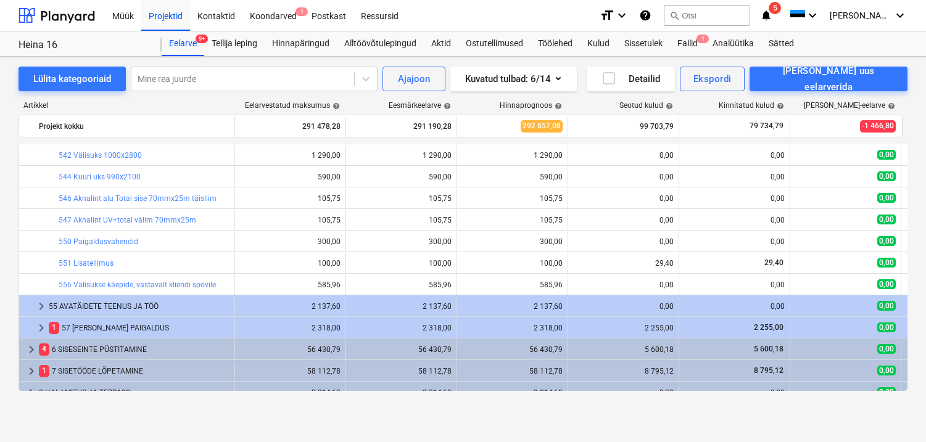
scroll to position [680, 0]
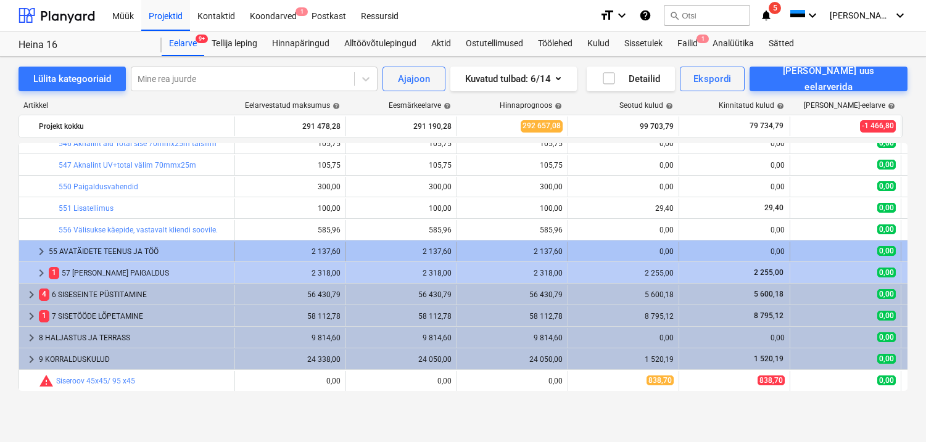
click at [102, 253] on div "55 AVATÄIDETE TEENUS JA TÖÖ" at bounding box center [139, 252] width 181 height 20
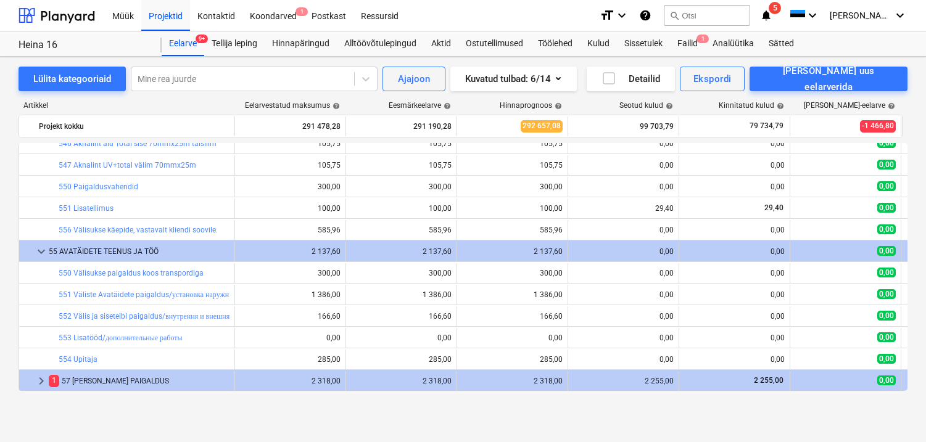
scroll to position [709, 0]
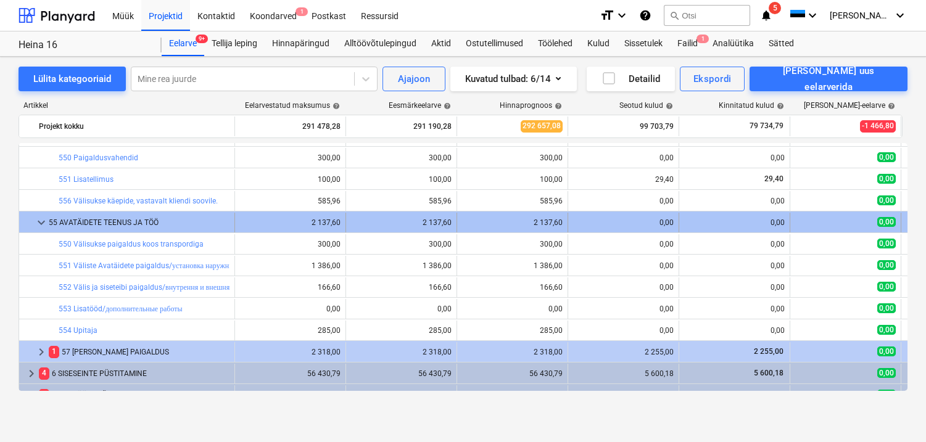
click at [36, 221] on span "keyboard_arrow_down" at bounding box center [41, 222] width 15 height 15
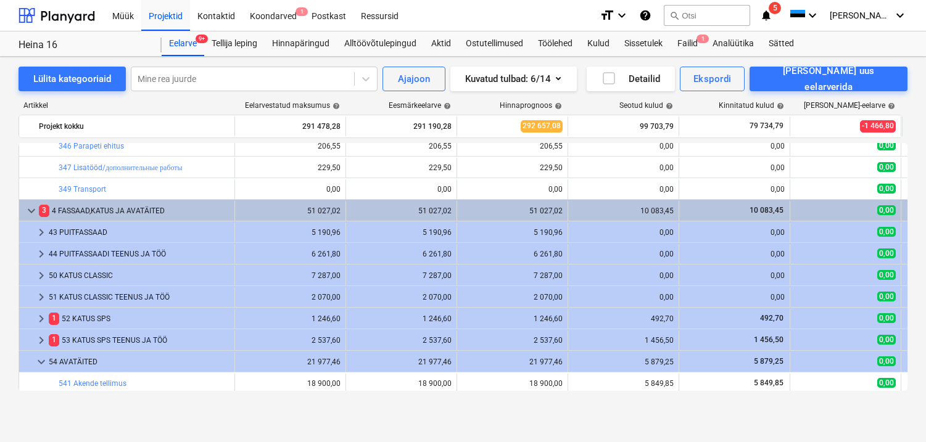
scroll to position [39, 0]
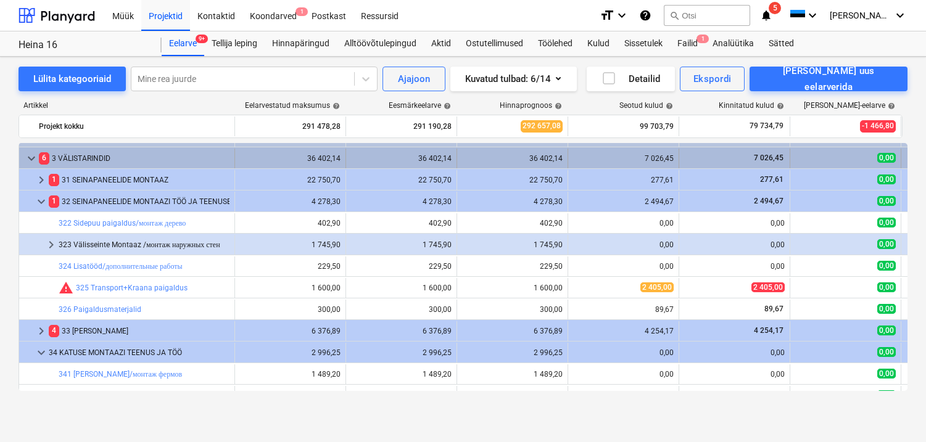
click at [33, 154] on span "keyboard_arrow_down" at bounding box center [31, 158] width 15 height 15
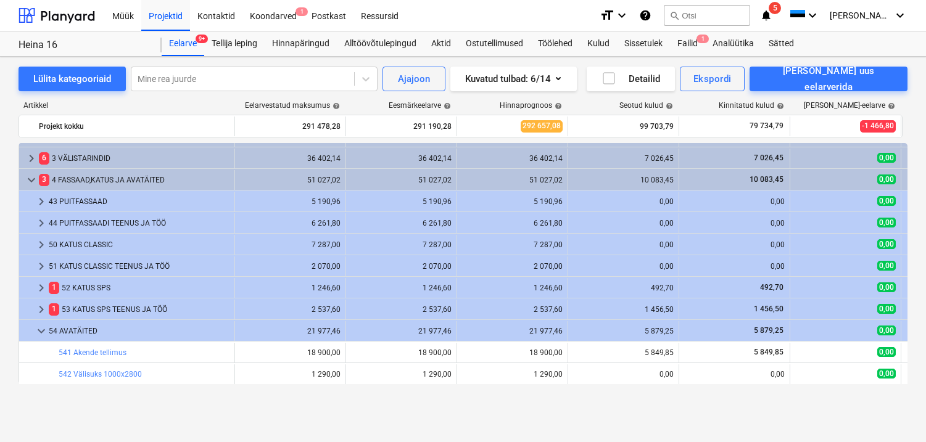
scroll to position [0, 0]
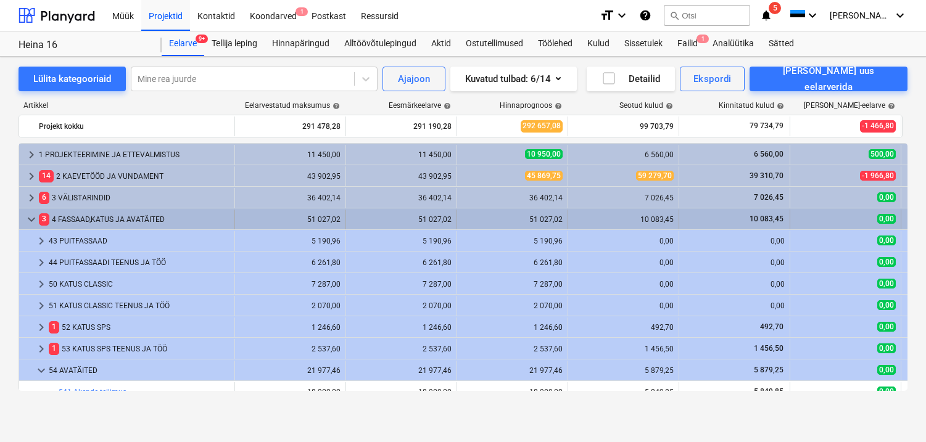
click at [32, 221] on span "keyboard_arrow_down" at bounding box center [31, 219] width 15 height 15
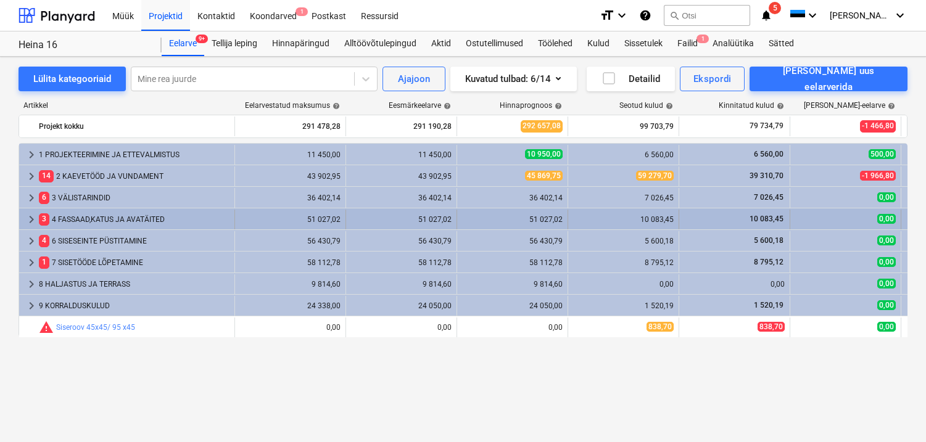
click at [117, 221] on div "3 4 FASSAAD,KATUS JA AVATÄITED" at bounding box center [134, 220] width 191 height 20
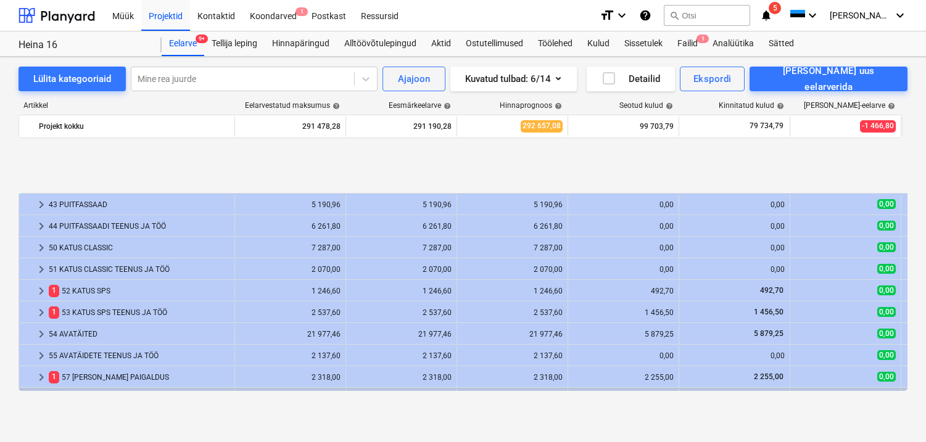
scroll to position [141, 0]
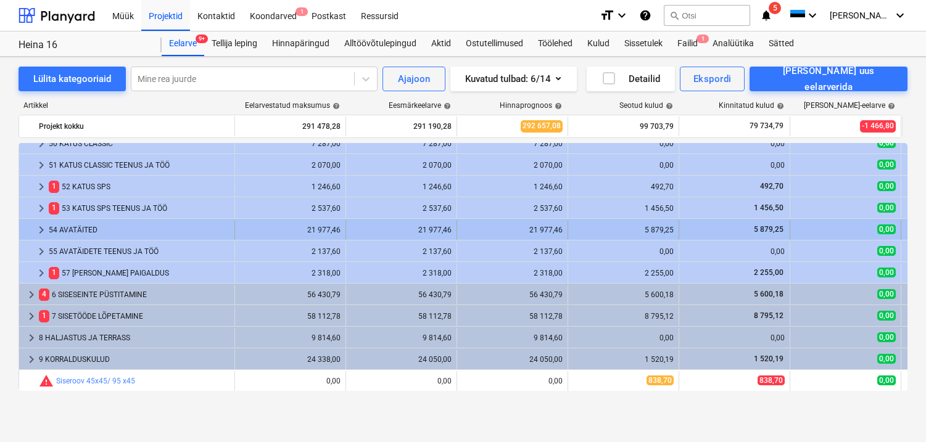
click at [86, 231] on div "54 AVATÄITED" at bounding box center [139, 230] width 181 height 20
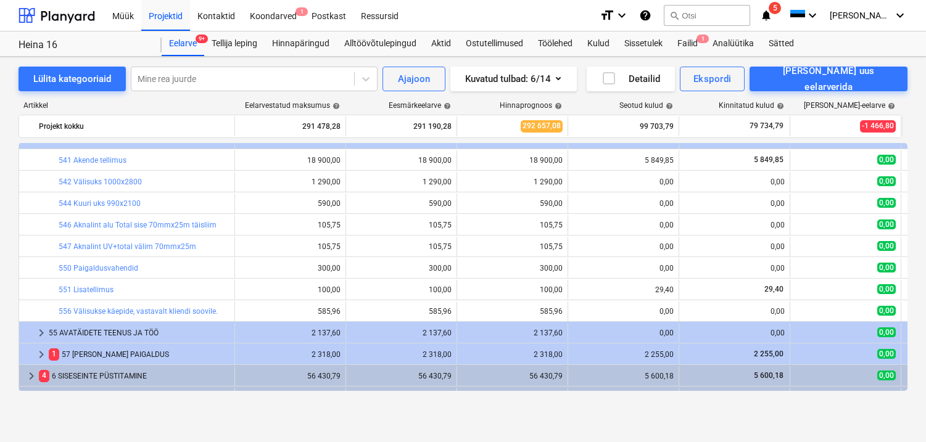
scroll to position [246, 0]
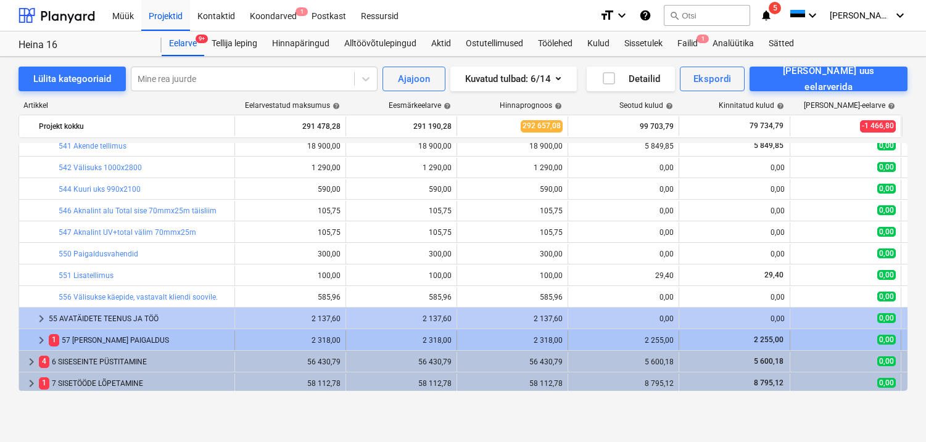
click at [113, 342] on div "1 57 KORSTEN JA PAIGALDUS" at bounding box center [139, 341] width 181 height 20
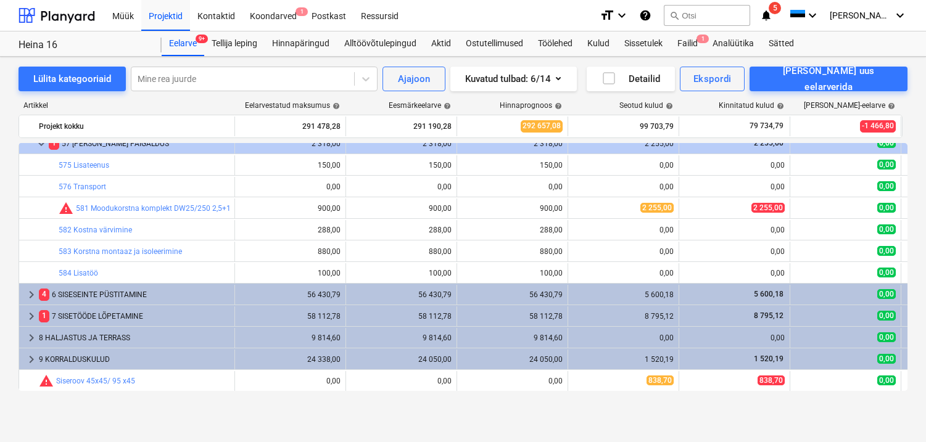
scroll to position [435, 0]
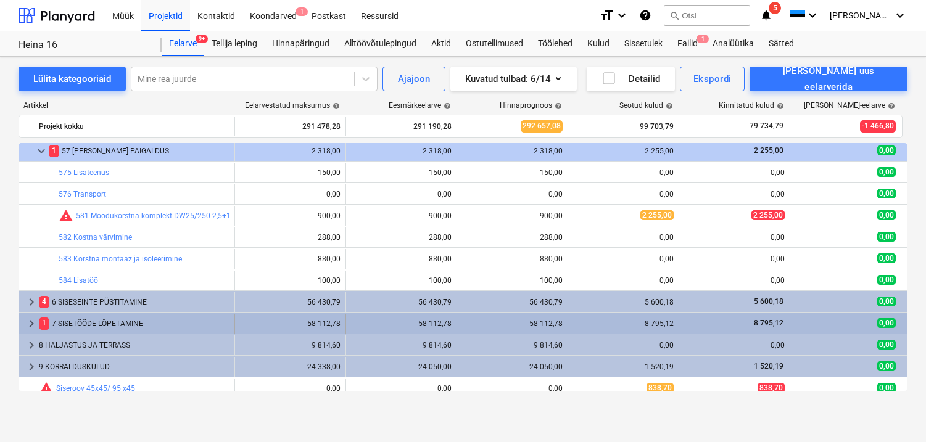
click at [107, 323] on div "1 7 SISETÖÖDE LÕPETAMINE" at bounding box center [134, 324] width 191 height 20
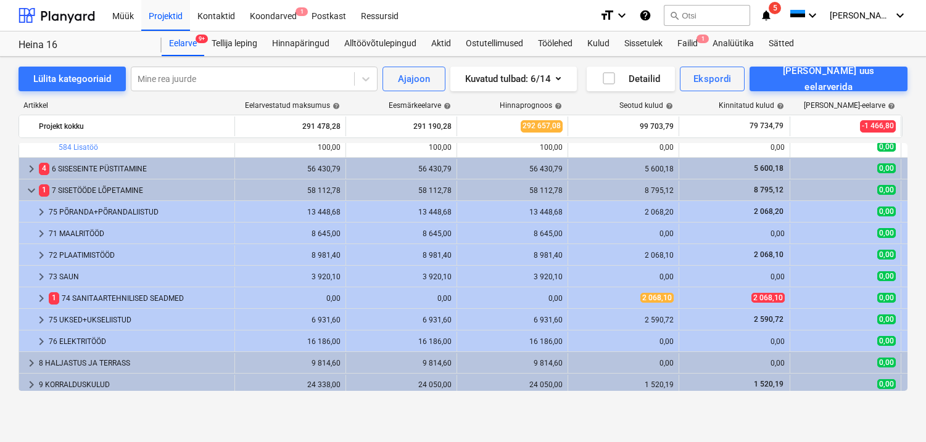
scroll to position [503, 0]
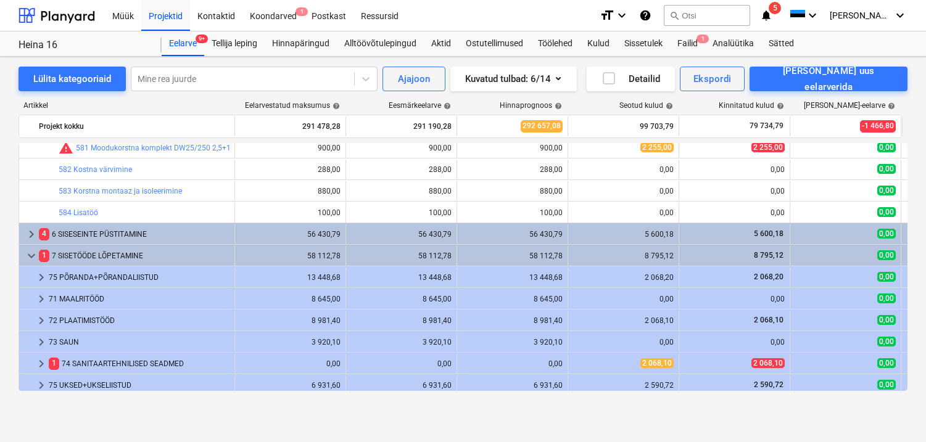
click at [32, 256] on span "keyboard_arrow_down" at bounding box center [31, 256] width 15 height 15
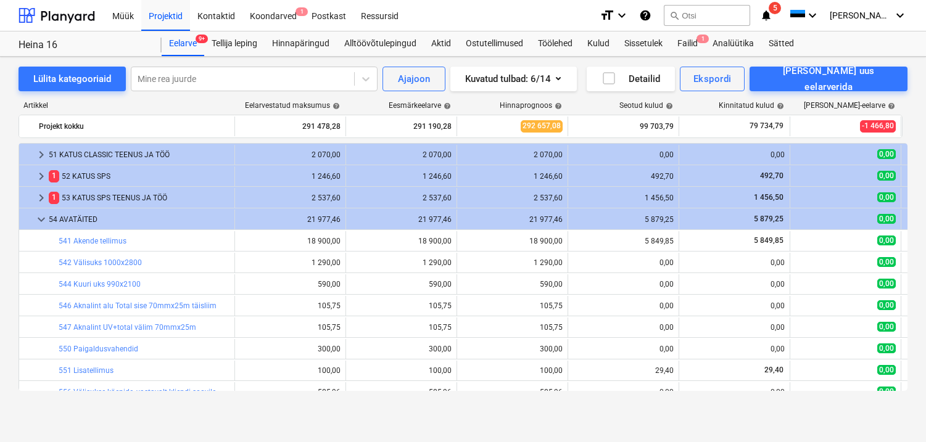
scroll to position [0, 0]
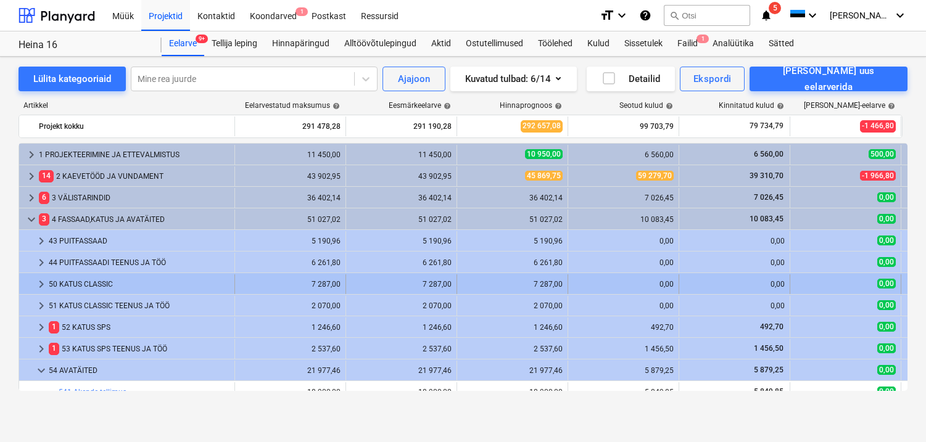
click at [102, 281] on div "50 KATUS CLASSIC" at bounding box center [139, 284] width 181 height 20
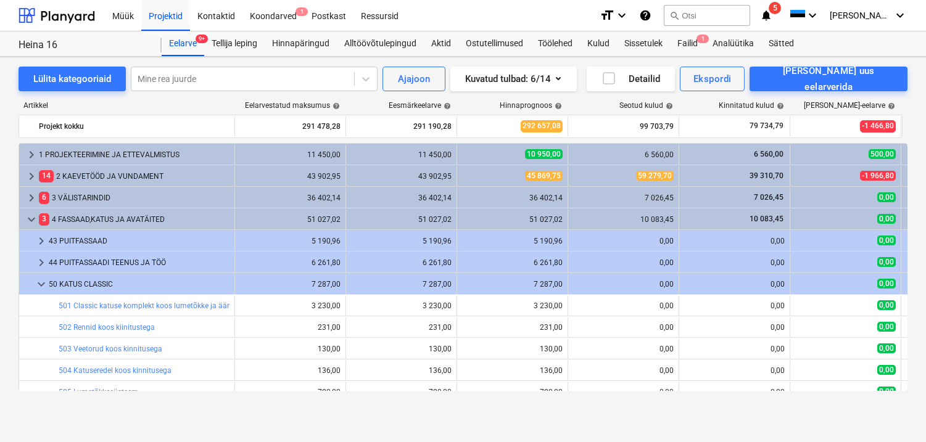
scroll to position [235, 0]
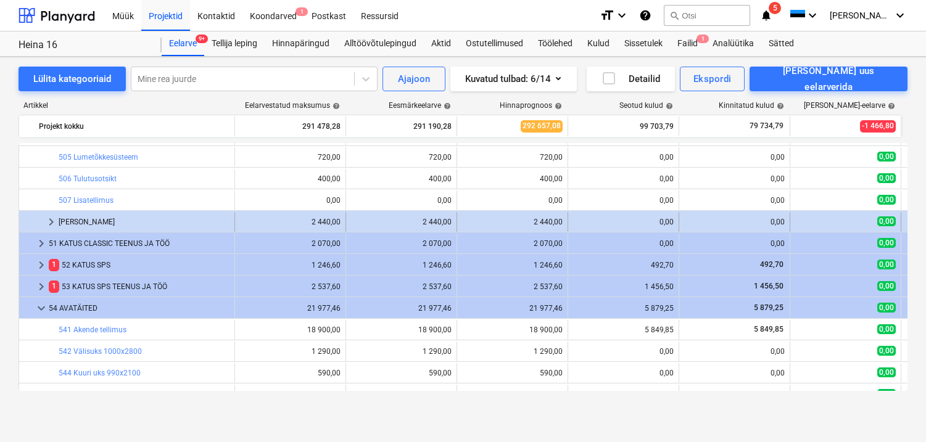
click at [91, 222] on div "Katuse kuppel" at bounding box center [144, 222] width 171 height 20
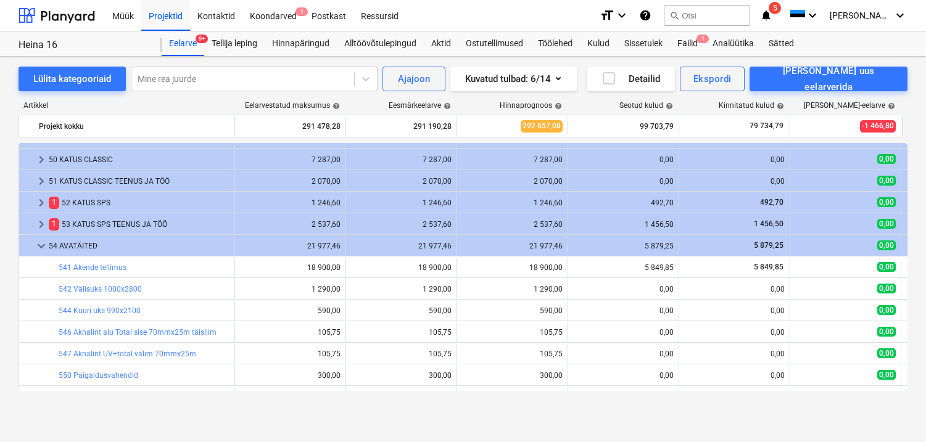
scroll to position [0, 0]
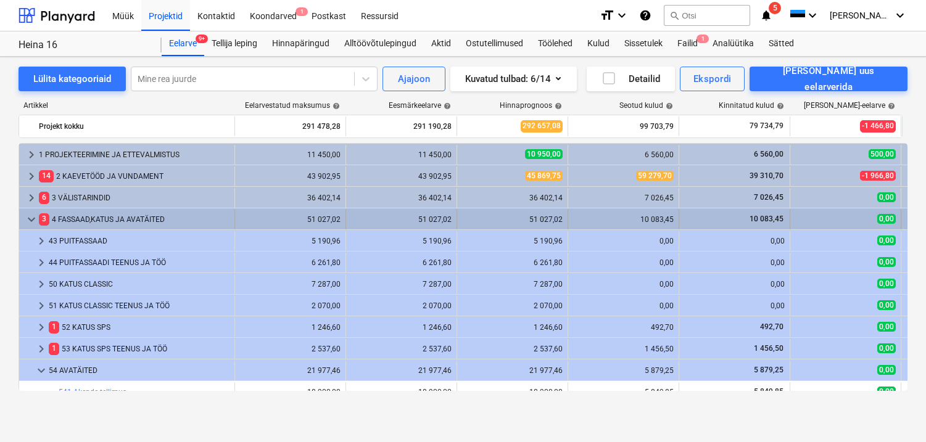
click at [26, 222] on span "keyboard_arrow_down" at bounding box center [31, 219] width 15 height 15
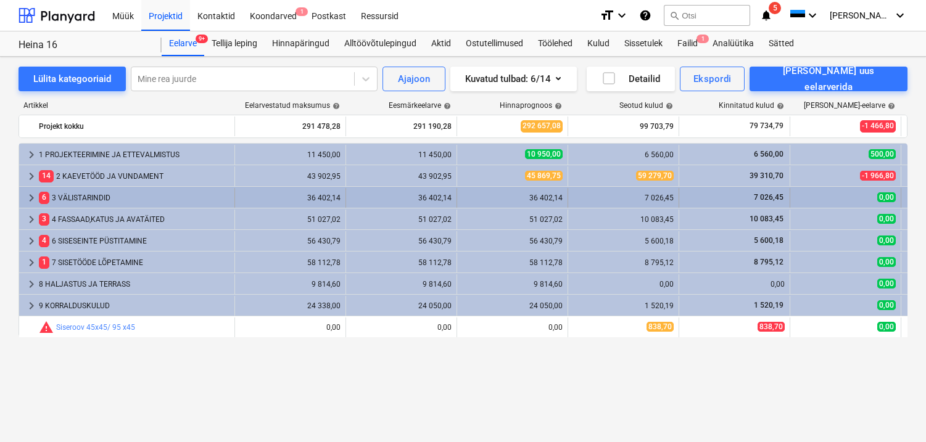
click at [32, 196] on span "keyboard_arrow_right" at bounding box center [31, 198] width 15 height 15
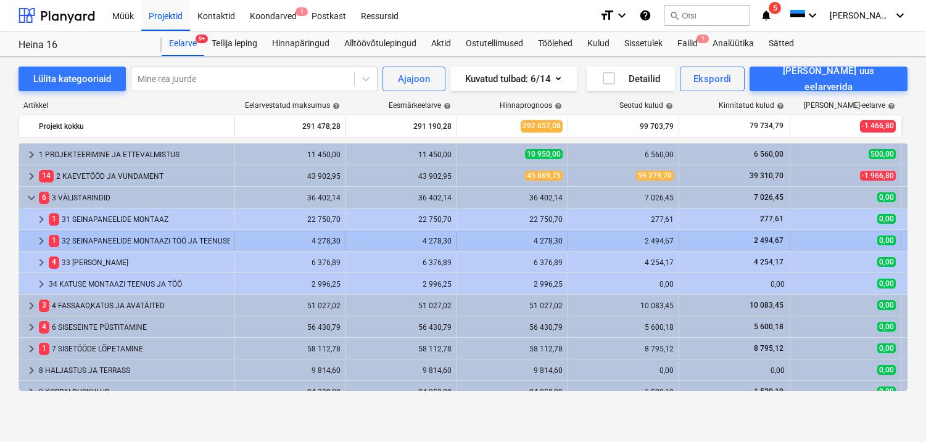
click at [96, 242] on div "1 32 SEINAPANEELIDE MONTAAZI TÖÖ JA TEENUSED" at bounding box center [139, 241] width 181 height 20
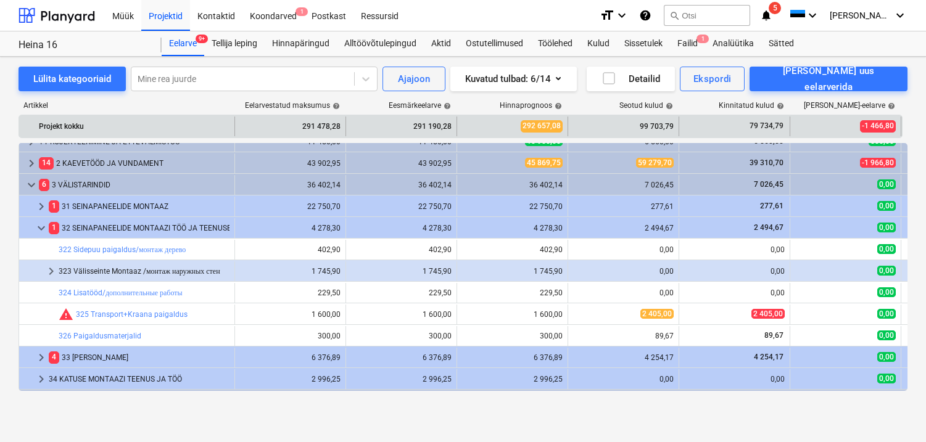
scroll to position [15, 0]
